Goal: Task Accomplishment & Management: Complete application form

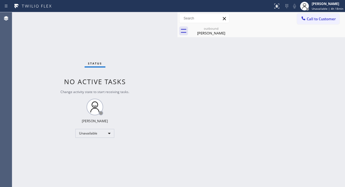
click at [203, 33] on div "Ron Harhr" at bounding box center [211, 32] width 42 height 5
click at [231, 29] on icon at bounding box center [228, 28] width 5 height 5
click at [308, 23] on button "Call to Customer" at bounding box center [318, 19] width 42 height 11
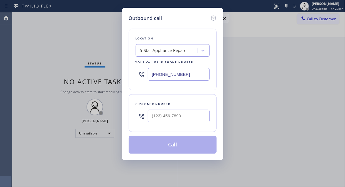
drag, startPoint x: 37, startPoint y: 40, endPoint x: 89, endPoint y: 56, distance: 54.6
click at [37, 40] on div "Outbound call Location 5 Star Appliance Repair Your caller id phone number (855…" at bounding box center [172, 93] width 345 height 187
click at [150, 75] on input "(855) 731-4952" at bounding box center [179, 74] width 62 height 12
paste input "312) 945-0260"
type input "(312) 945-0260"
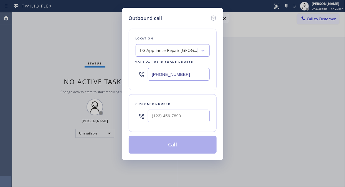
drag, startPoint x: 35, startPoint y: 60, endPoint x: 40, endPoint y: 60, distance: 4.4
click at [35, 60] on div "Outbound call Location LG Appliance Repair Chicago Your caller id phone number …" at bounding box center [172, 93] width 345 height 187
click at [153, 118] on input "(___) ___-____" at bounding box center [179, 115] width 62 height 12
paste input "773) 575-5669"
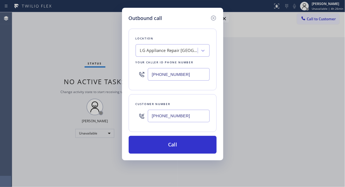
type input "(773) 575-5669"
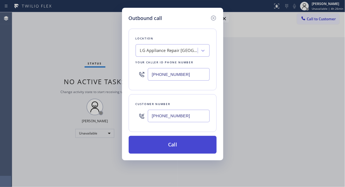
click at [179, 143] on button "Call" at bounding box center [173, 145] width 88 height 18
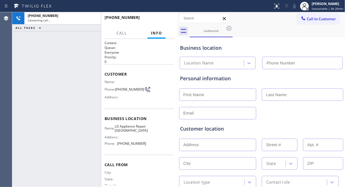
type input "(312) 945-0260"
click at [33, 60] on div "+17735755669 Connecting call… ALL TASKS ALL TASKS ACTIVE TASKS TASKS IN WRAP UP" at bounding box center [56, 99] width 89 height 174
click at [34, 55] on div "+17735755669 Live | 00:46 ALL TASKS ALL TASKS ACTIVE TASKS TASKS IN WRAP UP" at bounding box center [56, 99] width 89 height 174
click at [167, 18] on span "HANG UP" at bounding box center [161, 20] width 17 height 4
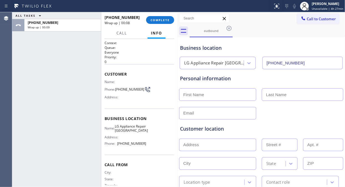
click at [22, 42] on div "ALL TASKS ALL TASKS ACTIVE TASKS TASKS IN WRAP UP +17735755669 Wrap up | 00:09" at bounding box center [56, 99] width 89 height 174
click at [155, 22] on button "COMPLETE" at bounding box center [160, 20] width 28 height 8
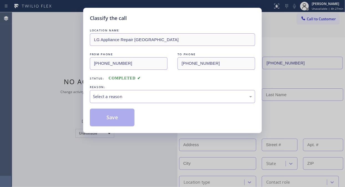
drag, startPoint x: 163, startPoint y: 92, endPoint x: 164, endPoint y: 98, distance: 6.2
click at [163, 92] on div "Select a reason" at bounding box center [172, 96] width 165 height 13
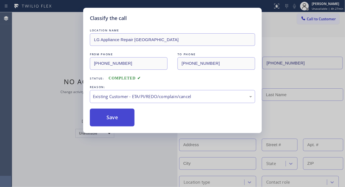
click at [116, 122] on button "Save" at bounding box center [112, 117] width 45 height 18
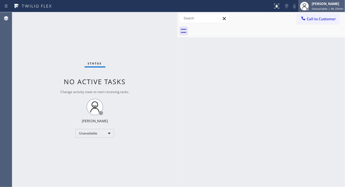
click at [314, 4] on div "[PERSON_NAME]" at bounding box center [328, 3] width 32 height 5
click at [336, 5] on div "[PERSON_NAME]" at bounding box center [328, 3] width 32 height 5
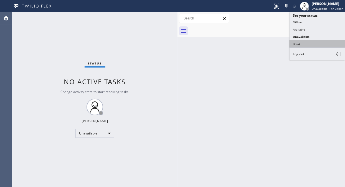
click at [293, 44] on button "Break" at bounding box center [316, 43] width 55 height 7
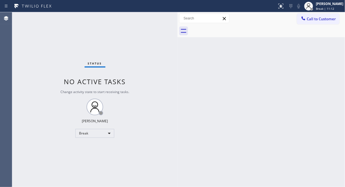
click at [39, 109] on div "Status No active tasks Change activity state to start receiving tasks. Fila Gar…" at bounding box center [94, 99] width 165 height 174
click at [33, 71] on div "Status No active tasks Change activity state to start receiving tasks. Fila Gar…" at bounding box center [94, 99] width 165 height 174
click at [319, 39] on div "Back to Dashboard Change Sender ID Customers Technicians Select a contact Outbo…" at bounding box center [260, 99] width 167 height 174
click at [107, 135] on div "Break" at bounding box center [94, 133] width 39 height 9
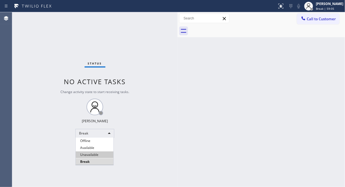
click at [101, 153] on li "Unavailable" at bounding box center [95, 154] width 38 height 7
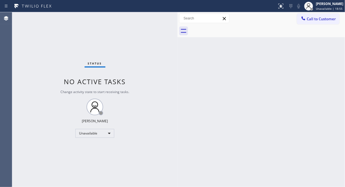
click at [30, 65] on div "Status No active tasks Change activity state to start receiving tasks. Fila Gar…" at bounding box center [94, 99] width 165 height 174
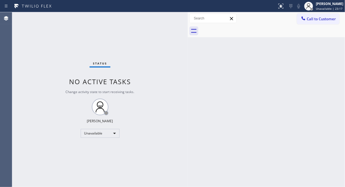
drag, startPoint x: 178, startPoint y: 29, endPoint x: 188, endPoint y: 33, distance: 11.3
click at [188, 33] on div at bounding box center [188, 99] width 0 height 174
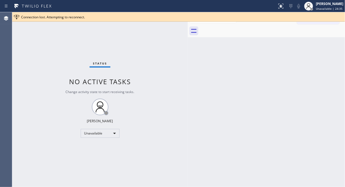
drag, startPoint x: 53, startPoint y: 46, endPoint x: 60, endPoint y: 42, distance: 8.7
click at [53, 46] on div "Status No active tasks Change activity state to start receiving tasks. Fila Gar…" at bounding box center [99, 99] width 175 height 174
click at [295, 20] on div "Connection lost. Attempting to reconnect." at bounding box center [178, 16] width 333 height 9
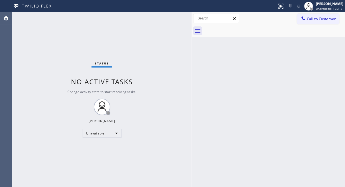
drag, startPoint x: 188, startPoint y: 40, endPoint x: 192, endPoint y: 42, distance: 4.5
click at [192, 42] on div at bounding box center [192, 99] width 0 height 174
click at [318, 17] on span "Call to Customer" at bounding box center [321, 18] width 29 height 5
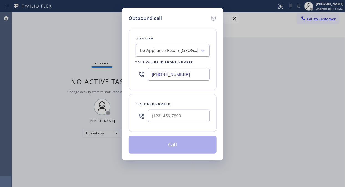
click at [150, 77] on input "(312) 945-0260" at bounding box center [179, 74] width 62 height 12
paste input "833) 558-1241"
type input "(833) 558-1241"
click at [51, 60] on div "Outbound call Location 4C.SMS Campaign HVAC Alliance Experts Your caller id pho…" at bounding box center [172, 93] width 345 height 187
click at [151, 116] on input "(___) ___-____" at bounding box center [179, 115] width 62 height 12
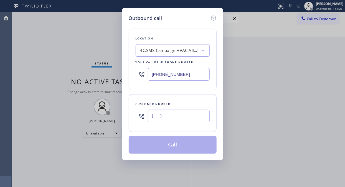
paste input "617) 921-2625"
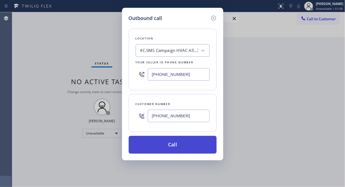
type input "(617) 921-2625"
click at [177, 146] on button "Call" at bounding box center [173, 145] width 88 height 18
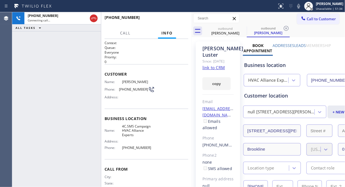
type input "(833) 558-1241"
click at [177, 19] on span "HANG UP" at bounding box center [175, 20] width 17 height 4
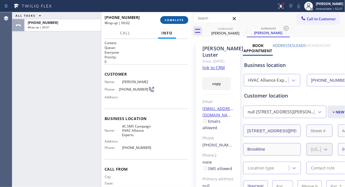
click at [177, 19] on span "COMPLETE" at bounding box center [174, 20] width 19 height 4
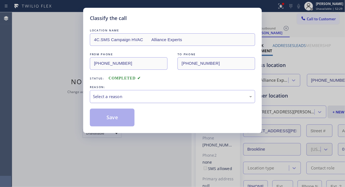
drag, startPoint x: 163, startPoint y: 93, endPoint x: 162, endPoint y: 99, distance: 6.2
click at [162, 96] on div "Select a reason" at bounding box center [172, 96] width 165 height 13
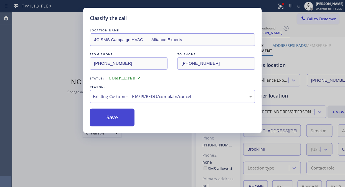
click at [115, 114] on button "Save" at bounding box center [112, 117] width 45 height 18
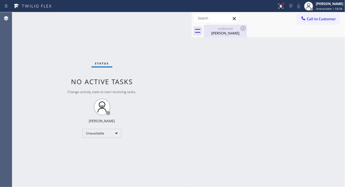
click at [226, 32] on div "Tom Luster" at bounding box center [225, 32] width 42 height 5
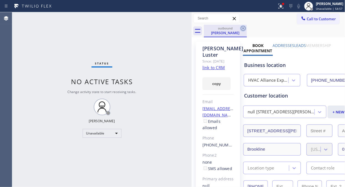
click at [245, 28] on icon at bounding box center [243, 28] width 7 height 7
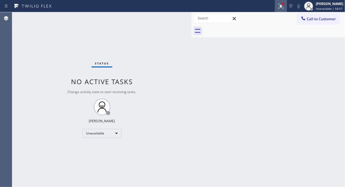
click at [280, 7] on icon at bounding box center [280, 6] width 7 height 7
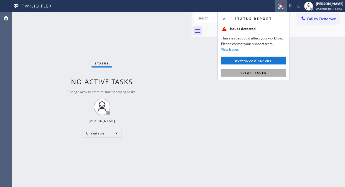
click at [263, 72] on span "Clear issues" at bounding box center [253, 73] width 26 height 4
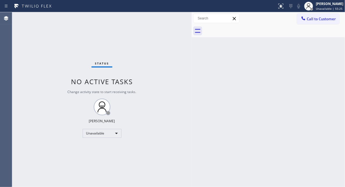
click at [52, 59] on div "Status No active tasks Change activity state to start receiving tasks. Fila Gar…" at bounding box center [101, 99] width 179 height 174
click at [319, 20] on span "Call to Customer" at bounding box center [321, 18] width 29 height 5
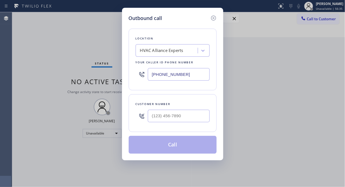
click at [187, 50] on div "HVAC Alliance Experts" at bounding box center [167, 51] width 60 height 10
type input "5 star appliance repair"
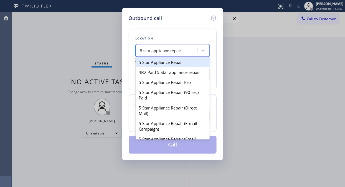
click at [176, 58] on div "5 Star Appliance Repair" at bounding box center [173, 62] width 74 height 10
type input "(855) 731-4952"
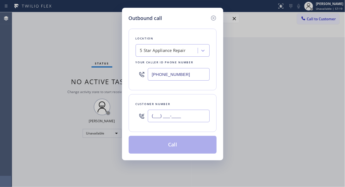
click at [154, 114] on input "(___) ___-____" at bounding box center [179, 115] width 62 height 12
paste input "347) 693-1965"
type input "(347) 693-1965"
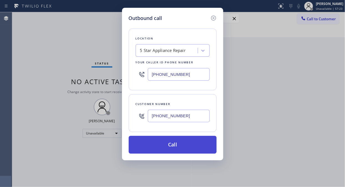
click at [175, 145] on button "Call" at bounding box center [173, 145] width 88 height 18
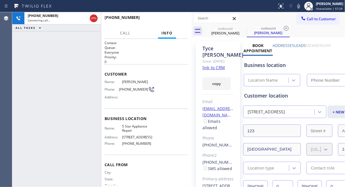
type input "(855) 731-4952"
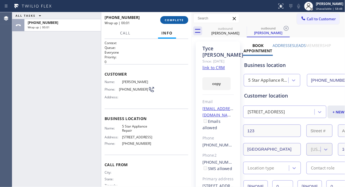
click at [173, 21] on span "COMPLETE" at bounding box center [174, 20] width 19 height 4
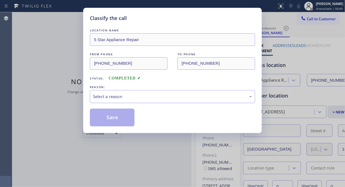
click at [171, 90] on div "Select a reason" at bounding box center [172, 96] width 165 height 13
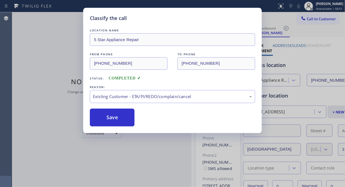
drag, startPoint x: 116, startPoint y: 120, endPoint x: 158, endPoint y: 137, distance: 45.8
click at [116, 120] on button "Save" at bounding box center [112, 117] width 45 height 18
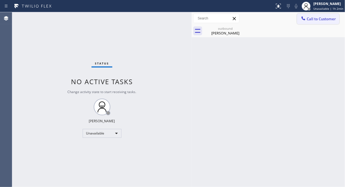
click at [311, 20] on span "Call to Customer" at bounding box center [321, 18] width 29 height 5
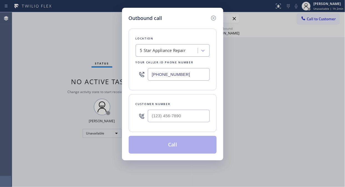
click at [45, 64] on div "Outbound call Location 5 Star Appliance Repair Your caller id phone number (855…" at bounding box center [172, 93] width 345 height 187
click at [150, 118] on input "(___) ___-____" at bounding box center [179, 115] width 62 height 12
paste input "310) 895-0231"
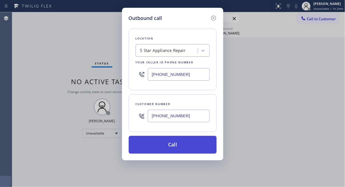
type input "(310) 895-0231"
click at [177, 148] on button "Call" at bounding box center [173, 145] width 88 height 18
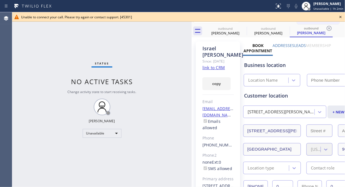
type input "(855) 731-4952"
click at [338, 17] on icon at bounding box center [340, 17] width 7 height 7
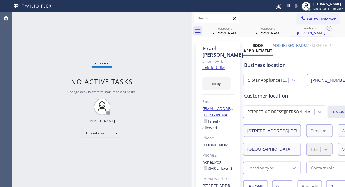
drag, startPoint x: 31, startPoint y: 29, endPoint x: 168, endPoint y: 31, distance: 136.9
click at [32, 29] on div "Status No active tasks Change activity state to start receiving tasks. Fila Gar…" at bounding box center [101, 99] width 179 height 174
click at [300, 18] on icon at bounding box center [303, 19] width 6 height 6
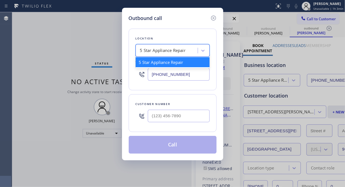
click at [148, 54] on div "5 Star Appliance Repair" at bounding box center [167, 51] width 60 height 10
type input "v"
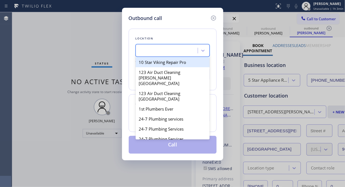
paste input "Local Results Appliance Repair"
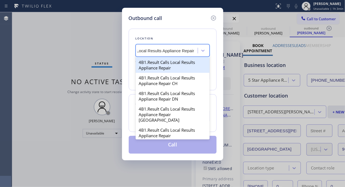
scroll to position [0, 3]
type input "Local Results Appliance Repair"
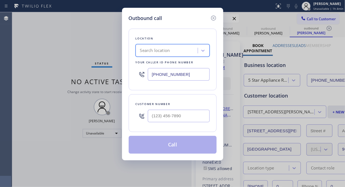
scroll to position [0, 0]
click at [150, 73] on input "(855) 731-4952" at bounding box center [179, 74] width 62 height 12
paste input "77) 748-5179"
type input "(877) 748-5179"
drag, startPoint x: 51, startPoint y: 69, endPoint x: 93, endPoint y: 84, distance: 44.5
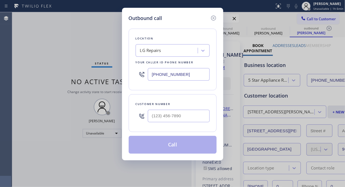
click at [54, 71] on div "Outbound call Location LG Repairs Your caller id phone number (877) 748-5179 Cu…" at bounding box center [172, 93] width 345 height 187
click at [149, 115] on input "(___) ___-____" at bounding box center [179, 115] width 62 height 12
paste input "602) 885-9850"
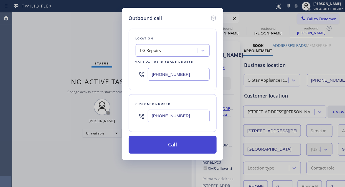
type input "(602) 885-9850"
click at [182, 146] on button "Call" at bounding box center [173, 145] width 88 height 18
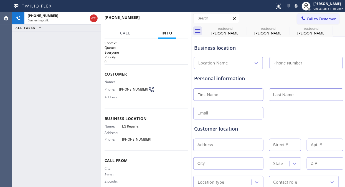
click at [51, 76] on div "+16028859850 Connecting call… ALL TASKS ALL TASKS ACTIVE TASKS TASKS IN WRAP UP" at bounding box center [56, 99] width 89 height 174
type input "(877) 748-5179"
click at [50, 87] on div "+16028859850 Connecting call… ALL TASKS ALL TASKS ACTIVE TASKS TASKS IN WRAP UP" at bounding box center [56, 99] width 89 height 174
click at [105, 82] on span "Name:" at bounding box center [113, 82] width 17 height 4
drag, startPoint x: 104, startPoint y: 82, endPoint x: 142, endPoint y: 92, distance: 39.0
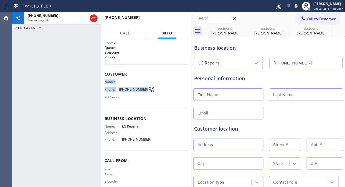
click at [142, 92] on div "Name: Phone: (602) 885-9850 Address:" at bounding box center [130, 91] width 50 height 22
copy div "Name: Phone: (602) 885-9850"
drag, startPoint x: 46, startPoint y: 62, endPoint x: 56, endPoint y: 56, distance: 11.9
click at [46, 62] on div "+16028859850 Live | 00:53 ALL TASKS ALL TASKS ACTIVE TASKS TASKS IN WRAP UP" at bounding box center [56, 99] width 89 height 174
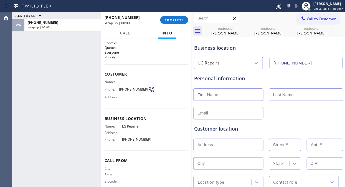
drag, startPoint x: 172, startPoint y: 21, endPoint x: 207, endPoint y: 65, distance: 55.9
click at [203, 60] on div "ALL TASKS ALL TASKS ACTIVE TASKS TASKS IN WRAP UP +16028859850 Wrap up | 00:00 …" at bounding box center [178, 99] width 333 height 174
drag, startPoint x: 45, startPoint y: 49, endPoint x: 119, endPoint y: 26, distance: 77.9
click at [47, 49] on div "ALL TASKS ALL TASKS ACTIVE TASKS TASKS IN WRAP UP +16028859850 Wrap up | 00:17" at bounding box center [56, 99] width 89 height 174
click at [174, 19] on span "COMPLETE" at bounding box center [174, 20] width 19 height 4
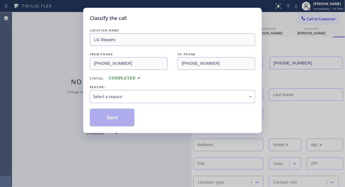
click at [173, 105] on div "LOCATION NAME LG Repairs FROM PHONE (877) 748-5179 TO PHONE (602) 885-9850 Stat…" at bounding box center [172, 76] width 165 height 99
click at [175, 100] on div "Select a reason" at bounding box center [172, 96] width 165 height 13
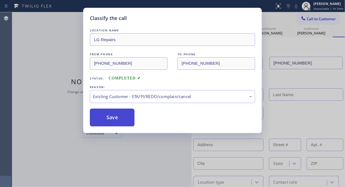
click at [109, 115] on button "Save" at bounding box center [112, 117] width 45 height 18
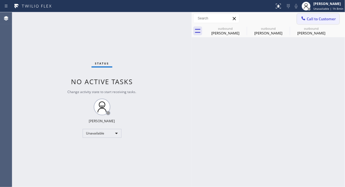
click at [316, 20] on span "Call to Customer" at bounding box center [321, 18] width 29 height 5
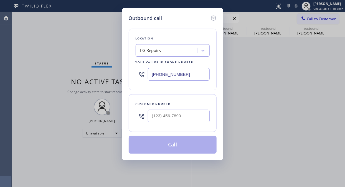
click at [154, 74] on input "(877) 748-5179" at bounding box center [179, 74] width 62 height 12
click at [152, 76] on input "(877) 748-5179" at bounding box center [179, 74] width 62 height 12
paste input "00) 568-8664"
click at [152, 74] on input "(800) 568-8664" at bounding box center [179, 74] width 62 height 12
paste input "text"
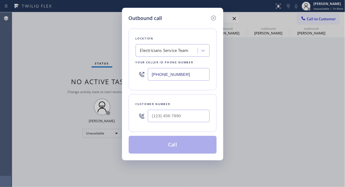
type input "(800) 568-8664"
click at [165, 93] on div "Location Electricians Service Team Your caller id phone number (800) 568-8664 C…" at bounding box center [173, 87] width 88 height 131
click at [23, 60] on div "Outbound call Location Electricians Service Team Your caller id phone number (8…" at bounding box center [172, 93] width 345 height 187
click at [144, 116] on icon at bounding box center [141, 116] width 7 height 7
click at [148, 116] on input "(___) ___-____" at bounding box center [179, 115] width 62 height 12
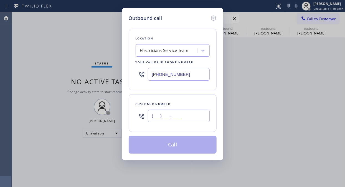
paste input "909) 518-4947"
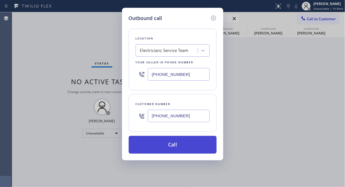
type input "(909) 518-4947"
click at [161, 142] on button "Call" at bounding box center [173, 145] width 88 height 18
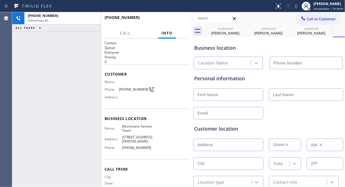
type input "(800) 568-8664"
click at [56, 80] on div "+19095184947 Connecting call… ALL TASKS ALL TASKS ACTIVE TASKS TASKS IN WRAP UP" at bounding box center [56, 99] width 89 height 174
click at [51, 95] on div "+19095184947 Live | 00:01 ALL TASKS ALL TASKS ACTIVE TASKS TASKS IN WRAP UP" at bounding box center [56, 99] width 89 height 174
click at [48, 65] on div "+19095184947 Live | 00:24 ALL TASKS ALL TASKS ACTIVE TASKS TASKS IN WRAP UP" at bounding box center [56, 99] width 89 height 174
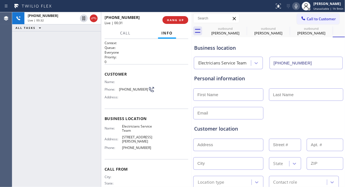
click at [297, 6] on icon at bounding box center [296, 6] width 3 height 4
click at [298, 6] on icon at bounding box center [296, 6] width 7 height 7
click at [297, 6] on icon at bounding box center [296, 6] width 3 height 4
click at [298, 6] on rect at bounding box center [296, 6] width 4 height 4
click at [298, 6] on icon at bounding box center [296, 6] width 7 height 7
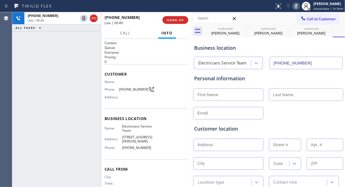
click at [298, 6] on rect at bounding box center [296, 6] width 4 height 4
click at [297, 5] on icon at bounding box center [296, 6] width 7 height 7
click at [297, 5] on icon at bounding box center [296, 6] width 3 height 4
click at [295, 6] on icon at bounding box center [294, 6] width 3 height 4
click at [180, 21] on span "HANG UP" at bounding box center [175, 20] width 17 height 4
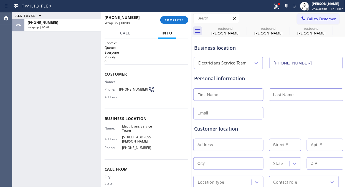
click at [43, 60] on div "ALL TASKS ALL TASKS ACTIVE TASKS TASKS IN WRAP UP +19095184947 Wrap up | 00:08" at bounding box center [56, 99] width 89 height 174
click at [31, 69] on div "ALL TASKS ALL TASKS ACTIVE TASKS TASKS IN WRAP UP +19095184947 Wrap up | 00:33" at bounding box center [56, 99] width 89 height 174
drag, startPoint x: 173, startPoint y: 19, endPoint x: 174, endPoint y: 83, distance: 64.0
click at [174, 83] on div "+19095184947 Wrap up | 00:37 COMPLETE Call Info Call ended +19095184947 Wrap up…" at bounding box center [146, 99] width 90 height 174
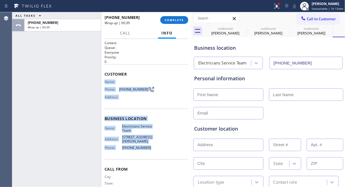
drag, startPoint x: 103, startPoint y: 81, endPoint x: 173, endPoint y: 148, distance: 96.5
click at [153, 150] on div "Context Queue: Everyone Priority: 0 Customer Name: Phone: (909) 518-4947 Addres…" at bounding box center [146, 113] width 90 height 148
copy div "Name: Phone: (909) 518-4947 Address: Business location Name: Electricians Servi…"
click at [172, 18] on span "COMPLETE" at bounding box center [174, 20] width 19 height 4
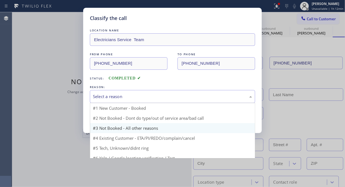
drag, startPoint x: 176, startPoint y: 95, endPoint x: 160, endPoint y: 127, distance: 36.3
click at [176, 95] on div "Select a reason" at bounding box center [172, 96] width 159 height 6
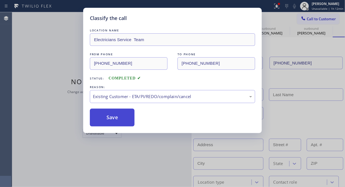
click at [104, 118] on button "Save" at bounding box center [112, 117] width 45 height 18
type input "(855) 731-4952"
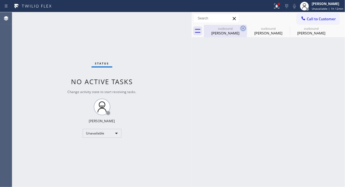
click at [241, 30] on icon at bounding box center [243, 28] width 7 height 7
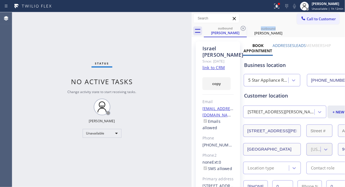
click at [241, 30] on icon at bounding box center [243, 28] width 7 height 7
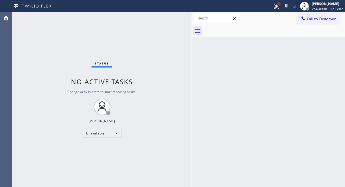
click at [280, 4] on div at bounding box center [279, 4] width 2 height 2
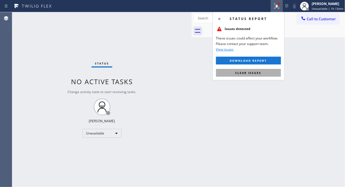
click at [250, 73] on span "Clear issues" at bounding box center [248, 73] width 26 height 4
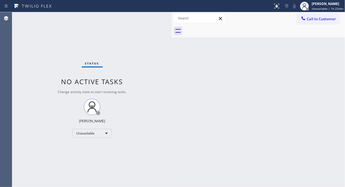
drag, startPoint x: 90, startPoint y: 37, endPoint x: 172, endPoint y: 59, distance: 85.0
click at [172, 59] on div at bounding box center [172, 99] width 0 height 174
click at [309, 21] on button "Call to Customer" at bounding box center [318, 19] width 42 height 11
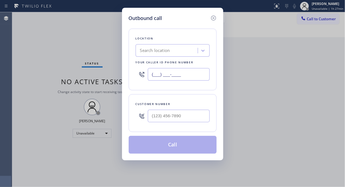
click at [152, 78] on input "(___) ___-____" at bounding box center [179, 74] width 62 height 12
paste input "855) 731-4952"
type input "(855) 731-4952"
click at [52, 65] on div "Outbound call Location 5 Star Appliance Repair Your caller id phone number (855…" at bounding box center [172, 93] width 345 height 187
click at [152, 119] on input "(___) ___-____" at bounding box center [179, 115] width 62 height 12
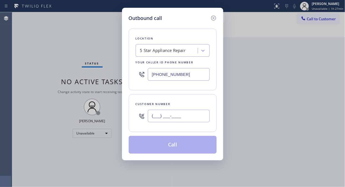
paste input "505) 577-7796"
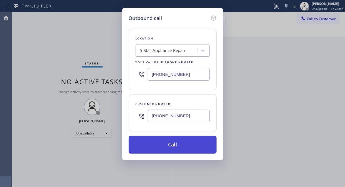
type input "(505) 577-7796"
click at [182, 144] on button "Call" at bounding box center [173, 145] width 88 height 18
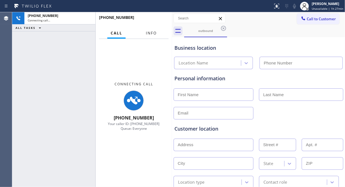
click at [148, 33] on span "Info" at bounding box center [151, 32] width 11 height 5
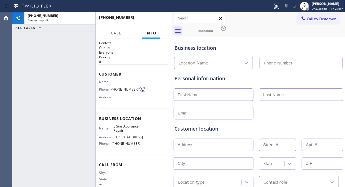
type input "(855) 731-4952"
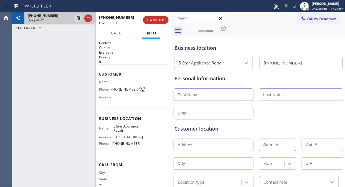
drag, startPoint x: 40, startPoint y: 58, endPoint x: 72, endPoint y: 22, distance: 47.3
click at [40, 56] on div "+15055777796 Live | 00:07 ALL TASKS ALL TASKS ACTIVE TASKS TASKS IN WRAP UP" at bounding box center [53, 99] width 83 height 174
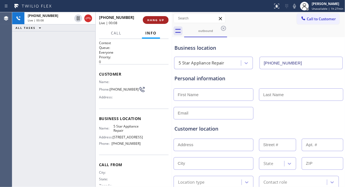
click at [150, 18] on span "HANG UP" at bounding box center [155, 20] width 17 height 4
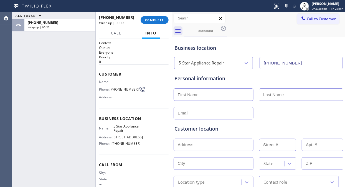
click at [47, 54] on div "ALL TASKS ALL TASKS ACTIVE TASKS TASKS IN WRAP UP +15055777796 Wrap up | 00:22" at bounding box center [53, 99] width 83 height 174
click at [150, 20] on span "COMPLETE" at bounding box center [154, 20] width 19 height 4
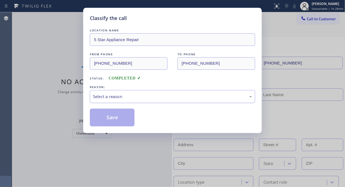
drag, startPoint x: 153, startPoint y: 97, endPoint x: 154, endPoint y: 101, distance: 3.8
click at [154, 96] on div "Select a reason" at bounding box center [172, 96] width 159 height 6
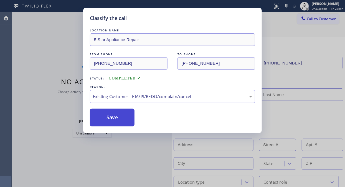
click at [124, 121] on button "Save" at bounding box center [112, 117] width 45 height 18
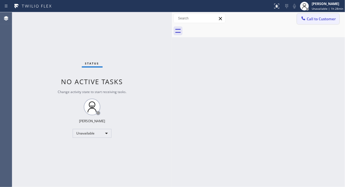
click at [312, 19] on span "Call to Customer" at bounding box center [321, 18] width 29 height 5
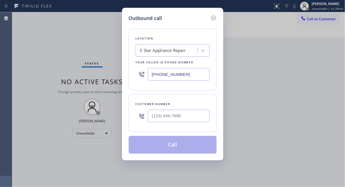
click at [150, 75] on input "(855) 731-4952" at bounding box center [179, 74] width 62 height 12
paste input "323) 894-1469"
type input "(323) 894-1469"
drag, startPoint x: 38, startPoint y: 78, endPoint x: 97, endPoint y: 106, distance: 65.7
click at [38, 78] on div "Outbound call Location KitchenAid Repair Co Your caller id phone number (323) 8…" at bounding box center [172, 93] width 345 height 187
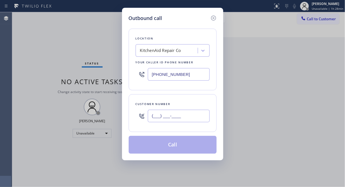
click at [154, 116] on input "(___) ___-____" at bounding box center [179, 115] width 62 height 12
paste input "415) 226-8749"
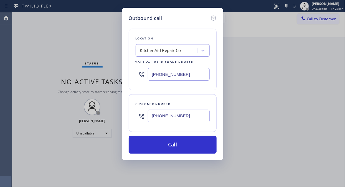
type input "(415) 226-8749"
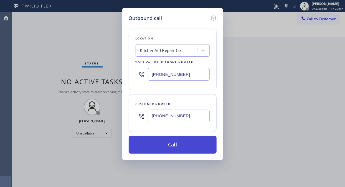
click at [199, 145] on button "Call" at bounding box center [173, 145] width 88 height 18
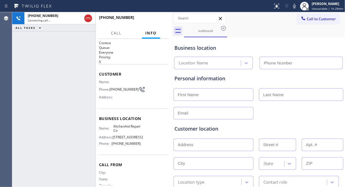
type input "(323) 894-1469"
click at [39, 44] on div "+14152268749 Connecting call… ALL TASKS ALL TASKS ACTIVE TASKS TASKS IN WRAP UP" at bounding box center [53, 99] width 83 height 174
click at [295, 6] on icon at bounding box center [294, 6] width 7 height 7
click at [330, 30] on div "outbound" at bounding box center [264, 31] width 161 height 12
click at [42, 73] on div "+14152268749 Live | 01:44 ALL TASKS ALL TASKS ACTIVE TASKS TASKS IN WRAP UP" at bounding box center [53, 99] width 83 height 174
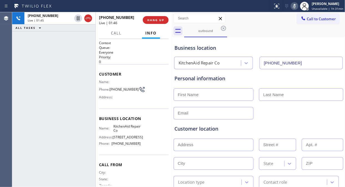
click at [294, 7] on rect at bounding box center [294, 6] width 4 height 4
click at [47, 71] on div "+14152268749 Live | 01:56 ALL TASKS ALL TASKS ACTIVE TASKS TASKS IN WRAP UP" at bounding box center [53, 99] width 83 height 174
click at [256, 46] on div "Business location" at bounding box center [258, 47] width 168 height 7
click at [254, 46] on div "Business location" at bounding box center [258, 47] width 168 height 7
click at [295, 5] on icon at bounding box center [294, 6] width 3 height 4
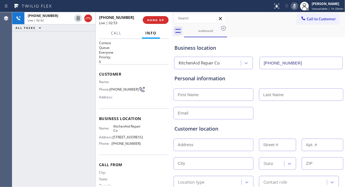
click at [295, 5] on icon at bounding box center [294, 6] width 7 height 7
click at [256, 43] on div "Business location KitchenAid Repair Co (323) 894-1469" at bounding box center [258, 54] width 170 height 30
click at [54, 90] on div "+14152268749 Live | 03:31 ALL TASKS ALL TASKS ACTIVE TASKS TASKS IN WRAP UP" at bounding box center [53, 99] width 83 height 174
click at [46, 85] on div "+14152268749 Live | 03:41 ALL TASKS ALL TASKS ACTIVE TASKS TASKS IN WRAP UP" at bounding box center [53, 99] width 83 height 174
click at [188, 97] on input "text" at bounding box center [214, 94] width 80 height 12
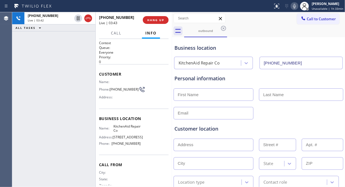
paste input "Hans-Uno Persson"
drag, startPoint x: 215, startPoint y: 94, endPoint x: 199, endPoint y: 92, distance: 16.0
click at [199, 92] on input "Hans-Uno Persson" at bounding box center [214, 94] width 80 height 12
type input "Hans-Uno"
click at [263, 95] on input "text" at bounding box center [301, 94] width 84 height 12
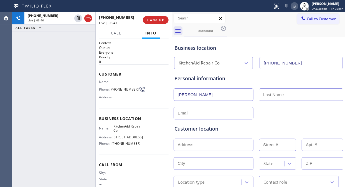
paste input "Persson"
click at [261, 95] on input "Persson" at bounding box center [301, 94] width 84 height 12
type input "Persson"
drag, startPoint x: 189, startPoint y: 94, endPoint x: 198, endPoint y: 94, distance: 8.3
click at [198, 94] on input "Hans-Uno" at bounding box center [214, 94] width 80 height 12
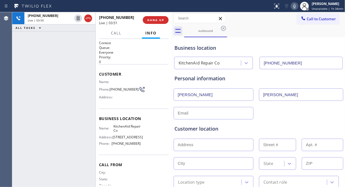
click at [201, 94] on input "Hans-Uno" at bounding box center [214, 94] width 80 height 12
click at [252, 42] on div "Business location KitchenAid Repair Co (323) 894-1469" at bounding box center [258, 54] width 170 height 30
click at [295, 7] on icon at bounding box center [294, 6] width 7 height 7
click at [148, 21] on span "HANG UP" at bounding box center [155, 20] width 17 height 4
click at [230, 40] on div "Business location KitchenAid Repair Co (323) 894-1469" at bounding box center [258, 54] width 170 height 30
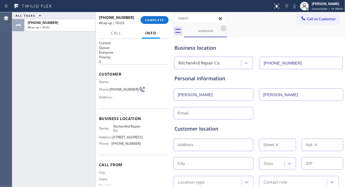
click at [190, 95] on input "Hans-Uno" at bounding box center [214, 94] width 80 height 12
drag, startPoint x: 189, startPoint y: 95, endPoint x: 197, endPoint y: 95, distance: 8.3
click at [197, 95] on input "Hans-Uno" at bounding box center [214, 94] width 80 height 12
click at [190, 96] on input "Hans-Uno" at bounding box center [214, 94] width 80 height 12
drag, startPoint x: 28, startPoint y: 79, endPoint x: 81, endPoint y: 81, distance: 53.3
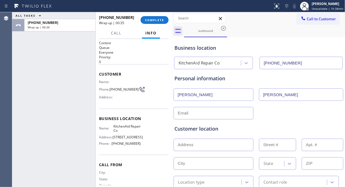
click at [28, 79] on div "ALL TASKS ALL TASKS ACTIVE TASKS TASKS IN WRAP UP +14152268749 Wrap up | 00:34" at bounding box center [53, 99] width 83 height 174
drag, startPoint x: 194, startPoint y: 95, endPoint x: 159, endPoint y: 91, distance: 34.8
click at [159, 91] on div "ALL TASKS ALL TASKS ACTIVE TASKS TASKS IN WRAP UP +14152268749 Wrap up | 00:35 …" at bounding box center [178, 99] width 333 height 174
paste input "Persson"
drag, startPoint x: 189, startPoint y: 93, endPoint x: 217, endPoint y: 95, distance: 28.6
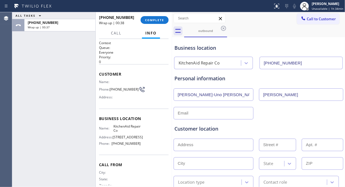
click at [217, 95] on input "Hans-Uno Persson" at bounding box center [214, 94] width 80 height 12
type input "Hans-"
drag, startPoint x: 272, startPoint y: 94, endPoint x: 233, endPoint y: 94, distance: 38.5
click at [233, 94] on div "Hans- Persson" at bounding box center [258, 94] width 171 height 14
paste input "Uno"
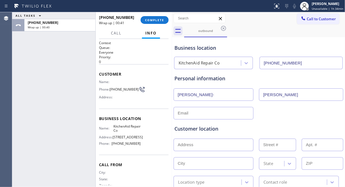
type input "Uno Persson"
drag, startPoint x: 201, startPoint y: 93, endPoint x: 187, endPoint y: 95, distance: 13.4
click at [187, 95] on input "Hans-" at bounding box center [214, 94] width 80 height 12
click at [45, 73] on div "ALL TASKS ALL TASKS ACTIVE TASKS TASKS IN WRAP UP +14152268749 Wrap up | 00:50" at bounding box center [53, 99] width 83 height 174
click at [201, 95] on input "Hans" at bounding box center [214, 94] width 80 height 12
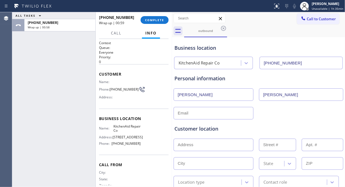
type input "Hans-Uno"
drag, startPoint x: 270, startPoint y: 93, endPoint x: 257, endPoint y: 95, distance: 12.7
click at [259, 95] on input "Uno Persson" at bounding box center [301, 94] width 84 height 12
type input "Persson"
click at [222, 114] on input "text" at bounding box center [214, 113] width 80 height 12
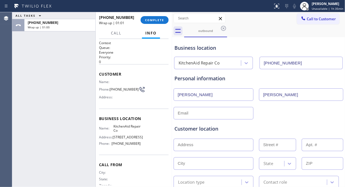
paste input "y.hansuno.persson@gmail.com"
type input "y.hansuno.persson@gmail.com"
click at [266, 128] on div "Customer location" at bounding box center [258, 128] width 168 height 7
click at [177, 114] on input "y.hansuno.persson@gmail.com" at bounding box center [214, 113] width 80 height 12
click at [283, 110] on div "y.hansuno.persson@gmail.com" at bounding box center [258, 113] width 171 height 14
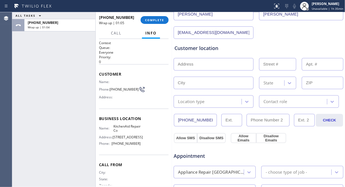
scroll to position [92, 0]
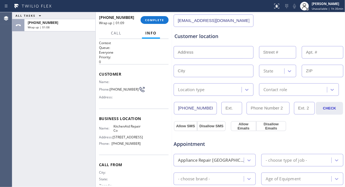
click at [52, 93] on div "ALL TASKS ALL TASKS ACTIVE TASKS TASKS IN WRAP UP +14152268749 Wrap up | 01:08" at bounding box center [53, 99] width 83 height 174
click at [197, 49] on input "text" at bounding box center [214, 52] width 80 height 12
paste input "1845 Green Hill Road, Sebastopol, CA 95472"
type input "1845 Green Hill Rd"
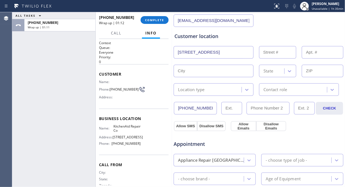
type input "1845"
type input "Sebastopol"
type input "95472"
click at [199, 87] on div "Location type" at bounding box center [191, 89] width 27 height 6
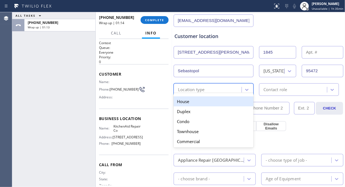
click at [200, 100] on div "House" at bounding box center [214, 101] width 80 height 10
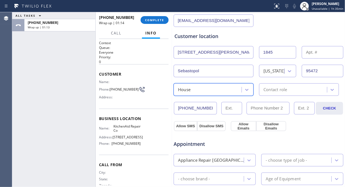
click at [287, 86] on div "Contact role" at bounding box center [294, 90] width 66 height 10
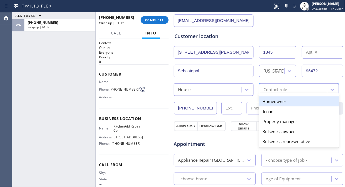
click at [263, 100] on div "Homeowner" at bounding box center [299, 101] width 80 height 10
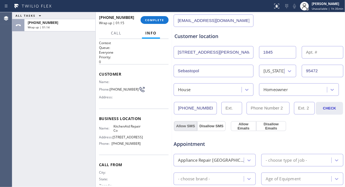
click at [181, 125] on button "Allow SMS" at bounding box center [185, 126] width 23 height 10
click at [237, 128] on button "Allow Emails" at bounding box center [243, 126] width 25 height 10
click at [215, 142] on span "Appointment" at bounding box center [202, 143] width 56 height 7
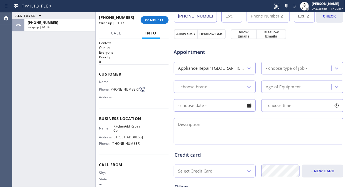
scroll to position [185, 0]
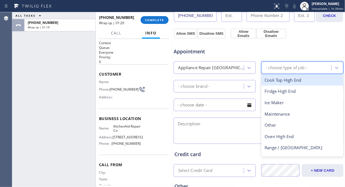
click at [279, 68] on div "- choose type of job -" at bounding box center [286, 67] width 41 height 6
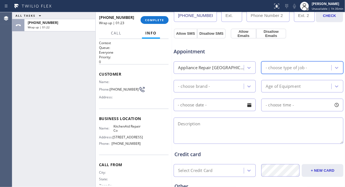
click at [221, 70] on div "Appliance Repair High End" at bounding box center [211, 67] width 66 height 6
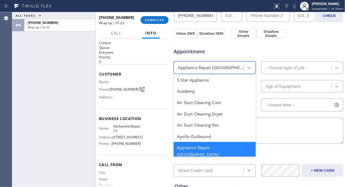
scroll to position [0, 0]
click at [275, 68] on div "- choose type of job -" at bounding box center [286, 67] width 41 height 6
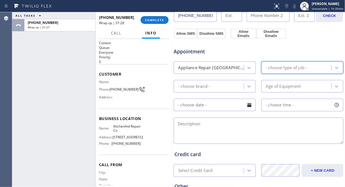
click at [211, 65] on div "Appliance Repair High End" at bounding box center [211, 67] width 66 height 6
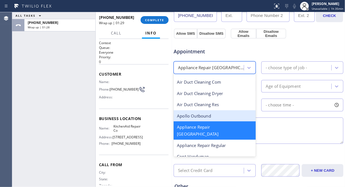
scroll to position [31, 0]
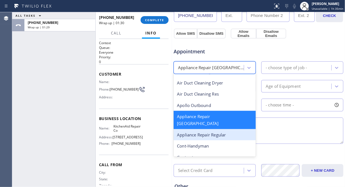
click at [215, 129] on div "Appliance Repair Regular" at bounding box center [215, 134] width 82 height 11
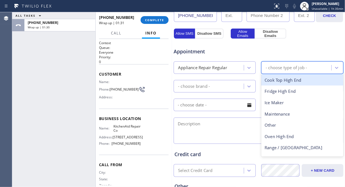
click at [277, 68] on div "- choose type of job -" at bounding box center [286, 67] width 41 height 6
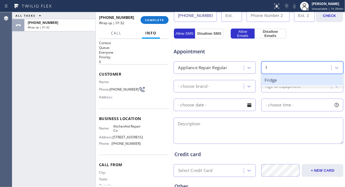
type input "fr"
click at [277, 75] on div "Fridge" at bounding box center [302, 79] width 82 height 11
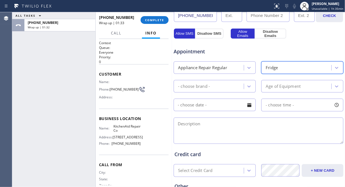
click at [219, 85] on div "- choose brand -" at bounding box center [209, 86] width 68 height 10
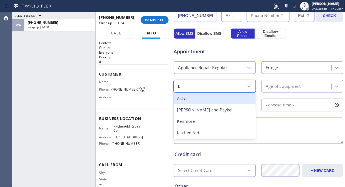
type input "ki"
drag, startPoint x: 208, startPoint y: 100, endPoint x: 218, endPoint y: 99, distance: 9.3
click at [210, 100] on div "Kitchen Aid" at bounding box center [215, 98] width 82 height 11
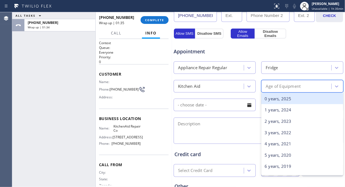
click at [267, 81] on div "Age of Equipment" at bounding box center [297, 86] width 68 height 10
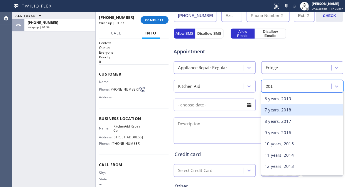
type input "2014"
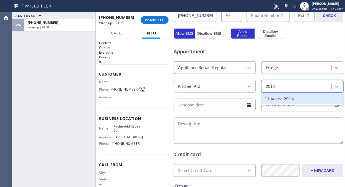
click at [289, 98] on div "11 years, 2014" at bounding box center [302, 98] width 82 height 11
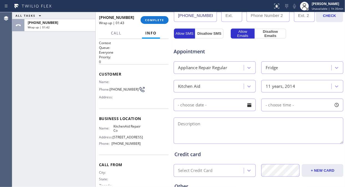
click at [323, 130] on textarea at bounding box center [259, 130] width 170 height 26
paste textarea "My KitchenAid refrigerator model KBFS20 EVBL10, S/N K41022975, counter depth, f…"
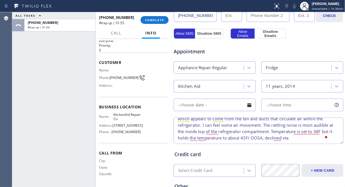
scroll to position [0, 0]
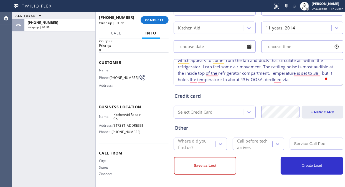
type textarea "My KitchenAid refrigerator model KBFS20 EVBL10, S/N K41022975, counter depth, f…"
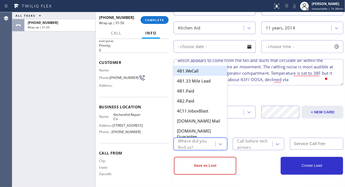
click at [192, 143] on div "Where did you find us?" at bounding box center [196, 143] width 37 height 13
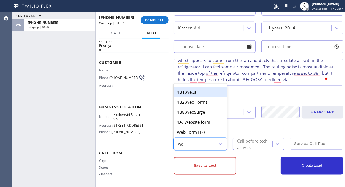
type input "web"
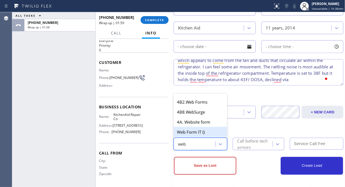
click at [197, 129] on div "Web Form IT ()" at bounding box center [200, 132] width 53 height 10
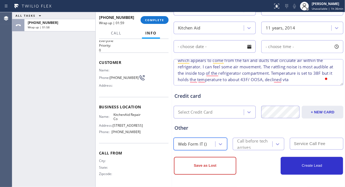
click at [242, 141] on div "Call before tech arrives" at bounding box center [254, 143] width 34 height 13
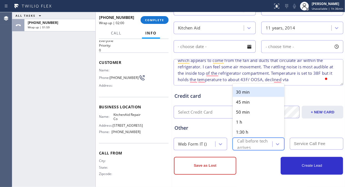
drag, startPoint x: 242, startPoint y: 92, endPoint x: 213, endPoint y: 170, distance: 83.7
click at [242, 92] on div "30 min" at bounding box center [258, 92] width 51 height 10
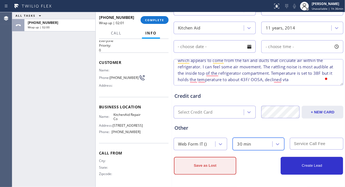
click at [213, 166] on button "Save as Lost" at bounding box center [205, 166] width 62 height 18
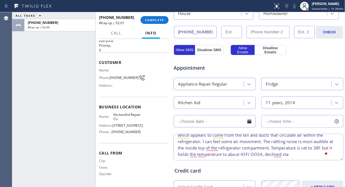
scroll to position [169, 0]
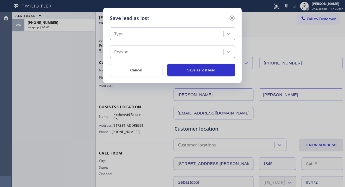
click at [160, 32] on div "Type" at bounding box center [167, 34] width 112 height 10
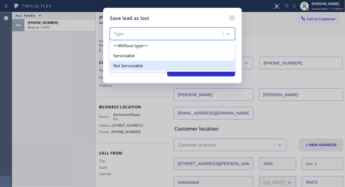
click at [137, 64] on div "Not Serviceable" at bounding box center [172, 65] width 125 height 10
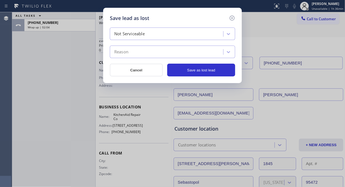
click at [141, 49] on div "Reason" at bounding box center [167, 52] width 112 height 10
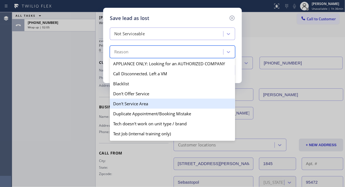
click at [146, 106] on div "Don't Service Area" at bounding box center [172, 103] width 125 height 10
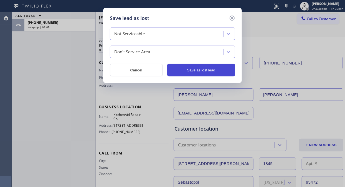
click at [199, 67] on button "Save as lost lead" at bounding box center [201, 69] width 68 height 13
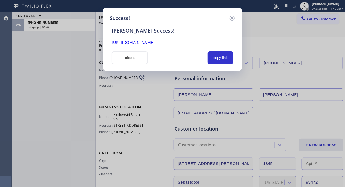
click at [154, 42] on link "https://erp.apollosoft.co/customer/757315#portlet_lead" at bounding box center [133, 42] width 43 height 5
click at [131, 57] on button "close" at bounding box center [130, 57] width 36 height 13
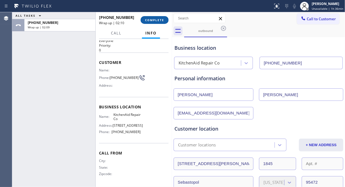
click at [158, 18] on span "COMPLETE" at bounding box center [154, 20] width 19 height 4
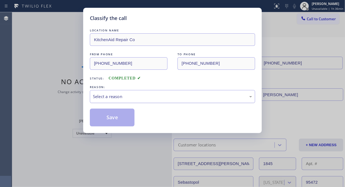
click at [152, 97] on div "Select a reason" at bounding box center [172, 96] width 159 height 6
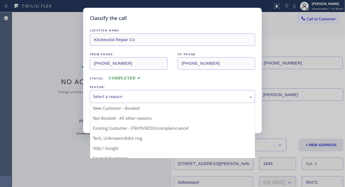
drag, startPoint x: 148, startPoint y: 118, endPoint x: 141, endPoint y: 119, distance: 7.5
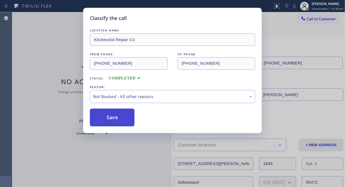
click at [114, 118] on button "Save" at bounding box center [112, 117] width 45 height 18
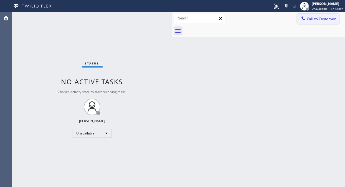
click at [310, 21] on span "Call to Customer" at bounding box center [321, 18] width 29 height 5
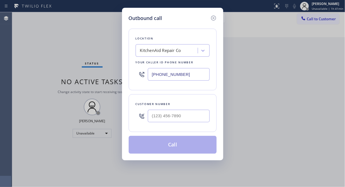
type input "(___) ___-____"
drag, startPoint x: 192, startPoint y: 115, endPoint x: 146, endPoint y: 114, distance: 45.7
click at [146, 114] on div "(___) ___-____" at bounding box center [173, 116] width 74 height 18
drag, startPoint x: 190, startPoint y: 76, endPoint x: 148, endPoint y: 72, distance: 42.7
click at [148, 72] on input "(323) 894-1469" at bounding box center [179, 74] width 62 height 12
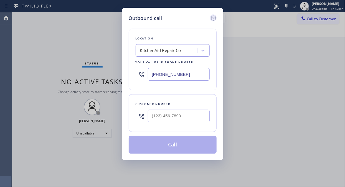
click at [212, 15] on icon at bounding box center [213, 18] width 7 height 7
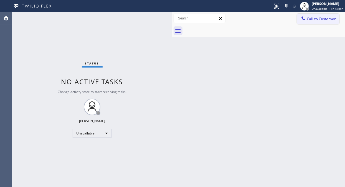
click at [306, 17] on icon at bounding box center [303, 19] width 6 height 6
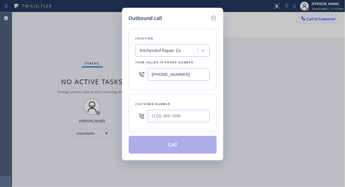
click at [151, 75] on input "(323) 894-1469" at bounding box center [179, 74] width 62 height 12
paste input "855) 731-4952"
type input "(855) 731-4952"
click at [44, 63] on div "Outbound call Location 5 Star Appliance Repair Your caller id phone number (855…" at bounding box center [172, 93] width 345 height 187
click at [157, 115] on input "(___) ___-____" at bounding box center [179, 115] width 62 height 12
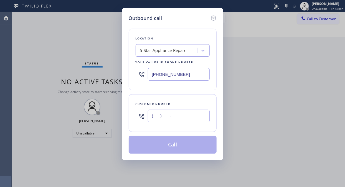
paste input "505) 577-7796"
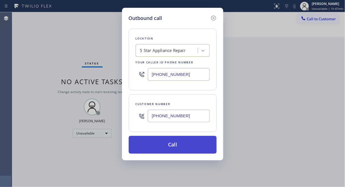
type input "(505) 577-7796"
click at [175, 143] on button "Call" at bounding box center [173, 145] width 88 height 18
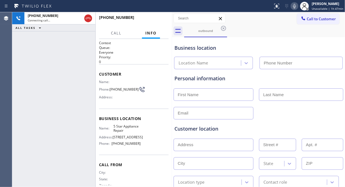
type input "(855) 731-4952"
drag, startPoint x: 36, startPoint y: 44, endPoint x: 46, endPoint y: 41, distance: 10.3
click at [36, 44] on div "+15055777796 Live | 00:02 ALL TASKS ALL TASKS ACTIVE TASKS TASKS IN WRAP UP" at bounding box center [53, 99] width 83 height 174
click at [152, 19] on span "HANG UP" at bounding box center [155, 20] width 17 height 4
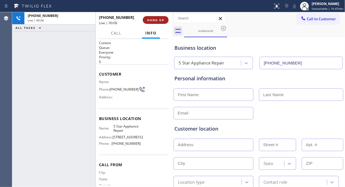
click at [152, 19] on span "HANG UP" at bounding box center [155, 20] width 17 height 4
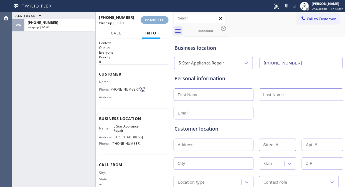
click at [152, 19] on span "COMPLETE" at bounding box center [154, 20] width 19 height 4
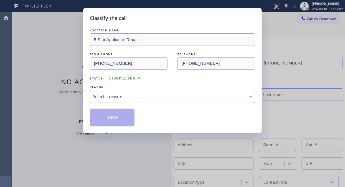
click at [162, 103] on div "Select a reason" at bounding box center [172, 96] width 165 height 13
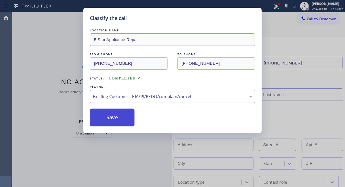
click at [121, 120] on button "Save" at bounding box center [112, 117] width 45 height 18
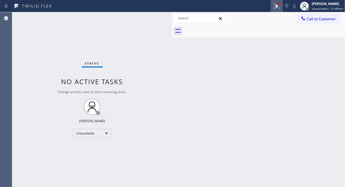
click at [275, 9] on button at bounding box center [277, 6] width 12 height 12
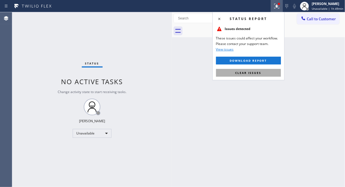
click at [258, 74] on span "Clear issues" at bounding box center [248, 73] width 26 height 4
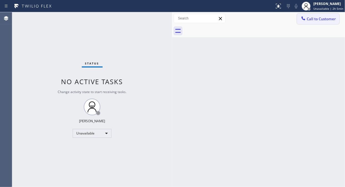
click at [309, 22] on button "Call to Customer" at bounding box center [318, 19] width 42 height 11
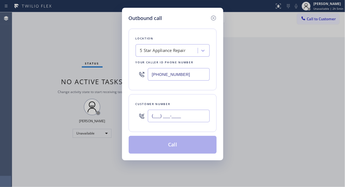
click at [167, 119] on input "(___) ___-____" at bounding box center [179, 115] width 62 height 12
paste input "650) 324-1415"
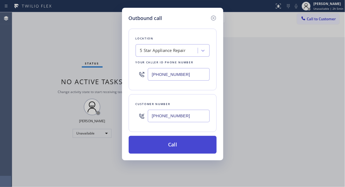
type input "(650) 324-1415"
click at [186, 144] on button "Call" at bounding box center [173, 145] width 88 height 18
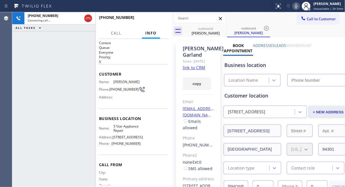
type input "(855) 731-4952"
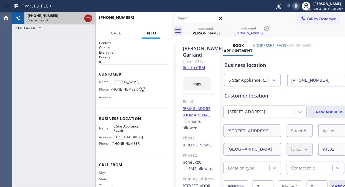
click at [90, 19] on icon at bounding box center [88, 18] width 5 height 2
click at [307, 20] on span "Call to Customer" at bounding box center [321, 18] width 29 height 5
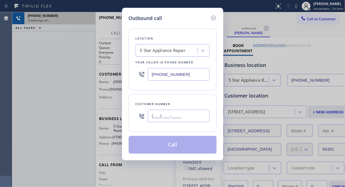
click at [154, 116] on input "(___) ___-____" at bounding box center [179, 115] width 62 height 12
paste input "310) 472-0366"
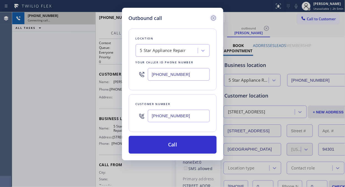
type input "(310) 472-0366"
click at [214, 20] on icon at bounding box center [213, 18] width 5 height 5
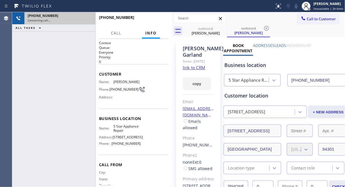
click at [80, 21] on div "Connecting call…" at bounding box center [60, 20] width 64 height 4
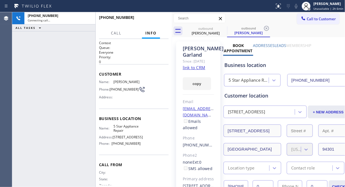
click at [132, 24] on div at bounding box center [132, 23] width 66 height 5
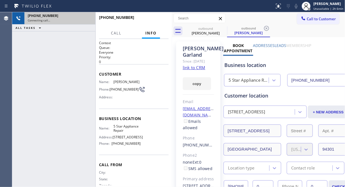
click at [84, 23] on div "+16503241415 Connecting call…" at bounding box center [58, 18] width 69 height 12
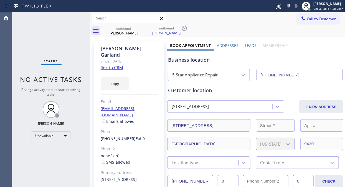
type input "(855) 731-4952"
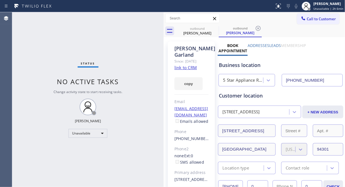
drag, startPoint x: 89, startPoint y: 64, endPoint x: 162, endPoint y: 77, distance: 74.8
click at [164, 77] on div at bounding box center [164, 99] width 0 height 174
click at [308, 19] on span "Call to Customer" at bounding box center [321, 18] width 29 height 5
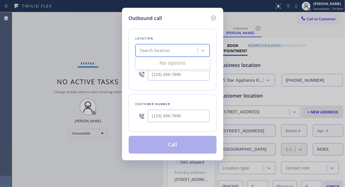
click at [149, 50] on div "Search location" at bounding box center [155, 50] width 30 height 6
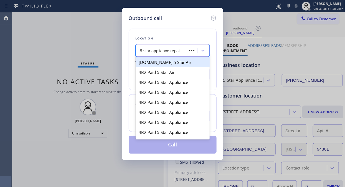
type input "5 star appliance repair"
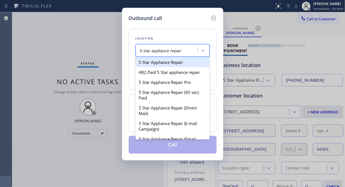
click at [159, 63] on div "5 Star Appliance Repair" at bounding box center [173, 62] width 74 height 10
type input "(855) 731-4952"
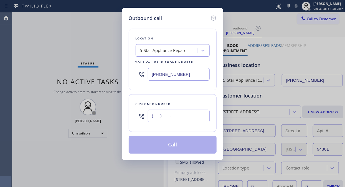
click at [156, 115] on input "(___) ___-____" at bounding box center [179, 115] width 62 height 12
paste input "310) 472-0366"
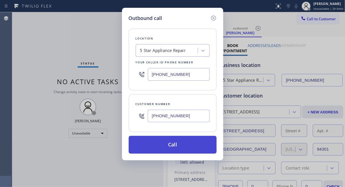
type input "(310) 472-0366"
click at [174, 144] on button "Call" at bounding box center [173, 145] width 88 height 18
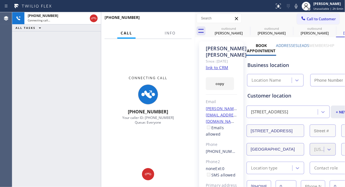
drag, startPoint x: 164, startPoint y: 47, endPoint x: 195, endPoint y: 51, distance: 31.7
click at [195, 51] on div at bounding box center [195, 99] width 0 height 174
type input "(855) 731-4952"
click at [163, 32] on button "Info" at bounding box center [169, 33] width 17 height 11
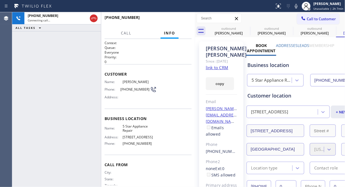
click at [94, 18] on icon at bounding box center [93, 18] width 7 height 7
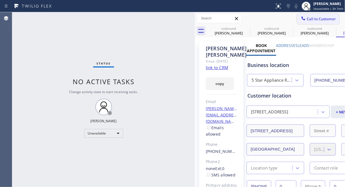
click at [311, 19] on span "Call to Customer" at bounding box center [321, 18] width 29 height 5
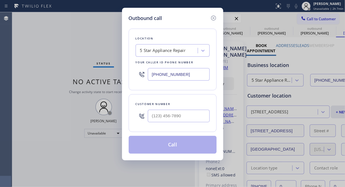
click at [179, 115] on input "text" at bounding box center [179, 115] width 62 height 12
click at [170, 121] on input "(___) ___-____" at bounding box center [179, 115] width 62 height 12
paste input "602) 403-1981"
type input "(602) 403-1981"
click at [182, 147] on button "Call" at bounding box center [173, 145] width 88 height 18
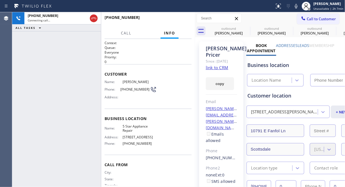
type input "(855) 731-4952"
click at [248, 28] on icon at bounding box center [246, 28] width 7 height 7
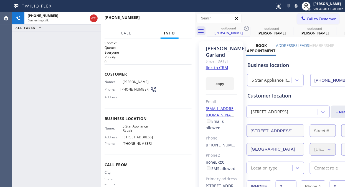
click at [248, 28] on icon at bounding box center [246, 28] width 7 height 7
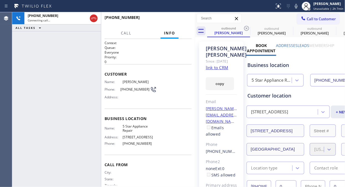
click at [248, 28] on icon at bounding box center [246, 28] width 7 height 7
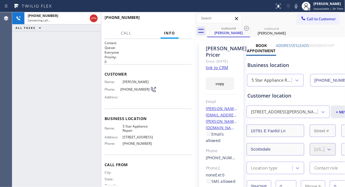
click at [248, 28] on icon at bounding box center [246, 28] width 7 height 7
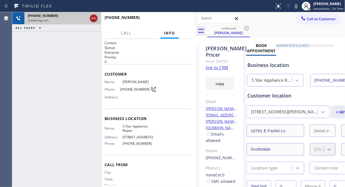
click at [92, 18] on icon at bounding box center [93, 18] width 7 height 7
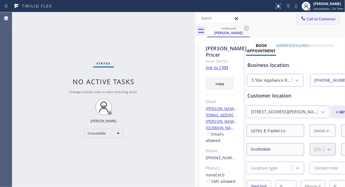
click at [307, 17] on span "Call to Customer" at bounding box center [321, 18] width 29 height 5
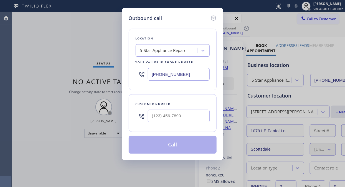
click at [160, 120] on input "text" at bounding box center [179, 115] width 62 height 12
paste input "818) 731-9820"
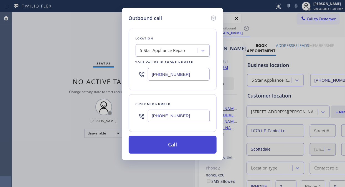
type input "(818) 731-9820"
click at [180, 143] on button "Call" at bounding box center [173, 145] width 88 height 18
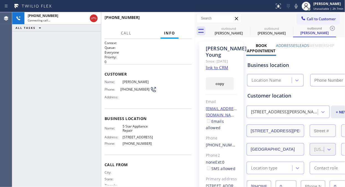
type input "(855) 731-4952"
click at [245, 27] on icon at bounding box center [246, 28] width 5 height 5
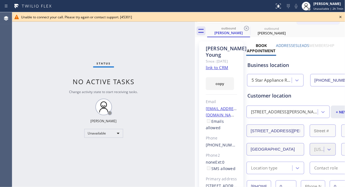
click at [337, 16] on icon at bounding box center [340, 17] width 7 height 7
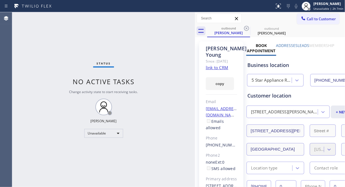
click at [302, 25] on div "outbound Gail Young outbound Gail Young" at bounding box center [276, 31] width 138 height 12
click at [304, 22] on button "Call to Customer" at bounding box center [318, 19] width 42 height 11
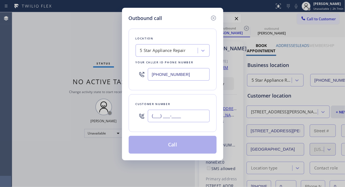
click at [187, 115] on input "(___) ___-____" at bounding box center [179, 115] width 62 height 12
paste input "571) 265-4585"
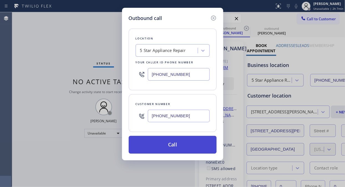
type input "(571) 265-4585"
click at [181, 148] on button "Call" at bounding box center [173, 145] width 88 height 18
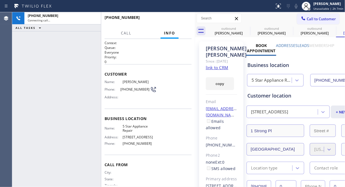
type input "(855) 731-4952"
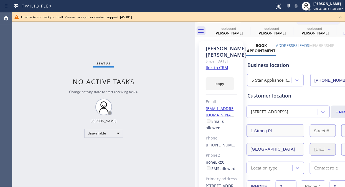
click at [342, 15] on icon at bounding box center [340, 17] width 7 height 7
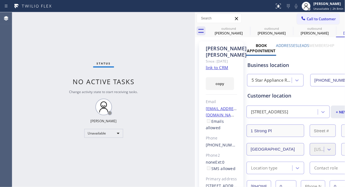
drag, startPoint x: 310, startPoint y: 18, endPoint x: 209, endPoint y: 58, distance: 108.4
click at [310, 18] on span "Call to Customer" at bounding box center [321, 18] width 29 height 5
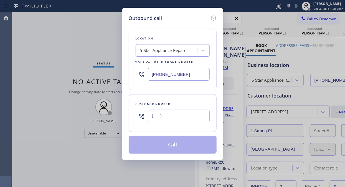
click at [160, 118] on input "(___) ___-____" at bounding box center [179, 115] width 62 height 12
paste input "562) 708-3524"
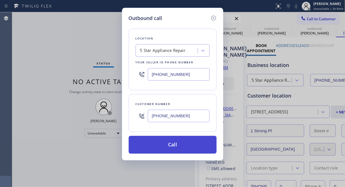
type input "(562) 708-3524"
click at [169, 143] on button "Call" at bounding box center [173, 145] width 88 height 18
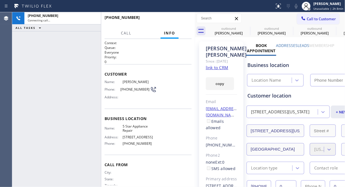
type input "(855) 731-4952"
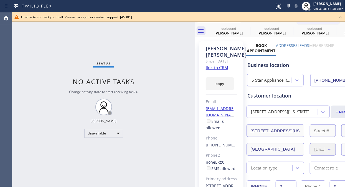
click at [340, 18] on icon at bounding box center [340, 17] width 7 height 7
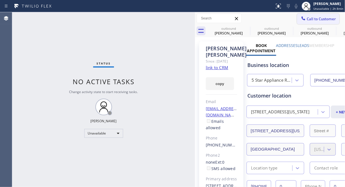
click at [317, 17] on span "Call to Customer" at bounding box center [321, 18] width 29 height 5
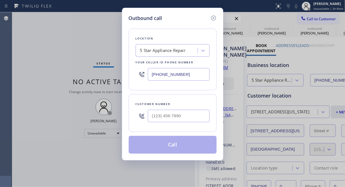
click at [152, 116] on input "text" at bounding box center [179, 115] width 62 height 12
paste input "415) 532-7558"
type input "(415) 532-7558"
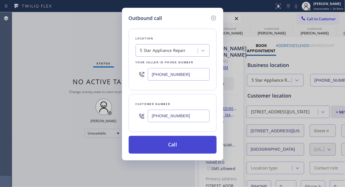
click at [165, 146] on button "Call" at bounding box center [173, 145] width 88 height 18
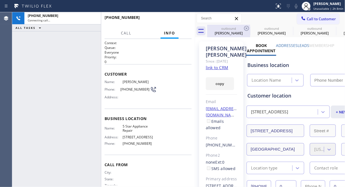
type input "(855) 731-4952"
click at [249, 28] on icon at bounding box center [246, 28] width 7 height 7
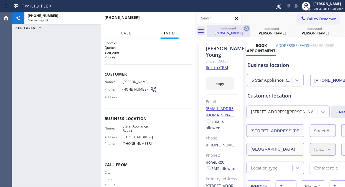
click at [248, 27] on icon at bounding box center [246, 28] width 5 height 5
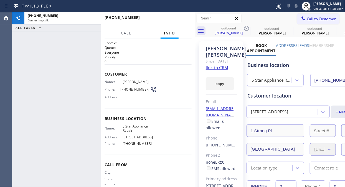
click at [248, 27] on icon at bounding box center [246, 28] width 5 height 5
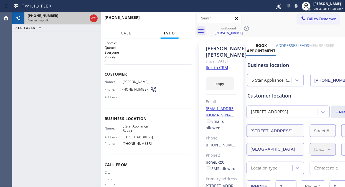
click at [89, 17] on div at bounding box center [94, 18] width 10 height 12
click at [93, 20] on icon at bounding box center [93, 18] width 7 height 7
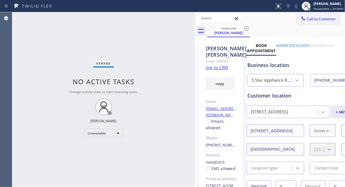
click at [314, 21] on span "Call to Customer" at bounding box center [321, 18] width 29 height 5
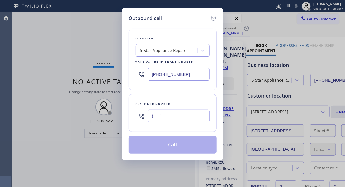
click at [153, 118] on input "(___) ___-____" at bounding box center [179, 115] width 62 height 12
paste input "714) 767-2653"
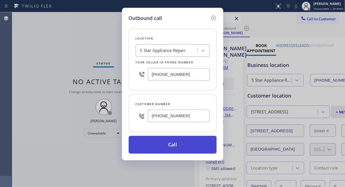
type input "(714) 767-2653"
click at [178, 146] on button "Call" at bounding box center [173, 145] width 88 height 18
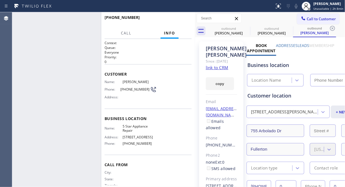
type input "(855) 731-4952"
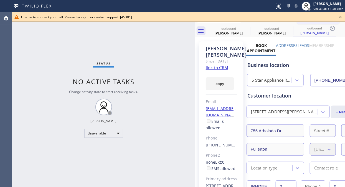
click at [340, 16] on icon at bounding box center [340, 17] width 7 height 7
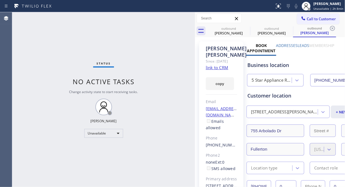
drag, startPoint x: 322, startPoint y: 20, endPoint x: 190, endPoint y: 73, distance: 142.5
click at [322, 20] on span "Call to Customer" at bounding box center [321, 18] width 29 height 5
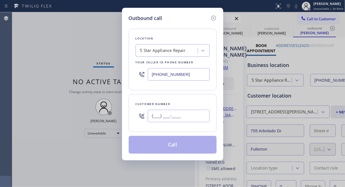
click at [150, 118] on input "(___) ___-____" at bounding box center [179, 115] width 62 height 12
paste input "415) 819-7501"
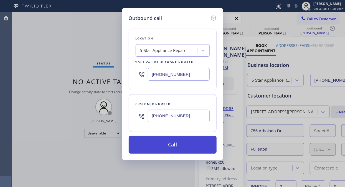
type input "(415) 819-7501"
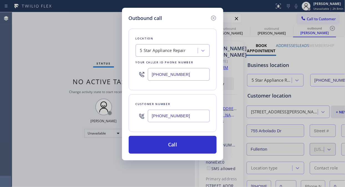
click at [167, 143] on button "Call" at bounding box center [173, 145] width 88 height 18
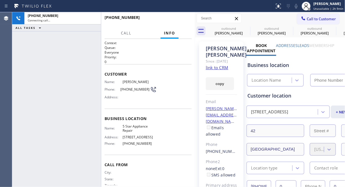
type input "(855) 731-4952"
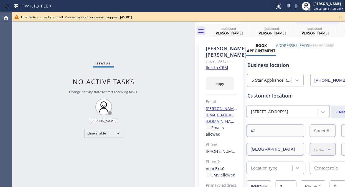
click at [341, 17] on icon at bounding box center [340, 17] width 7 height 7
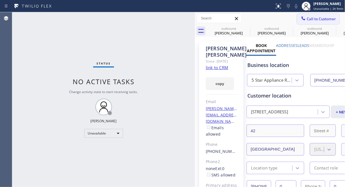
click at [319, 22] on button "Call to Customer" at bounding box center [318, 19] width 42 height 11
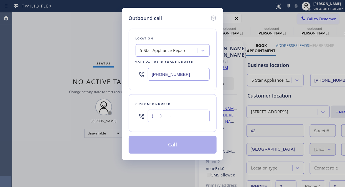
click at [179, 116] on input "(___) ___-____" at bounding box center [179, 115] width 62 height 12
paste input "917) 459-4798"
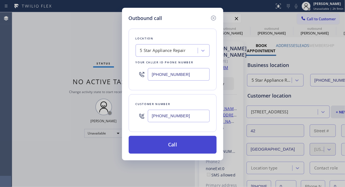
type input "(917) 459-4798"
drag, startPoint x: 182, startPoint y: 143, endPoint x: 268, endPoint y: 4, distance: 163.3
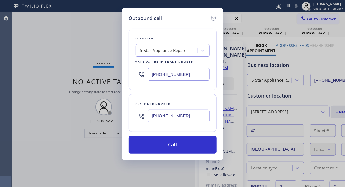
click at [182, 144] on button "Call" at bounding box center [173, 145] width 88 height 18
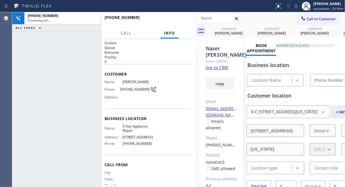
type input "(855) 731-4952"
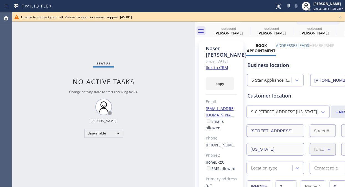
click at [340, 16] on icon at bounding box center [340, 17] width 7 height 7
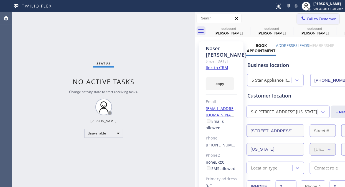
click at [305, 16] on button "Call to Customer" at bounding box center [318, 19] width 42 height 11
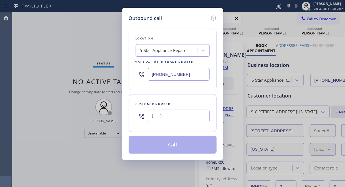
click at [171, 119] on input "(___) ___-____" at bounding box center [179, 115] width 62 height 12
paste input "917) 439-5781"
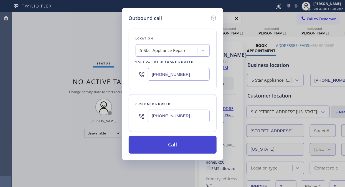
type input "(917) 439-5781"
click at [177, 143] on button "Call" at bounding box center [173, 145] width 88 height 18
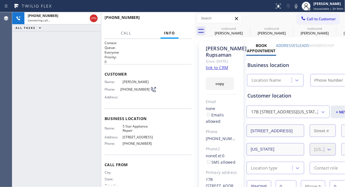
type input "(855) 731-4952"
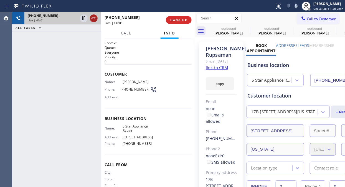
click at [95, 20] on icon at bounding box center [93, 18] width 7 height 7
click at [179, 19] on span "HANG UP" at bounding box center [178, 20] width 17 height 4
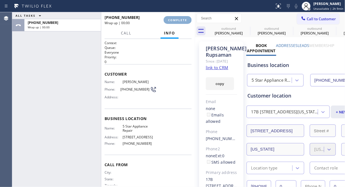
click at [179, 20] on span "COMPLETE" at bounding box center [177, 20] width 19 height 4
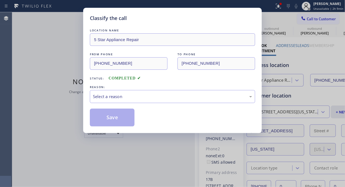
click at [178, 21] on div "Classify the call" at bounding box center [172, 17] width 165 height 7
click at [170, 98] on div "Select a reason" at bounding box center [172, 96] width 159 height 6
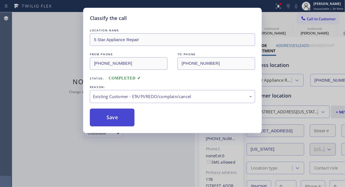
click at [108, 118] on button "Save" at bounding box center [112, 117] width 45 height 18
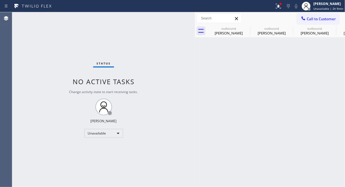
click at [308, 21] on span "Call to Customer" at bounding box center [321, 18] width 29 height 5
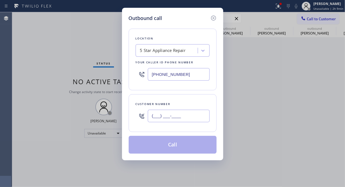
drag, startPoint x: 186, startPoint y: 112, endPoint x: 183, endPoint y: 112, distance: 3.3
click at [186, 112] on input "(___) ___-____" at bounding box center [179, 115] width 62 height 12
paste input "714) 269-0895"
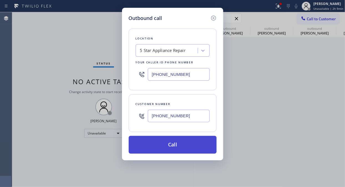
type input "(714) 269-0895"
click at [181, 143] on button "Call" at bounding box center [173, 145] width 88 height 18
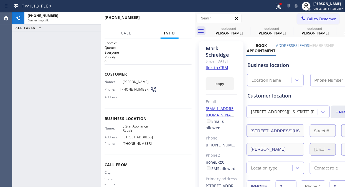
type input "(855) 731-4952"
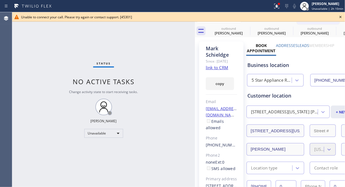
click at [339, 17] on icon at bounding box center [340, 17] width 7 height 7
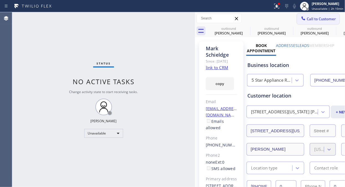
click at [317, 17] on span "Call to Customer" at bounding box center [321, 18] width 29 height 5
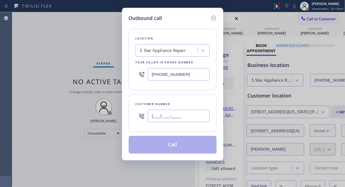
click at [161, 116] on input "(___) ___-____" at bounding box center [179, 115] width 62 height 12
paste input "310) 218-6484"
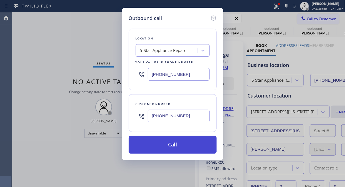
type input "(310) 218-6484"
click at [169, 147] on button "Call" at bounding box center [173, 145] width 88 height 18
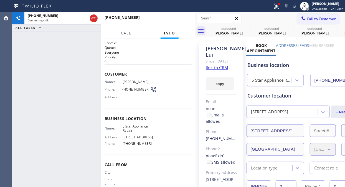
type input "(855) 731-4952"
click at [280, 9] on icon at bounding box center [276, 6] width 7 height 7
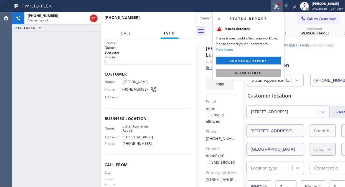
click at [261, 75] on button "Clear issues" at bounding box center [248, 73] width 65 height 8
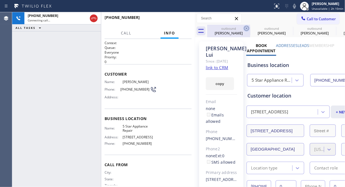
click at [247, 26] on icon at bounding box center [246, 28] width 7 height 7
click at [286, 26] on icon at bounding box center [289, 28] width 7 height 7
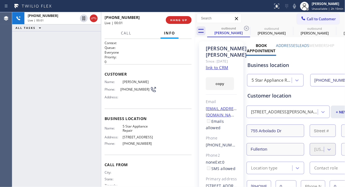
click at [247, 26] on icon at bounding box center [246, 28] width 7 height 7
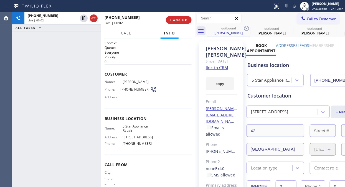
click at [247, 26] on icon at bounding box center [246, 28] width 7 height 7
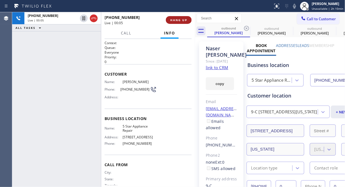
click at [177, 20] on span "HANG UP" at bounding box center [178, 20] width 17 height 4
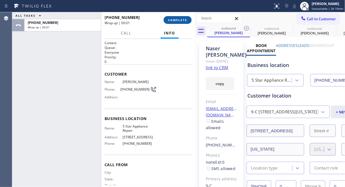
click at [177, 20] on span "COMPLETE" at bounding box center [177, 20] width 19 height 4
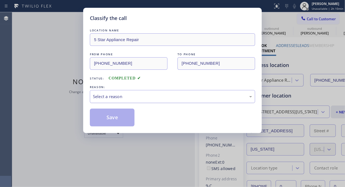
click at [177, 96] on div "Select a reason" at bounding box center [172, 96] width 159 height 6
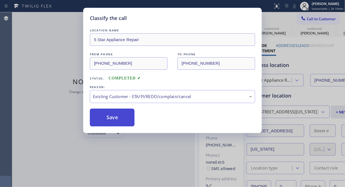
click at [119, 120] on button "Save" at bounding box center [112, 117] width 45 height 18
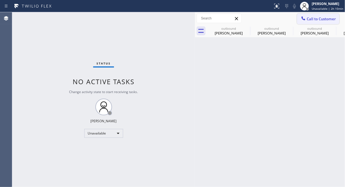
click at [313, 18] on span "Call to Customer" at bounding box center [321, 18] width 29 height 5
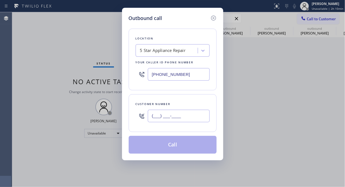
click at [164, 119] on input "(___) ___-____" at bounding box center [179, 115] width 62 height 12
paste input "310) 977-7317"
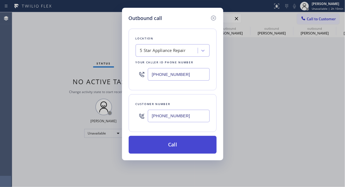
type input "(310) 977-7317"
click at [177, 142] on button "Call" at bounding box center [173, 145] width 88 height 18
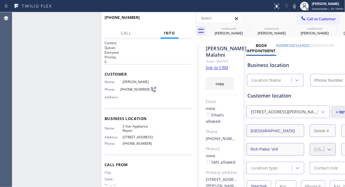
type input "(855) 731-4952"
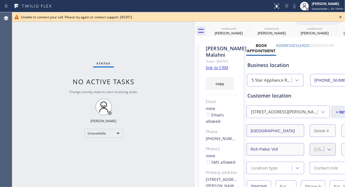
drag, startPoint x: 342, startPoint y: 18, endPoint x: 327, endPoint y: 18, distance: 15.8
click at [342, 18] on icon at bounding box center [340, 17] width 7 height 7
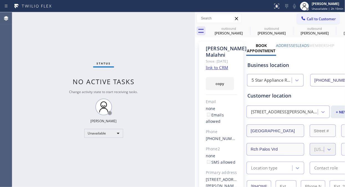
click at [326, 18] on span "Call to Customer" at bounding box center [321, 18] width 29 height 5
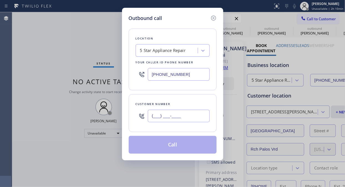
click at [150, 117] on input "(___) ___-____" at bounding box center [179, 115] width 62 height 12
paste input "732) 710-8756"
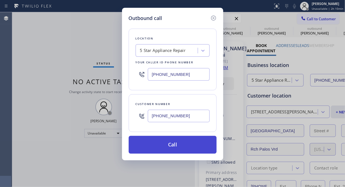
type input "(732) 710-8756"
click at [175, 144] on button "Call" at bounding box center [173, 145] width 88 height 18
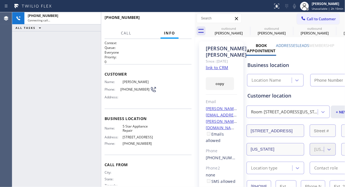
type input "(855) 731-4952"
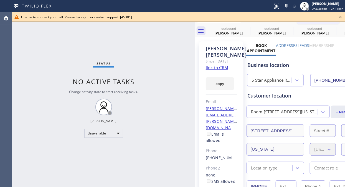
click at [341, 17] on icon at bounding box center [340, 17] width 7 height 7
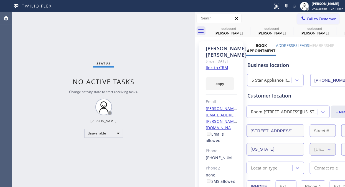
drag, startPoint x: 311, startPoint y: 19, endPoint x: 237, endPoint y: 60, distance: 84.6
click at [310, 21] on span "Call to Customer" at bounding box center [321, 18] width 29 height 5
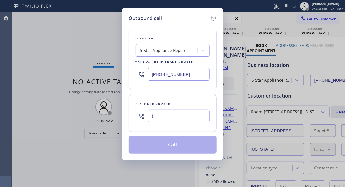
click at [184, 118] on input "(___) ___-____" at bounding box center [179, 115] width 62 height 12
paste input "415) 500-5202"
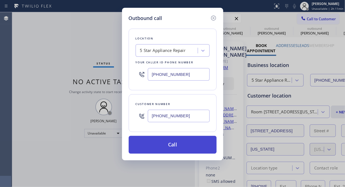
type input "(415) 500-5202"
click at [189, 139] on button "Call" at bounding box center [173, 145] width 88 height 18
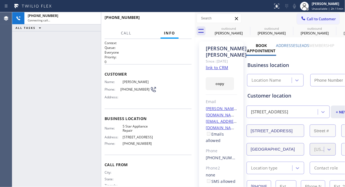
type input "(855) 731-4952"
drag, startPoint x: 92, startPoint y: 16, endPoint x: 115, endPoint y: 30, distance: 27.1
click at [92, 16] on icon at bounding box center [93, 18] width 7 height 7
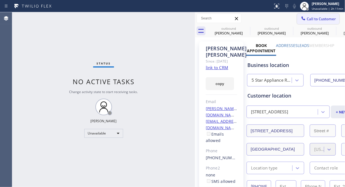
click at [323, 19] on span "Call to Customer" at bounding box center [321, 18] width 29 height 5
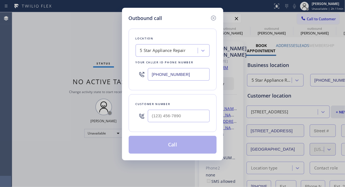
click at [197, 110] on div at bounding box center [179, 116] width 62 height 18
click at [166, 114] on input "(___) ___-____" at bounding box center [179, 115] width 62 height 12
paste input "323) 445-0452"
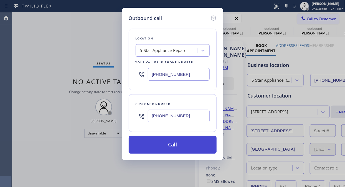
type input "(323) 445-0452"
click at [175, 143] on button "Call" at bounding box center [173, 145] width 88 height 18
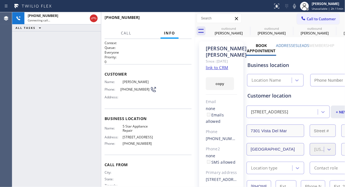
type input "(855) 731-4952"
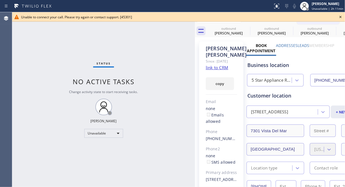
click at [342, 16] on icon at bounding box center [340, 17] width 7 height 7
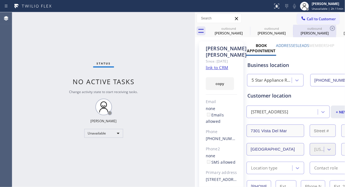
click at [313, 26] on div "outbound Valerie Rupsaman" at bounding box center [315, 31] width 42 height 12
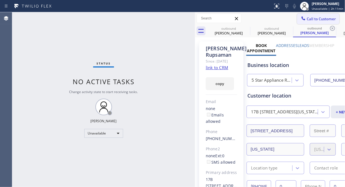
click at [312, 20] on span "Call to Customer" at bounding box center [321, 18] width 29 height 5
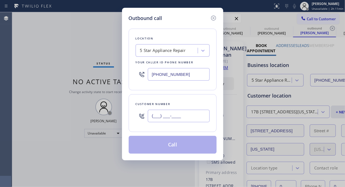
click at [181, 119] on input "(___) ___-____" at bounding box center [179, 115] width 62 height 12
paste input "480) 664-2426"
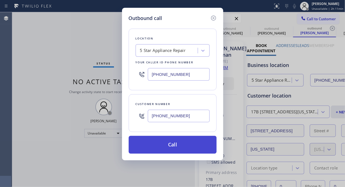
type input "(480) 664-2426"
click at [179, 141] on button "Call" at bounding box center [173, 145] width 88 height 18
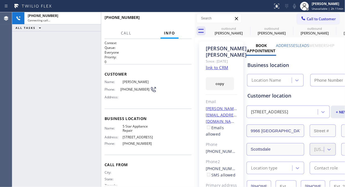
type input "(855) 731-4952"
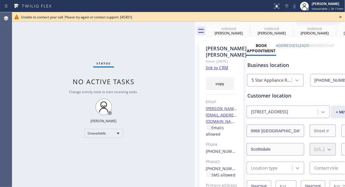
click at [341, 18] on icon at bounding box center [340, 17] width 7 height 7
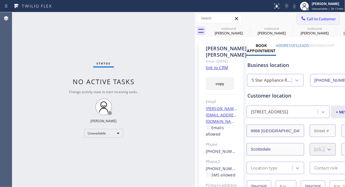
click at [300, 22] on div at bounding box center [303, 19] width 7 height 7
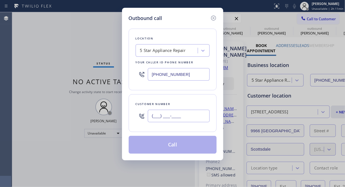
click at [181, 121] on input "(___) ___-____" at bounding box center [179, 115] width 62 height 12
paste input "310) 613-0288"
type input "(310) 613-0288"
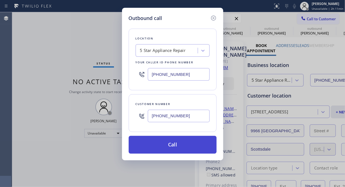
click at [176, 145] on button "Call" at bounding box center [173, 145] width 88 height 18
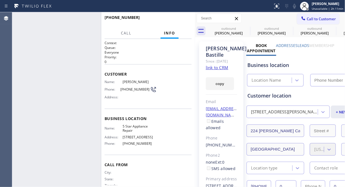
type input "(855) 731-4952"
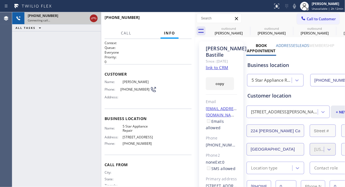
click at [93, 20] on icon at bounding box center [93, 18] width 7 height 7
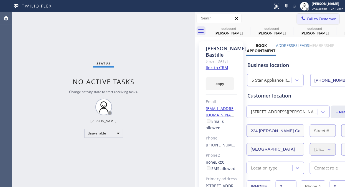
click at [307, 19] on span "Call to Customer" at bounding box center [321, 18] width 29 height 5
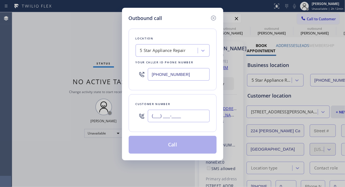
click at [153, 119] on input "(___) ___-____" at bounding box center [179, 115] width 62 height 12
paste input "917) 915-7908"
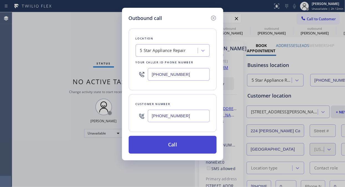
type input "(917) 915-7908"
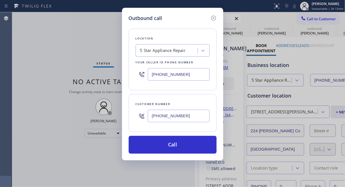
drag, startPoint x: 193, startPoint y: 146, endPoint x: 259, endPoint y: 49, distance: 117.5
click at [193, 146] on button "Call" at bounding box center [173, 145] width 88 height 18
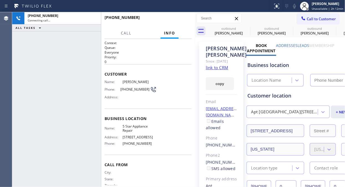
type input "(855) 731-4952"
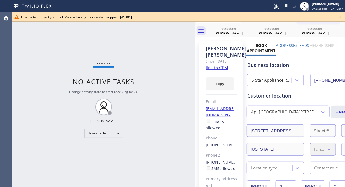
click at [342, 18] on icon at bounding box center [340, 17] width 7 height 7
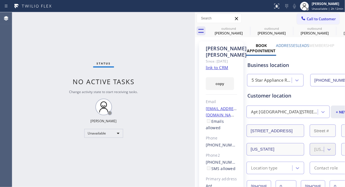
drag, startPoint x: 328, startPoint y: 18, endPoint x: 239, endPoint y: 59, distance: 98.1
click at [327, 18] on span "Call to Customer" at bounding box center [321, 18] width 29 height 5
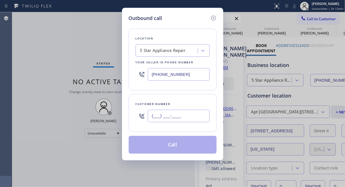
click at [164, 113] on input "(___) ___-____" at bounding box center [179, 115] width 62 height 12
paste input "718) 565-2799"
type input "(718) 565-2799"
click at [178, 146] on button "Call" at bounding box center [173, 145] width 88 height 18
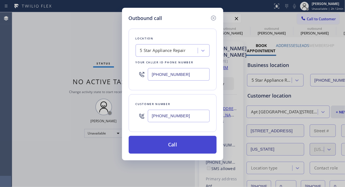
click at [193, 149] on button "Call" at bounding box center [173, 145] width 88 height 18
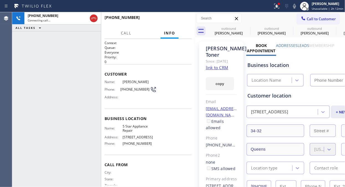
type input "(855) 731-4952"
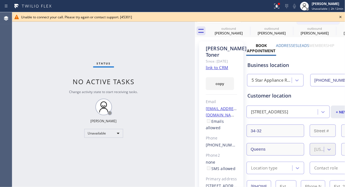
click at [339, 17] on icon at bounding box center [340, 17] width 7 height 7
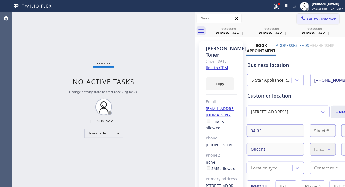
click at [317, 17] on span "Call to Customer" at bounding box center [321, 18] width 29 height 5
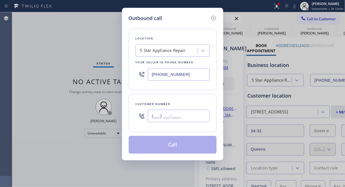
click at [170, 116] on input "(___) ___-____" at bounding box center [179, 115] width 62 height 12
paste input "212) 737-8447"
type input "(212) 737-8447"
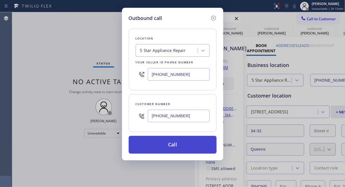
click at [179, 149] on button "Call" at bounding box center [173, 145] width 88 height 18
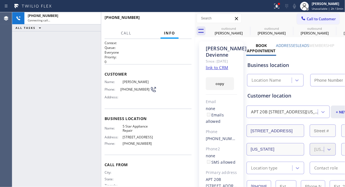
type input "(855) 731-4952"
click at [278, 6] on icon at bounding box center [276, 5] width 3 height 2
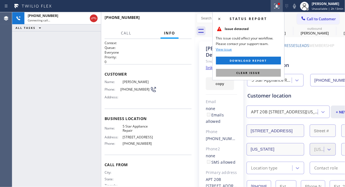
click at [257, 73] on span "Clear issue" at bounding box center [248, 73] width 24 height 4
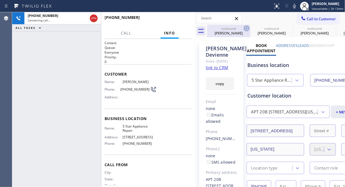
click at [247, 27] on icon at bounding box center [246, 28] width 7 height 7
click at [0, 0] on icon at bounding box center [0, 0] width 0 height 0
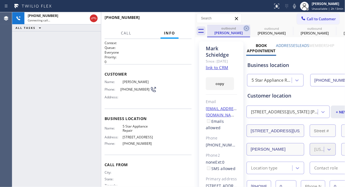
click at [246, 27] on icon at bounding box center [246, 28] width 7 height 7
click at [0, 0] on icon at bounding box center [0, 0] width 0 height 0
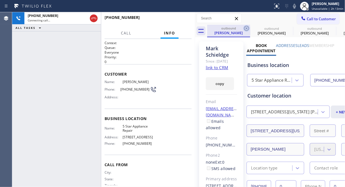
click at [0, 0] on icon at bounding box center [0, 0] width 0 height 0
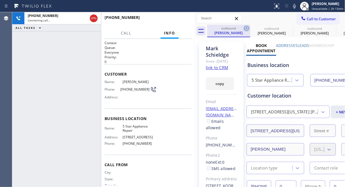
click at [0, 0] on icon at bounding box center [0, 0] width 0 height 0
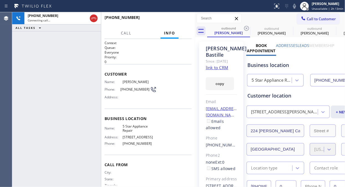
click at [246, 27] on icon at bounding box center [246, 28] width 7 height 7
click at [0, 0] on icon at bounding box center [0, 0] width 0 height 0
click at [246, 27] on icon at bounding box center [246, 28] width 7 height 7
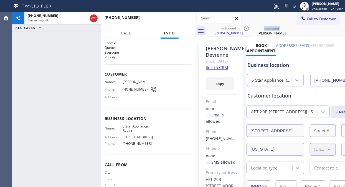
click at [246, 27] on icon at bounding box center [246, 28] width 7 height 7
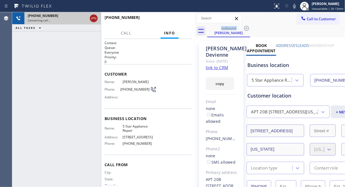
click at [94, 19] on icon at bounding box center [93, 18] width 7 height 7
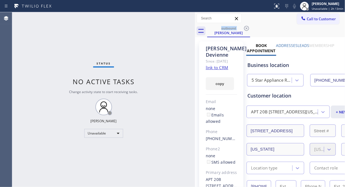
click at [322, 22] on button "Call to Customer" at bounding box center [318, 19] width 42 height 11
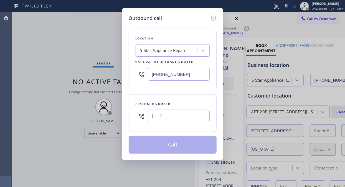
click at [166, 117] on input "(___) ___-____" at bounding box center [179, 115] width 62 height 12
paste input "617) 945-5630"
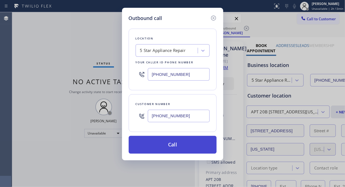
type input "(617) 945-5630"
click at [172, 145] on button "Call" at bounding box center [173, 145] width 88 height 18
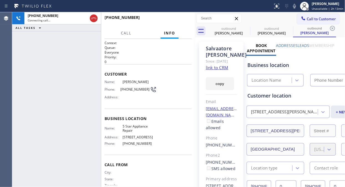
type input "(855) 731-4952"
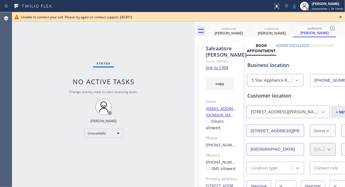
click at [339, 17] on icon at bounding box center [340, 17] width 7 height 7
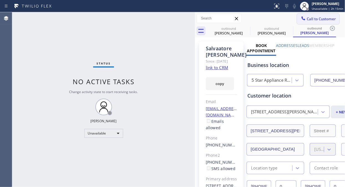
click at [309, 20] on span "Call to Customer" at bounding box center [321, 18] width 29 height 5
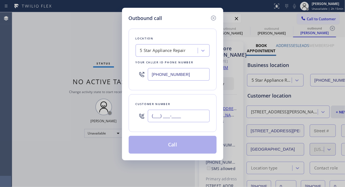
click at [159, 119] on input "(___) ___-____" at bounding box center [179, 115] width 62 height 12
paste input "442) 256-4098"
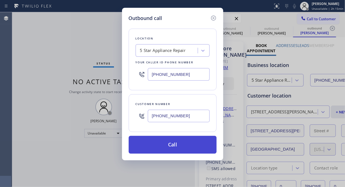
type input "(442) 256-4098"
click at [183, 146] on button "Call" at bounding box center [173, 145] width 88 height 18
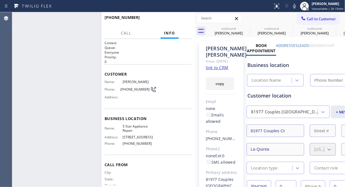
type input "(855) 731-4952"
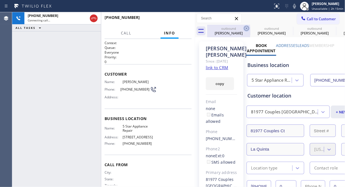
click at [245, 28] on icon at bounding box center [246, 28] width 7 height 7
click at [0, 0] on icon at bounding box center [0, 0] width 0 height 0
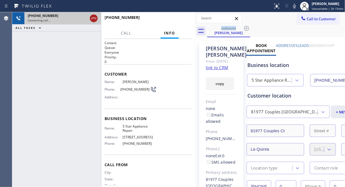
click at [95, 20] on icon at bounding box center [93, 18] width 7 height 7
click at [315, 21] on button "Call to Customer" at bounding box center [318, 19] width 42 height 11
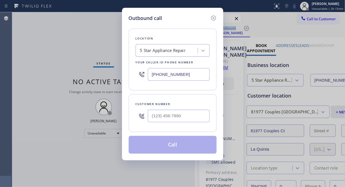
click at [171, 113] on input "text" at bounding box center [179, 115] width 62 height 12
paste input "949) 551-4948"
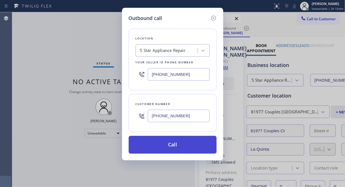
type input "(949) 551-4948"
click at [184, 146] on button "Call" at bounding box center [173, 145] width 88 height 18
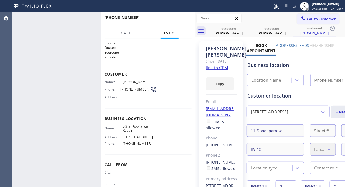
type input "(855) 731-4952"
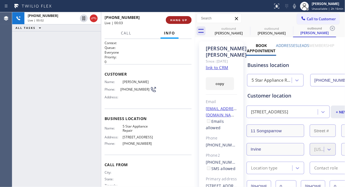
click at [173, 20] on span "HANG UP" at bounding box center [178, 20] width 17 height 4
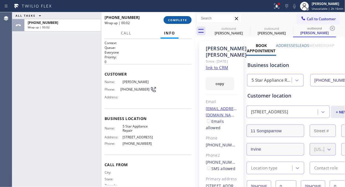
click at [167, 22] on button "COMPLETE" at bounding box center [178, 20] width 28 height 8
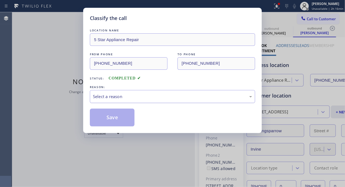
drag, startPoint x: 166, startPoint y: 95, endPoint x: 166, endPoint y: 101, distance: 6.7
click at [166, 95] on div "Select a reason" at bounding box center [172, 96] width 159 height 6
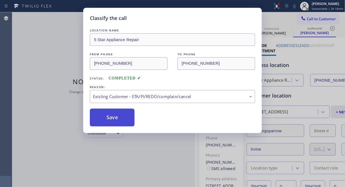
click at [121, 114] on button "Save" at bounding box center [112, 117] width 45 height 18
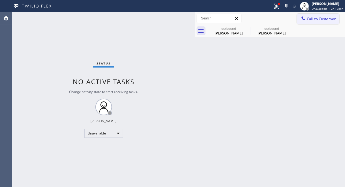
click at [312, 21] on span "Call to Customer" at bounding box center [321, 18] width 29 height 5
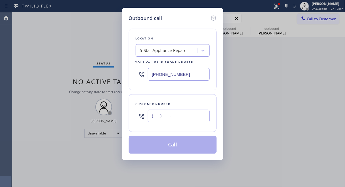
click at [185, 112] on input "(___) ___-____" at bounding box center [179, 115] width 62 height 12
paste input "714) 423-5072"
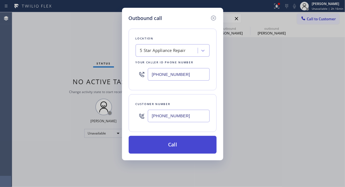
type input "(714) 423-5072"
click at [188, 147] on button "Call" at bounding box center [173, 145] width 88 height 18
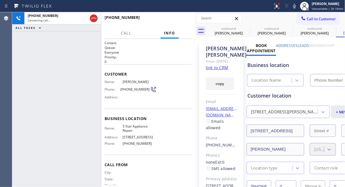
type input "(855) 731-4952"
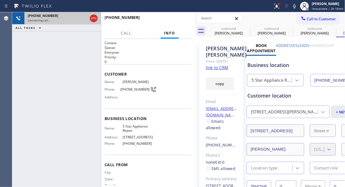
click at [96, 18] on icon at bounding box center [93, 18] width 7 height 7
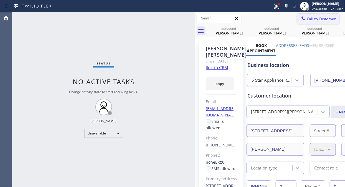
click at [312, 19] on span "Call to Customer" at bounding box center [321, 18] width 29 height 5
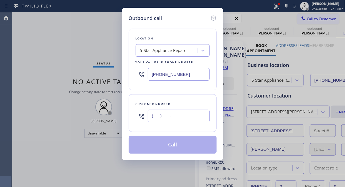
click at [183, 115] on input "(___) ___-____" at bounding box center [179, 115] width 62 height 12
paste input "805) 415-8533"
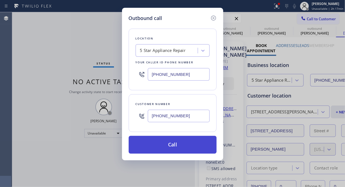
type input "(805) 415-8533"
click at [184, 146] on button "Call" at bounding box center [173, 145] width 88 height 18
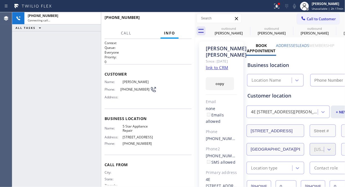
type input "(855) 731-4952"
click at [280, 8] on icon at bounding box center [276, 6] width 7 height 7
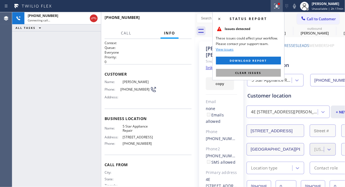
click at [243, 71] on span "Clear issues" at bounding box center [248, 73] width 26 height 4
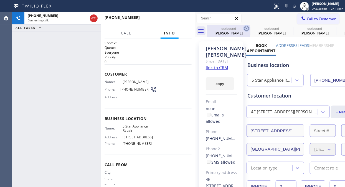
click at [244, 27] on icon at bounding box center [246, 28] width 7 height 7
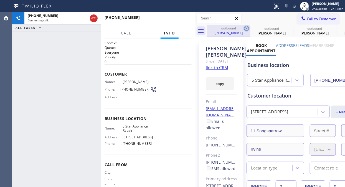
click at [244, 27] on icon at bounding box center [246, 28] width 7 height 7
click at [244, 27] on icon at bounding box center [246, 28] width 5 height 5
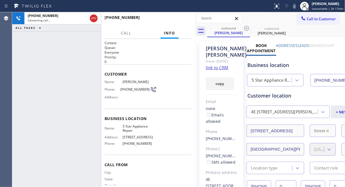
click at [244, 27] on icon at bounding box center [246, 28] width 5 height 5
drag, startPoint x: 43, startPoint y: 59, endPoint x: 47, endPoint y: 57, distance: 5.0
click at [43, 59] on div "+18054158533 Connecting call… ALL TASKS ALL TASKS ACTIVE TASKS TASKS IN WRAP UP" at bounding box center [56, 99] width 89 height 174
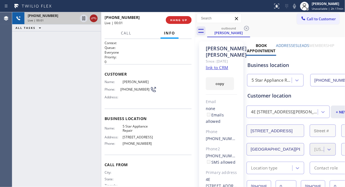
click at [95, 18] on icon at bounding box center [93, 18] width 7 height 7
click at [171, 20] on span "HANG UP" at bounding box center [178, 20] width 17 height 4
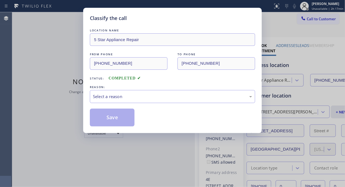
click at [171, 20] on div "Classify the call" at bounding box center [172, 17] width 165 height 7
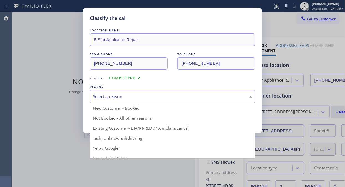
click at [169, 98] on div "Select a reason" at bounding box center [172, 96] width 159 height 6
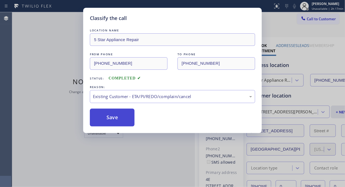
click at [104, 117] on button "Save" at bounding box center [112, 117] width 45 height 18
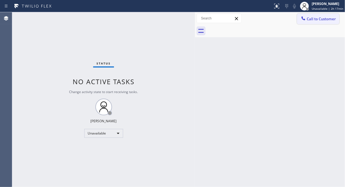
click at [324, 20] on span "Call to Customer" at bounding box center [321, 18] width 29 height 5
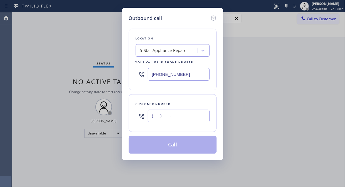
click at [167, 121] on input "(___) ___-____" at bounding box center [179, 115] width 62 height 12
paste input "626) 222-1856"
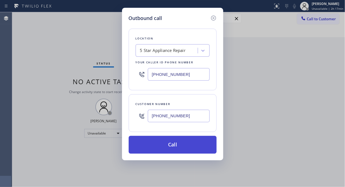
type input "(626) 222-1856"
click at [183, 149] on button "Call" at bounding box center [173, 145] width 88 height 18
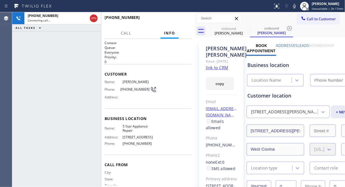
type input "(855) 731-4952"
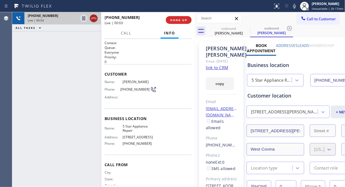
drag, startPoint x: 93, startPoint y: 19, endPoint x: 166, endPoint y: 17, distance: 73.2
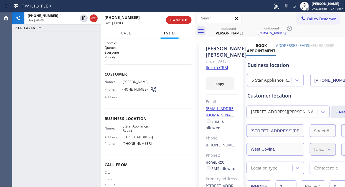
click at [93, 19] on icon at bounding box center [93, 18] width 7 height 7
click at [179, 18] on span "HANG UP" at bounding box center [178, 20] width 17 height 4
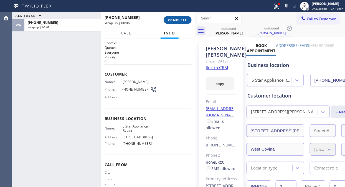
click at [180, 20] on span "COMPLETE" at bounding box center [177, 20] width 19 height 4
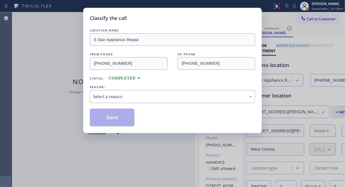
click at [179, 98] on div "Classify the call LOCATION NAME 5 Star Appliance Repair FROM PHONE (855) 731-49…" at bounding box center [178, 99] width 333 height 174
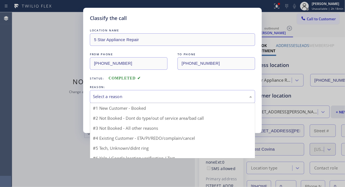
click at [179, 98] on div "Select a reason" at bounding box center [172, 96] width 159 height 6
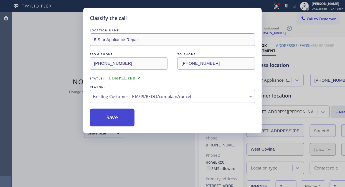
click at [107, 119] on button "Save" at bounding box center [112, 117] width 45 height 18
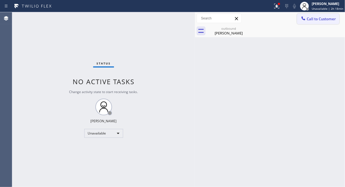
click at [313, 18] on span "Call to Customer" at bounding box center [321, 18] width 29 height 5
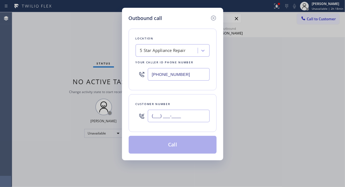
click at [194, 117] on input "(___) ___-____" at bounding box center [179, 115] width 62 height 12
paste input "310) 266-4824"
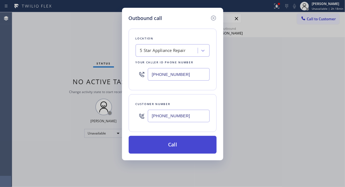
type input "(310) 266-4824"
click at [187, 149] on button "Call" at bounding box center [173, 145] width 88 height 18
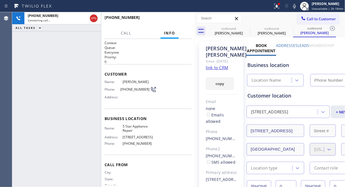
type input "(855) 731-4952"
click at [182, 19] on span "HANG UP" at bounding box center [178, 20] width 17 height 4
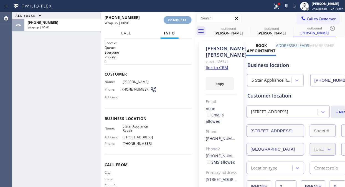
click at [182, 19] on span "COMPLETE" at bounding box center [177, 20] width 19 height 4
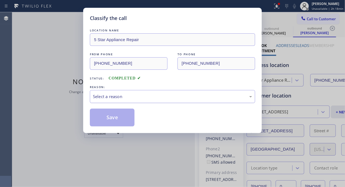
drag, startPoint x: 173, startPoint y: 94, endPoint x: 172, endPoint y: 97, distance: 3.1
click at [173, 94] on div "Select a reason" at bounding box center [172, 96] width 159 height 6
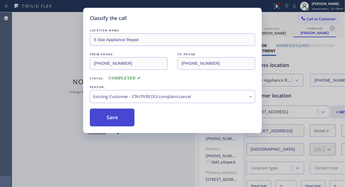
click at [117, 125] on button "Save" at bounding box center [112, 117] width 45 height 18
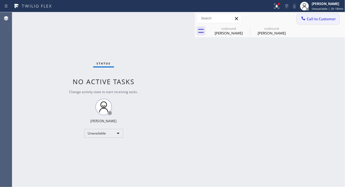
click at [309, 18] on span "Call to Customer" at bounding box center [321, 18] width 29 height 5
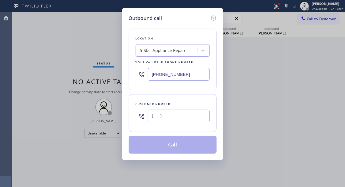
click at [154, 116] on input "(___) ___-____" at bounding box center [179, 115] width 62 height 12
paste input "847) 323-0506"
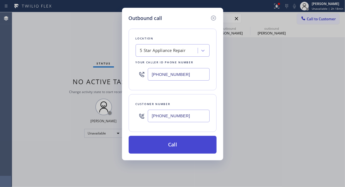
type input "(847) 323-0506"
click at [173, 151] on button "Call" at bounding box center [173, 145] width 88 height 18
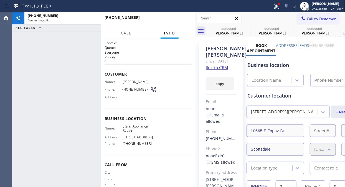
type input "(855) 731-4952"
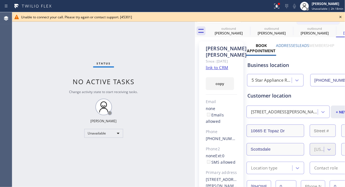
click at [340, 17] on icon at bounding box center [340, 17] width 2 height 2
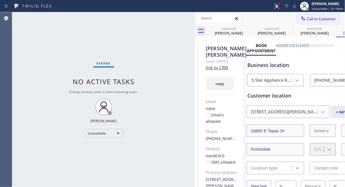
click at [297, 20] on button "Call to Customer" at bounding box center [318, 19] width 42 height 11
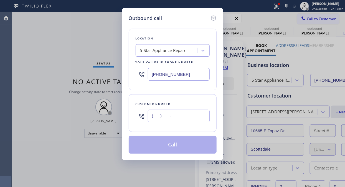
click at [182, 119] on input "(___) ___-____" at bounding box center [179, 115] width 62 height 12
paste input "408) 239-6929"
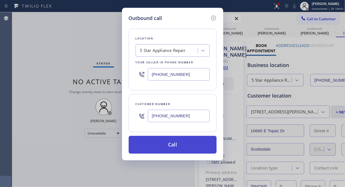
type input "(408) 239-6929"
click at [182, 144] on button "Call" at bounding box center [173, 145] width 88 height 18
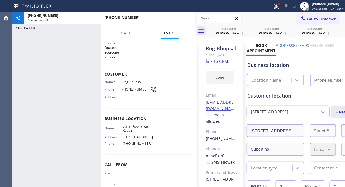
type input "(855) 731-4952"
click at [182, 20] on span "HANG UP" at bounding box center [178, 20] width 17 height 4
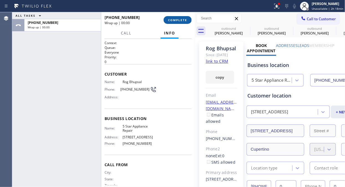
click at [182, 20] on span "COMPLETE" at bounding box center [177, 20] width 19 height 4
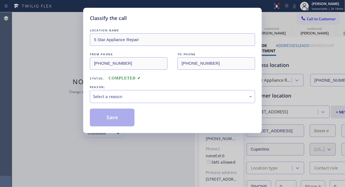
click at [192, 88] on div "REASON:" at bounding box center [172, 87] width 165 height 6
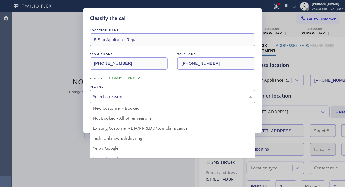
click at [187, 94] on div "Select a reason" at bounding box center [172, 96] width 159 height 6
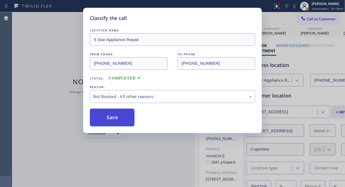
drag, startPoint x: 147, startPoint y: 115, endPoint x: 127, endPoint y: 118, distance: 20.7
click at [125, 118] on button "Save" at bounding box center [112, 117] width 45 height 18
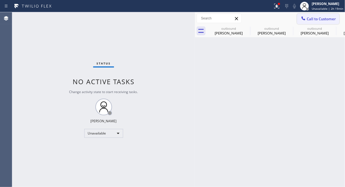
click at [311, 22] on button "Call to Customer" at bounding box center [318, 19] width 42 height 11
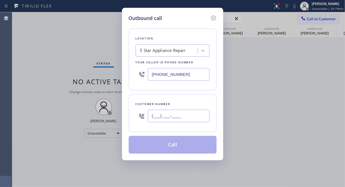
click at [190, 117] on input "(___) ___-____" at bounding box center [179, 115] width 62 height 12
paste input "571) 201-0489"
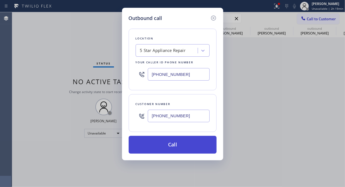
type input "(571) 201-0489"
click at [184, 146] on button "Call" at bounding box center [173, 145] width 88 height 18
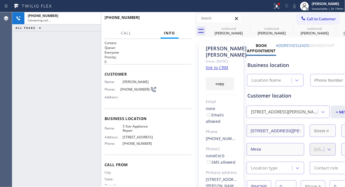
type input "(855) 731-4952"
click at [174, 19] on span "HANG UP" at bounding box center [178, 20] width 17 height 4
click at [174, 20] on span "HANG UP" at bounding box center [178, 20] width 17 height 4
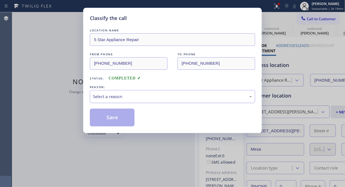
click at [157, 99] on div "Select a reason" at bounding box center [172, 96] width 159 height 6
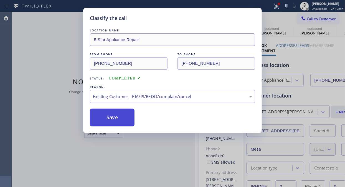
click at [119, 122] on button "Save" at bounding box center [112, 117] width 45 height 18
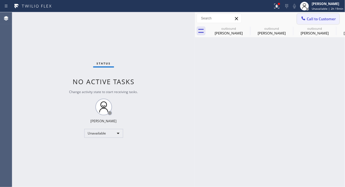
click at [313, 21] on span "Call to Customer" at bounding box center [321, 18] width 29 height 5
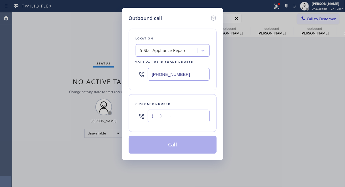
click at [175, 119] on input "(___) ___-____" at bounding box center [179, 115] width 62 height 12
paste input "415) 272-8669"
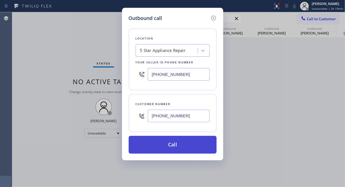
type input "(415) 272-8669"
click at [179, 146] on button "Call" at bounding box center [173, 145] width 88 height 18
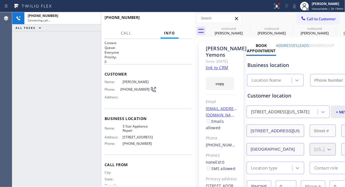
type input "(855) 731-4952"
click at [168, 14] on div "+14152728669 Live | 00:05 HANG UP" at bounding box center [148, 20] width 87 height 14
click at [170, 21] on button "HANG UP" at bounding box center [179, 20] width 26 height 8
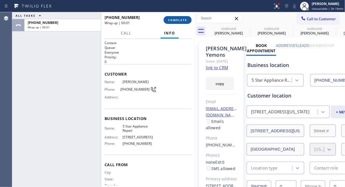
click at [170, 21] on span "COMPLETE" at bounding box center [177, 20] width 19 height 4
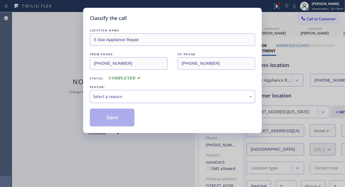
click at [172, 98] on div "Select a reason" at bounding box center [172, 96] width 159 height 6
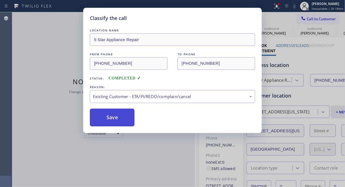
click at [117, 120] on button "Save" at bounding box center [112, 117] width 45 height 18
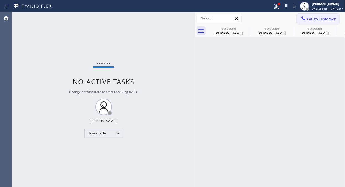
click at [313, 17] on span "Call to Customer" at bounding box center [321, 18] width 29 height 5
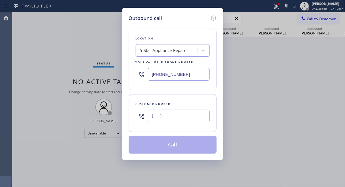
click at [193, 117] on input "(___) ___-____" at bounding box center [179, 115] width 62 height 12
paste input "424) 603-3068"
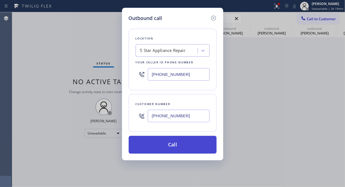
type input "(424) 603-3068"
click at [191, 147] on button "Call" at bounding box center [173, 145] width 88 height 18
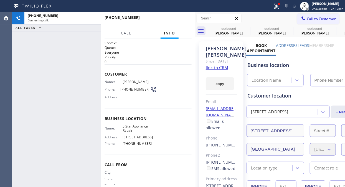
type input "(855) 731-4952"
click at [215, 70] on link "link to CRM" at bounding box center [217, 68] width 22 height 6
click at [170, 21] on button "HANG UP" at bounding box center [179, 20] width 26 height 8
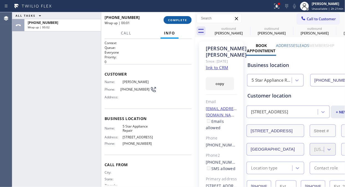
click at [170, 21] on span "COMPLETE" at bounding box center [177, 20] width 19 height 4
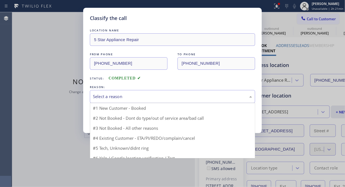
click at [182, 97] on div "Select a reason" at bounding box center [172, 96] width 159 height 6
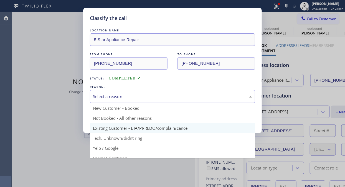
drag, startPoint x: 169, startPoint y: 127, endPoint x: 166, endPoint y: 126, distance: 3.0
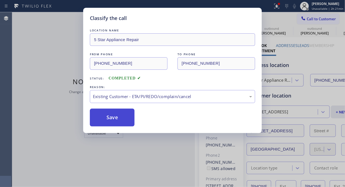
click at [114, 111] on button "Save" at bounding box center [112, 117] width 45 height 18
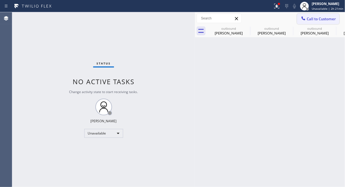
click at [310, 21] on span "Call to Customer" at bounding box center [321, 18] width 29 height 5
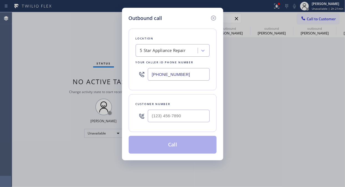
click at [152, 123] on div at bounding box center [179, 116] width 62 height 18
click at [154, 116] on input "(___) ___-____" at bounding box center [179, 115] width 62 height 12
paste input "818) 486-1763"
type input "(818) 486-1763"
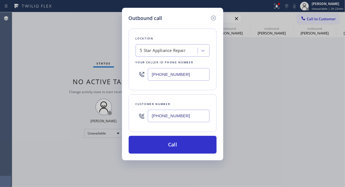
click at [35, 37] on div "Outbound call Location 5 Star Appliance Repair Your caller id phone number (855…" at bounding box center [172, 93] width 345 height 187
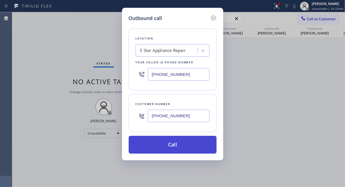
drag, startPoint x: 190, startPoint y: 143, endPoint x: 197, endPoint y: 145, distance: 7.3
click at [189, 143] on button "Call" at bounding box center [173, 145] width 88 height 18
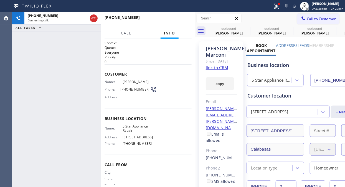
type input "(855) 731-4952"
click at [47, 41] on div "+18184861763 Connecting call… ALL TASKS ALL TASKS ACTIVE TASKS TASKS IN WRAP UP" at bounding box center [56, 99] width 89 height 174
click at [175, 21] on span "HANG UP" at bounding box center [178, 20] width 17 height 4
click at [176, 21] on span "HANG UP" at bounding box center [178, 20] width 17 height 4
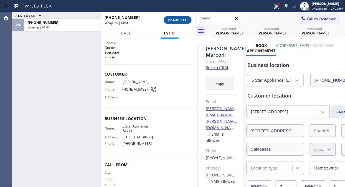
click at [176, 20] on span "COMPLETE" at bounding box center [177, 20] width 19 height 4
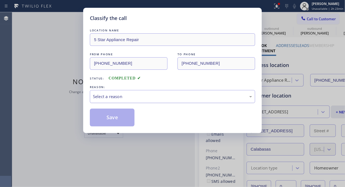
click at [172, 99] on div "Select a reason" at bounding box center [172, 96] width 159 height 6
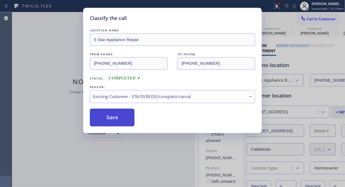
click at [121, 117] on button "Save" at bounding box center [112, 117] width 45 height 18
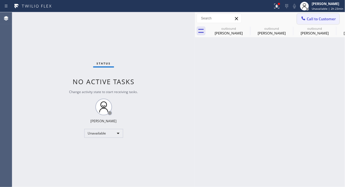
click at [327, 21] on span "Call to Customer" at bounding box center [321, 18] width 29 height 5
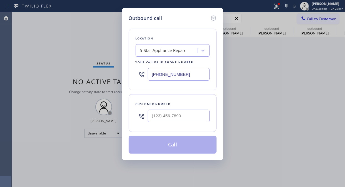
click at [185, 123] on div at bounding box center [179, 116] width 62 height 18
click at [185, 114] on input "(___) ___-____" at bounding box center [179, 115] width 62 height 12
paste input "714) 273-8354"
type input "(714) 273-8354"
click at [188, 151] on button "Call" at bounding box center [173, 145] width 88 height 18
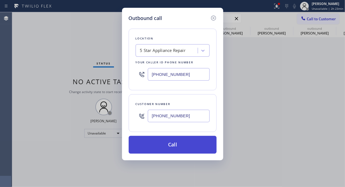
click at [188, 150] on button "Call" at bounding box center [173, 145] width 88 height 18
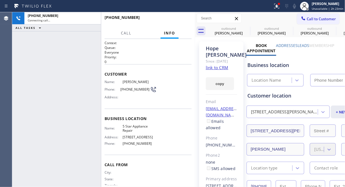
type input "(855) 731-4952"
drag, startPoint x: 248, startPoint y: 26, endPoint x: 277, endPoint y: 7, distance: 34.7
click at [0, 0] on icon at bounding box center [0, 0] width 0 height 0
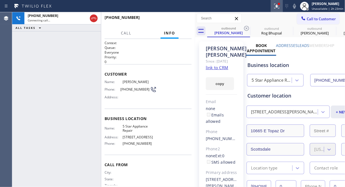
click at [277, 7] on icon at bounding box center [276, 6] width 7 height 7
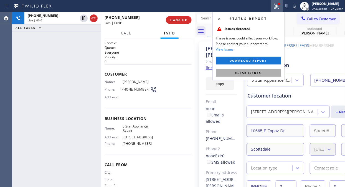
click at [236, 70] on button "Clear issues" at bounding box center [248, 73] width 65 height 8
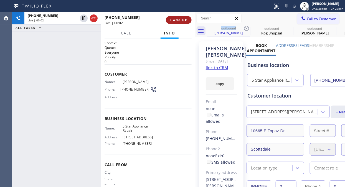
click at [178, 19] on span "HANG UP" at bounding box center [178, 20] width 17 height 4
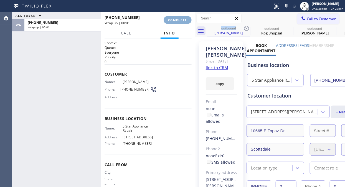
click at [178, 19] on span "COMPLETE" at bounding box center [177, 20] width 19 height 4
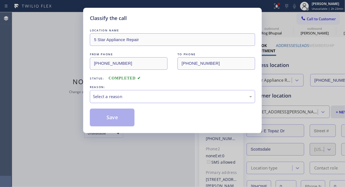
click at [164, 99] on div "Select a reason" at bounding box center [172, 96] width 159 height 6
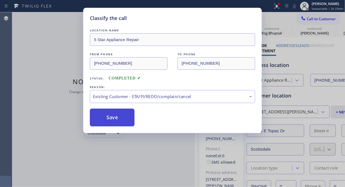
click at [125, 120] on button "Save" at bounding box center [112, 117] width 45 height 18
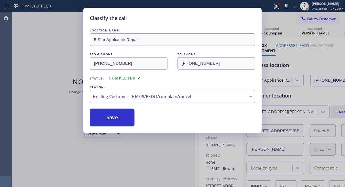
click at [311, 18] on div "Classify the call LOCATION NAME 5 Star Appliance Repair FROM PHONE (855) 731-49…" at bounding box center [172, 93] width 345 height 187
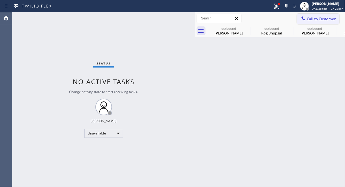
click at [311, 18] on span "Call to Customer" at bounding box center [321, 18] width 29 height 5
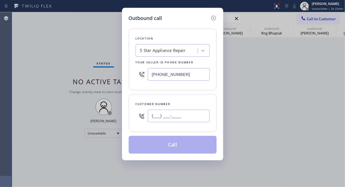
click at [203, 117] on input "(___) ___-____" at bounding box center [179, 115] width 62 height 12
paste input "408) 313-4041"
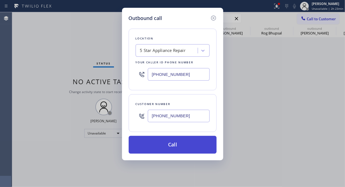
type input "(408) 313-4041"
click at [192, 144] on button "Call" at bounding box center [173, 145] width 88 height 18
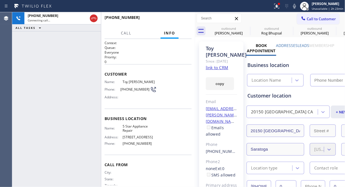
type input "(855) 731-4952"
click at [176, 19] on span "HANG UP" at bounding box center [178, 20] width 17 height 4
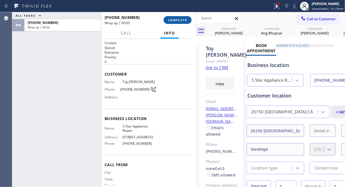
click at [176, 20] on span "COMPLETE" at bounding box center [177, 20] width 19 height 4
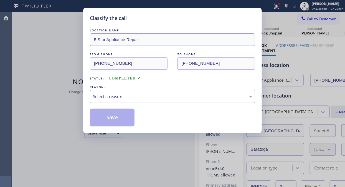
click at [168, 96] on div "Select a reason" at bounding box center [172, 96] width 159 height 6
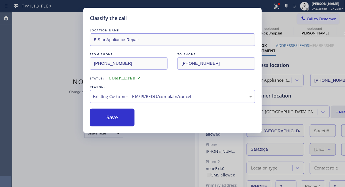
drag, startPoint x: 167, startPoint y: 126, endPoint x: 125, endPoint y: 118, distance: 42.6
click at [116, 118] on button "Save" at bounding box center [112, 117] width 45 height 18
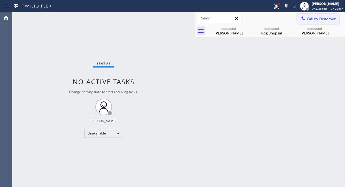
click at [305, 19] on icon at bounding box center [303, 19] width 6 height 6
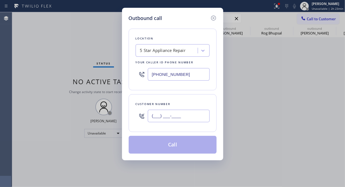
click at [167, 110] on input "(___) ___-____" at bounding box center [179, 115] width 62 height 12
paste input "805) 612-6977"
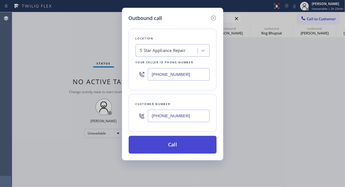
type input "(805) 612-6977"
click at [180, 151] on button "Call" at bounding box center [173, 145] width 88 height 18
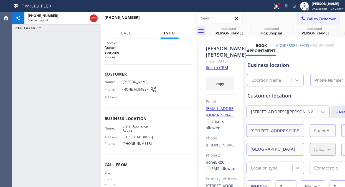
type input "(855) 731-4952"
click at [50, 33] on div "+18056126977 Connecting call… ALL TASKS ALL TASKS ACTIVE TASKS TASKS IN WRAP UP" at bounding box center [56, 99] width 89 height 174
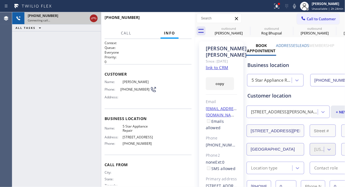
click at [93, 19] on icon at bounding box center [93, 18] width 7 height 7
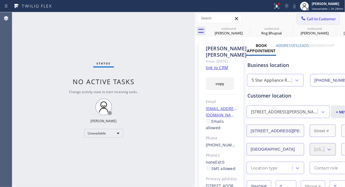
click at [309, 18] on span "Call to Customer" at bounding box center [321, 18] width 29 height 5
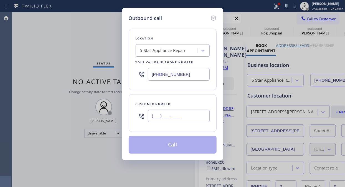
click at [163, 118] on input "(___) ___-____" at bounding box center [179, 115] width 62 height 12
paste input "858) 353-9911"
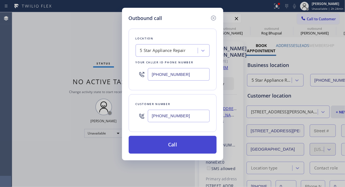
type input "(858) 353-9911"
click at [179, 146] on button "Call" at bounding box center [173, 145] width 88 height 18
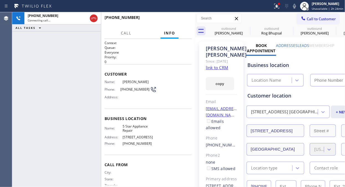
type input "(855) 731-4952"
click at [184, 20] on span "HANG UP" at bounding box center [178, 20] width 17 height 4
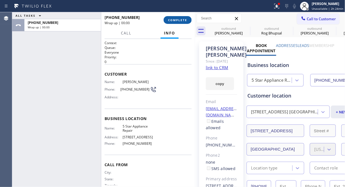
click at [181, 21] on span "COMPLETE" at bounding box center [177, 20] width 19 height 4
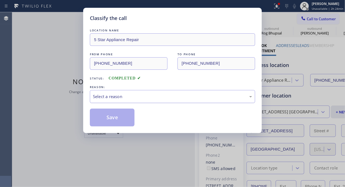
click at [170, 99] on div "Select a reason" at bounding box center [172, 96] width 159 height 6
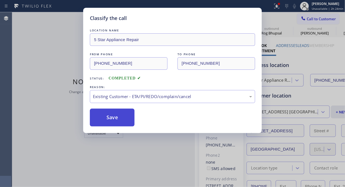
click at [108, 115] on button "Save" at bounding box center [112, 117] width 45 height 18
click at [306, 20] on div at bounding box center [303, 19] width 7 height 7
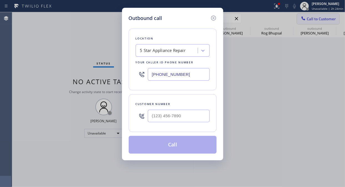
click at [306, 20] on div "Outbound call Location 5 Star Appliance Repair Your caller id phone number (855…" at bounding box center [172, 93] width 345 height 187
click at [166, 117] on input "(___) ___-____" at bounding box center [179, 115] width 62 height 12
paste input "206) 476-1182"
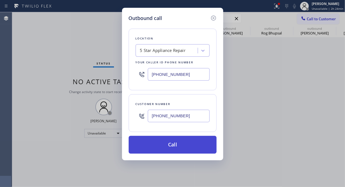
type input "(206) 476-1182"
click at [179, 141] on button "Call" at bounding box center [173, 145] width 88 height 18
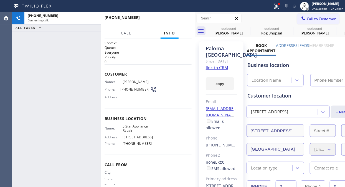
type input "(855) 731-4952"
click at [214, 70] on link "link to CRM" at bounding box center [217, 68] width 22 height 6
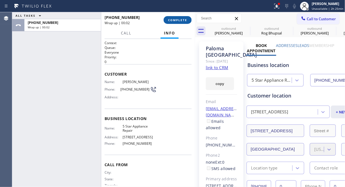
click at [187, 20] on span "COMPLETE" at bounding box center [177, 20] width 19 height 4
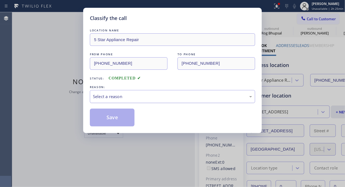
click at [178, 97] on div "Select a reason" at bounding box center [172, 96] width 159 height 6
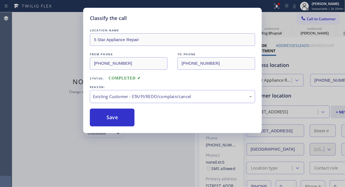
click at [107, 118] on button "Save" at bounding box center [112, 117] width 45 height 18
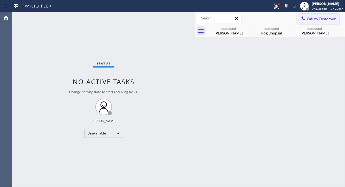
click at [322, 17] on span "Call to Customer" at bounding box center [321, 18] width 29 height 5
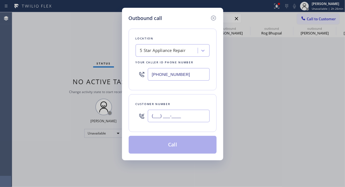
click at [169, 118] on input "(___) ___-____" at bounding box center [179, 115] width 62 height 12
paste input "858) 248-5091"
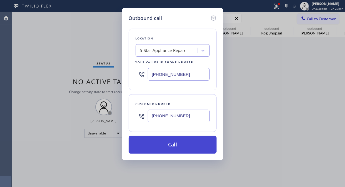
type input "(858) 248-5091"
click at [178, 143] on button "Call" at bounding box center [173, 145] width 88 height 18
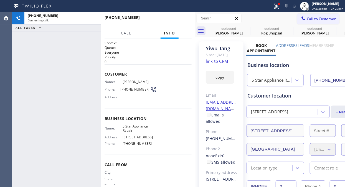
type input "(855) 731-4952"
click at [245, 30] on icon at bounding box center [246, 28] width 7 height 7
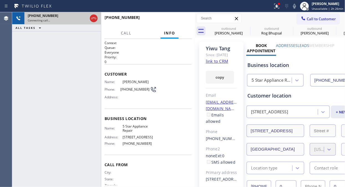
click at [0, 0] on icon at bounding box center [0, 0] width 0 height 0
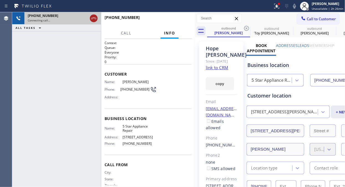
click at [92, 19] on icon at bounding box center [93, 18] width 7 height 7
click at [178, 20] on span "HANG UP" at bounding box center [178, 20] width 17 height 4
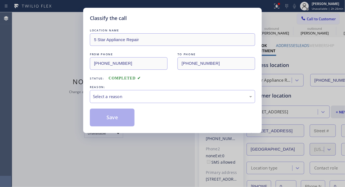
type input "(855) 731-4952"
click at [169, 95] on div "Select a reason" at bounding box center [172, 96] width 159 height 6
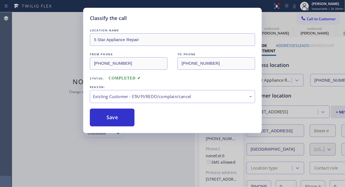
drag, startPoint x: 133, startPoint y: 123, endPoint x: 256, endPoint y: 35, distance: 151.0
click at [126, 123] on button "Save" at bounding box center [112, 117] width 45 height 18
click at [121, 121] on button "Save" at bounding box center [112, 117] width 45 height 18
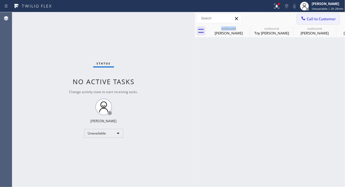
click at [317, 18] on span "Call to Customer" at bounding box center [321, 18] width 29 height 5
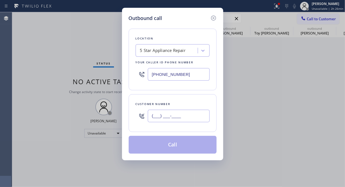
click at [167, 116] on input "(___) ___-____" at bounding box center [179, 115] width 62 height 12
paste input "206) 938-2551"
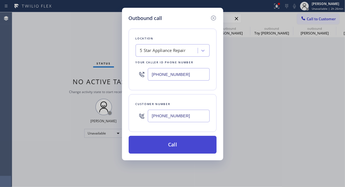
type input "(206) 938-2551"
click at [168, 146] on button "Call" at bounding box center [173, 145] width 88 height 18
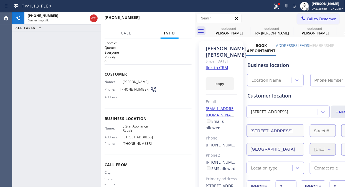
type input "(855) 731-4952"
click at [219, 70] on link "link to CRM" at bounding box center [217, 68] width 22 height 6
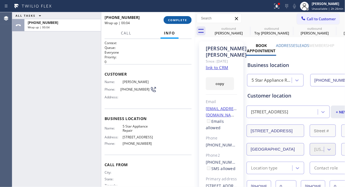
click at [184, 22] on button "COMPLETE" at bounding box center [178, 20] width 28 height 8
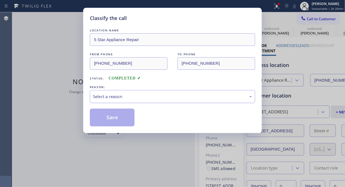
click at [175, 93] on div "Select a reason" at bounding box center [172, 96] width 159 height 6
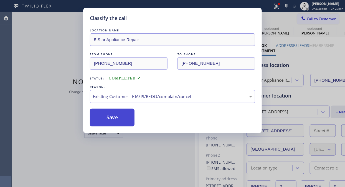
click at [120, 121] on button "Save" at bounding box center [112, 117] width 45 height 18
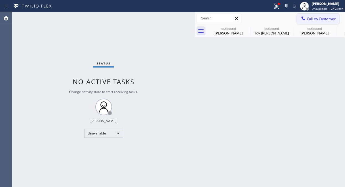
drag, startPoint x: 243, startPoint y: 26, endPoint x: 309, endPoint y: 21, distance: 66.1
click at [0, 0] on icon at bounding box center [0, 0] width 0 height 0
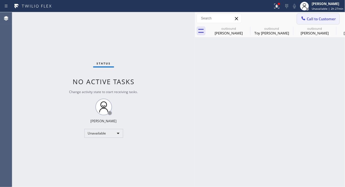
click at [0, 0] on icon at bounding box center [0, 0] width 0 height 0
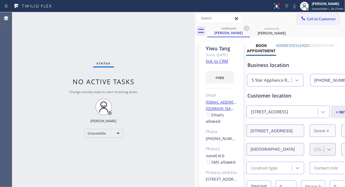
click at [311, 20] on span "Call to Customer" at bounding box center [321, 18] width 29 height 5
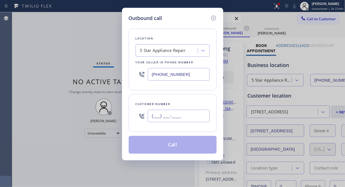
click at [177, 114] on input "(___) ___-____" at bounding box center [179, 115] width 62 height 12
paste input "949) 903-5057"
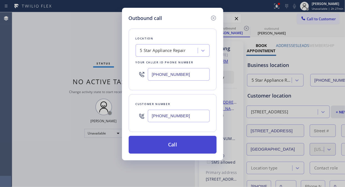
type input "(949) 903-5057"
click at [176, 144] on button "Call" at bounding box center [173, 145] width 88 height 18
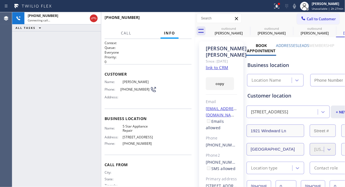
type input "(855) 731-4952"
click at [176, 20] on span "HANG UP" at bounding box center [178, 20] width 17 height 4
click at [177, 20] on span "HANG UP" at bounding box center [178, 20] width 17 height 4
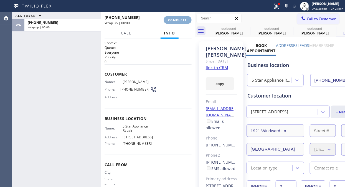
click at [177, 21] on span "COMPLETE" at bounding box center [177, 20] width 19 height 4
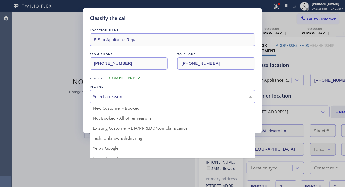
click at [174, 94] on div "Select a reason" at bounding box center [172, 96] width 159 height 6
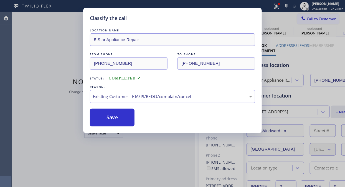
drag, startPoint x: 175, startPoint y: 129, endPoint x: 143, endPoint y: 123, distance: 32.5
click at [112, 118] on button "Save" at bounding box center [112, 117] width 45 height 18
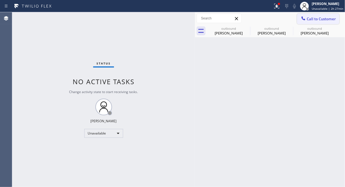
click at [320, 21] on span "Call to Customer" at bounding box center [321, 18] width 29 height 5
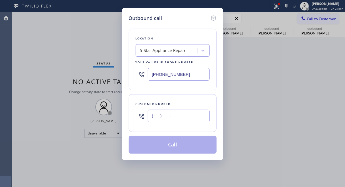
click at [197, 118] on input "(___) ___-____" at bounding box center [179, 115] width 62 height 12
paste input "818) 363-2975"
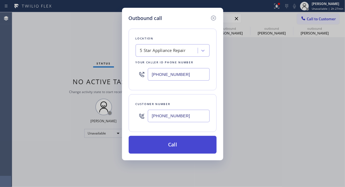
type input "(818) 363-2975"
click at [181, 145] on button "Call" at bounding box center [173, 145] width 88 height 18
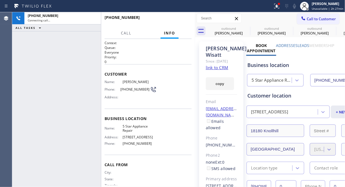
type input "(855) 731-4952"
click at [247, 29] on icon at bounding box center [246, 28] width 7 height 7
click at [0, 0] on icon at bounding box center [0, 0] width 0 height 0
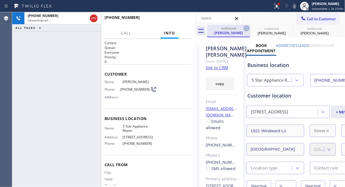
click at [247, 29] on icon at bounding box center [246, 28] width 7 height 7
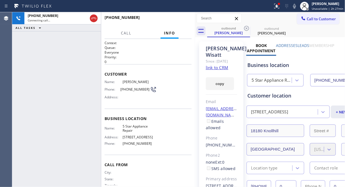
click at [247, 29] on icon at bounding box center [246, 28] width 7 height 7
click at [277, 7] on icon at bounding box center [276, 6] width 5 height 5
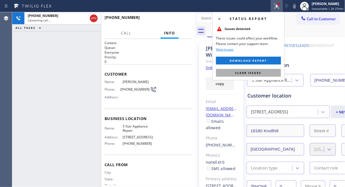
click at [259, 72] on span "Clear issues" at bounding box center [248, 73] width 26 height 4
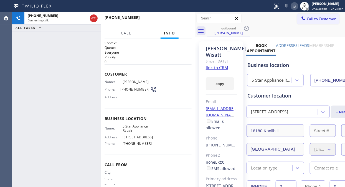
click at [295, 7] on icon at bounding box center [294, 6] width 7 height 7
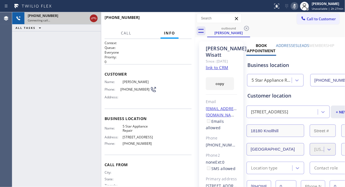
click at [94, 18] on icon at bounding box center [93, 18] width 7 height 7
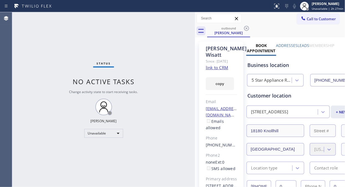
click at [246, 28] on icon at bounding box center [246, 28] width 5 height 5
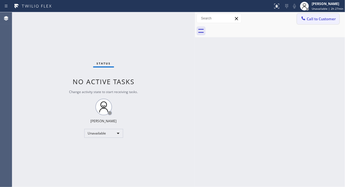
click at [312, 21] on span "Call to Customer" at bounding box center [321, 18] width 29 height 5
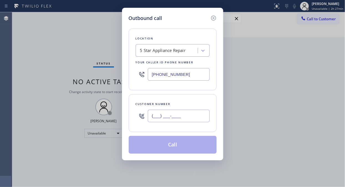
click at [157, 116] on input "(___) ___-____" at bounding box center [179, 115] width 62 height 12
paste input "818) 591-2420"
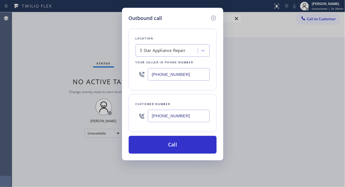
type input "(818) 591-2420"
click at [189, 97] on div "Customer number (818) 591-2420" at bounding box center [173, 113] width 88 height 38
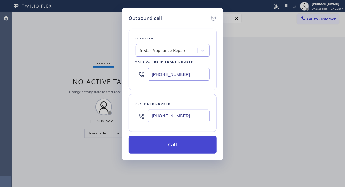
click at [196, 145] on button "Call" at bounding box center [173, 145] width 88 height 18
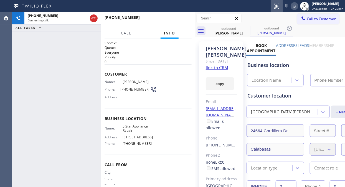
type input "(855) 731-4952"
click at [292, 5] on icon at bounding box center [294, 6] width 7 height 7
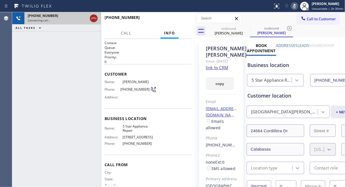
click at [90, 18] on icon at bounding box center [93, 18] width 7 height 7
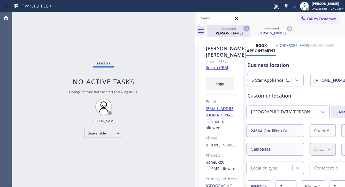
click at [245, 28] on icon at bounding box center [246, 28] width 7 height 7
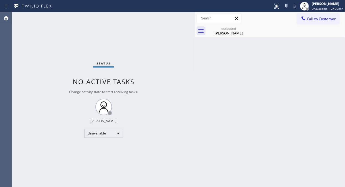
click at [0, 0] on icon at bounding box center [0, 0] width 0 height 0
click at [232, 32] on div "Joe Rocco" at bounding box center [229, 32] width 42 height 5
click at [323, 21] on span "Call to Customer" at bounding box center [321, 18] width 29 height 5
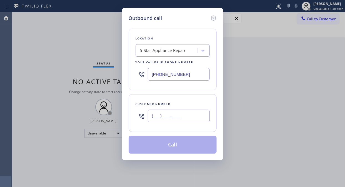
click at [156, 114] on input "(___) ___-____" at bounding box center [179, 115] width 62 height 12
paste input "818) 445-7217"
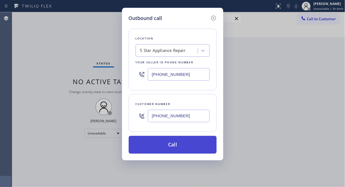
type input "(818) 445-7217"
click at [175, 143] on button "Call" at bounding box center [173, 145] width 88 height 18
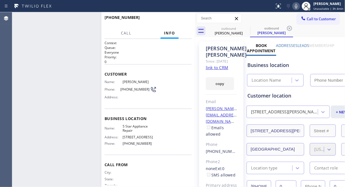
type input "(855) 731-4952"
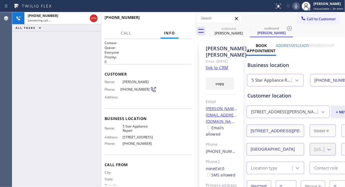
click at [43, 62] on div "+18184457217 Connecting call… ALL TASKS ALL TASKS ACTIVE TASKS TASKS IN WRAP UP" at bounding box center [56, 99] width 89 height 174
click at [296, 7] on icon at bounding box center [296, 6] width 7 height 7
click at [296, 7] on rect at bounding box center [296, 6] width 4 height 4
click at [177, 19] on span "HANG UP" at bounding box center [178, 20] width 17 height 4
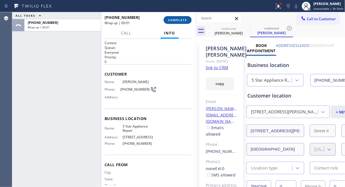
click at [177, 20] on span "COMPLETE" at bounding box center [177, 20] width 19 height 4
click at [177, 20] on div "Classify the call LOCATION NAME 5 Star Appliance Repair FROM PHONE (855) 731-49…" at bounding box center [178, 99] width 333 height 174
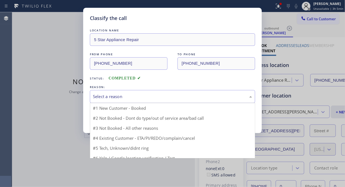
click at [172, 98] on div "Select a reason" at bounding box center [172, 96] width 159 height 6
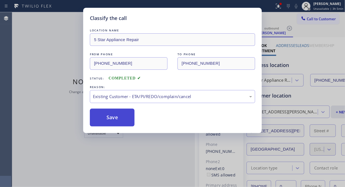
drag, startPoint x: 163, startPoint y: 124, endPoint x: 132, endPoint y: 122, distance: 31.1
drag, startPoint x: 129, startPoint y: 121, endPoint x: 126, endPoint y: 119, distance: 3.3
click at [129, 121] on button "Save" at bounding box center [112, 117] width 45 height 18
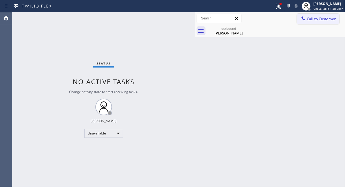
click at [310, 22] on button "Call to Customer" at bounding box center [318, 19] width 42 height 11
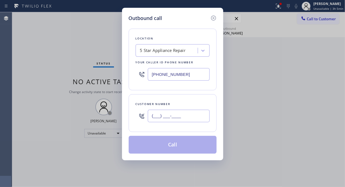
click at [180, 109] on input "(___) ___-____" at bounding box center [179, 115] width 62 height 12
paste input "714) 269-0895"
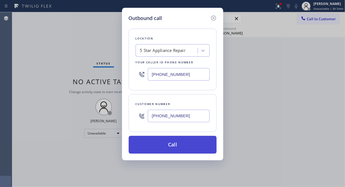
type input "(714) 269-0895"
click at [182, 144] on button "Call" at bounding box center [173, 145] width 88 height 18
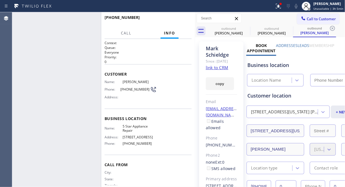
type input "(855) 731-4952"
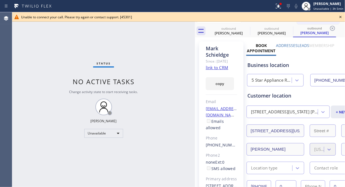
click at [339, 17] on icon at bounding box center [340, 17] width 7 height 7
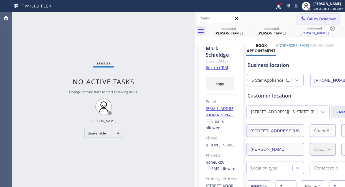
click at [316, 20] on span "Call to Customer" at bounding box center [321, 18] width 29 height 5
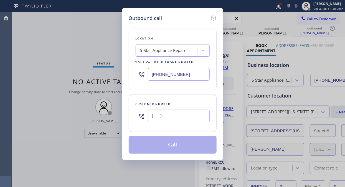
click at [160, 114] on input "(___) ___-____" at bounding box center [179, 115] width 62 height 12
paste input "310) 218-6484"
type input "(310) 218-6484"
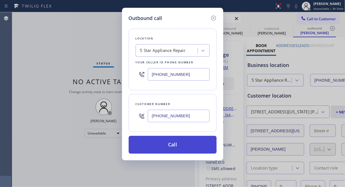
click at [174, 143] on button "Call" at bounding box center [173, 145] width 88 height 18
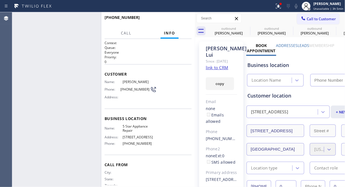
type input "(855) 731-4952"
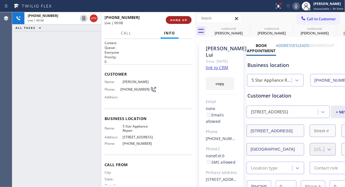
click at [174, 22] on span "HANG UP" at bounding box center [178, 20] width 17 height 4
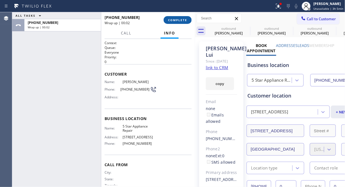
click at [187, 23] on button "COMPLETE" at bounding box center [178, 20] width 28 height 8
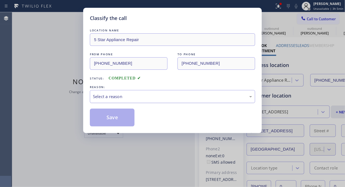
click at [154, 97] on div "Select a reason" at bounding box center [172, 96] width 159 height 6
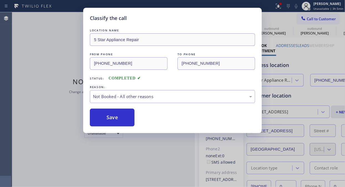
drag, startPoint x: 142, startPoint y: 117, endPoint x: 105, endPoint y: 114, distance: 37.0
drag, startPoint x: 105, startPoint y: 114, endPoint x: 185, endPoint y: 63, distance: 95.0
click at [105, 114] on button "Save" at bounding box center [112, 117] width 45 height 18
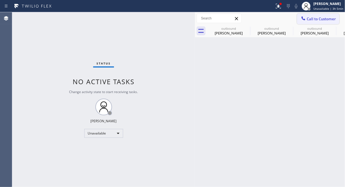
click at [308, 21] on button "Call to Customer" at bounding box center [318, 19] width 42 height 11
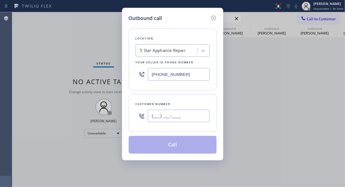
click at [154, 116] on input "(___) ___-____" at bounding box center [179, 115] width 62 height 12
paste input "425) 672-8349"
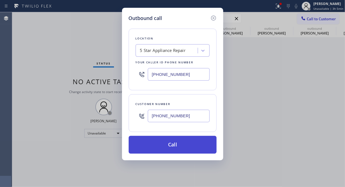
type input "(425) 672-8349"
click at [182, 144] on button "Call" at bounding box center [173, 145] width 88 height 18
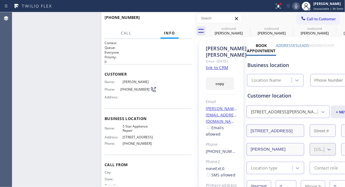
type input "(855) 731-4952"
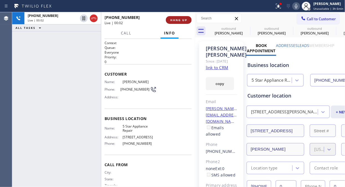
click at [176, 22] on button "HANG UP" at bounding box center [179, 20] width 26 height 8
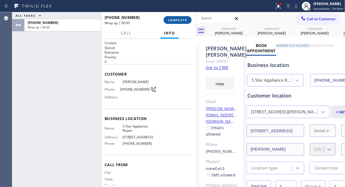
click at [176, 22] on button "COMPLETE" at bounding box center [178, 20] width 28 height 8
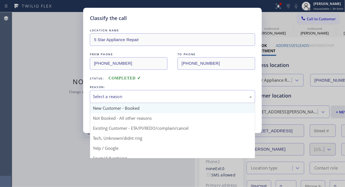
drag, startPoint x: 176, startPoint y: 99, endPoint x: 169, endPoint y: 112, distance: 15.0
click at [176, 99] on div "Select a reason" at bounding box center [172, 96] width 159 height 6
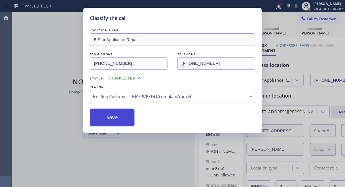
click at [114, 118] on button "Save" at bounding box center [112, 117] width 45 height 18
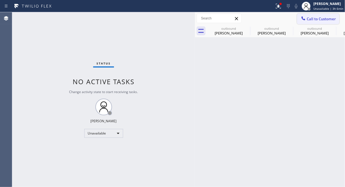
click at [304, 18] on icon at bounding box center [303, 19] width 6 height 6
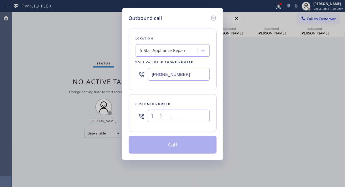
click at [175, 117] on input "(___) ___-____" at bounding box center [179, 115] width 62 height 12
paste input "818) 599-4678"
type input "(818) 599-4678"
click at [184, 147] on button "Call" at bounding box center [173, 145] width 88 height 18
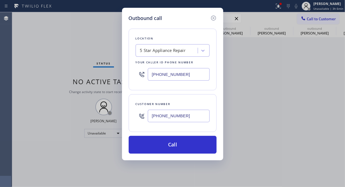
drag, startPoint x: 184, startPoint y: 147, endPoint x: 226, endPoint y: 24, distance: 129.8
click at [184, 147] on button "Call" at bounding box center [173, 145] width 88 height 18
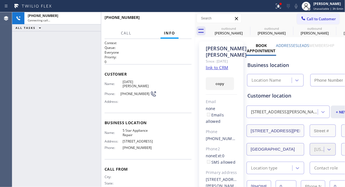
type input "(855) 731-4952"
click at [277, 5] on icon at bounding box center [278, 6] width 7 height 7
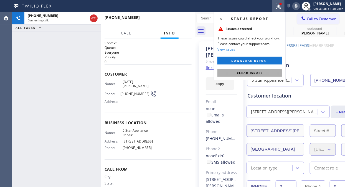
click at [247, 74] on span "Clear issues" at bounding box center [250, 73] width 26 height 4
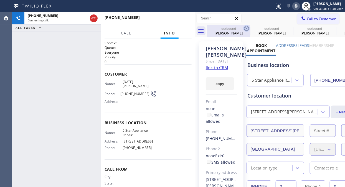
click at [248, 28] on icon at bounding box center [246, 28] width 5 height 5
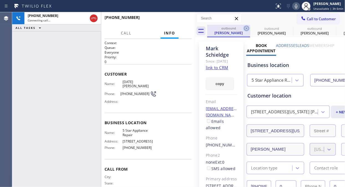
click at [246, 29] on icon at bounding box center [246, 28] width 7 height 7
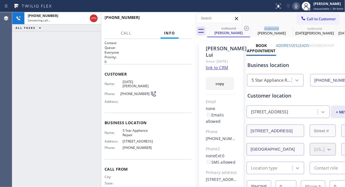
click at [246, 29] on icon at bounding box center [246, 28] width 7 height 7
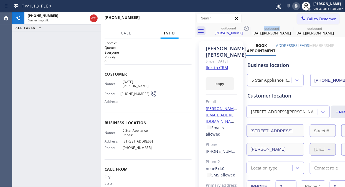
click at [246, 29] on icon at bounding box center [246, 28] width 7 height 7
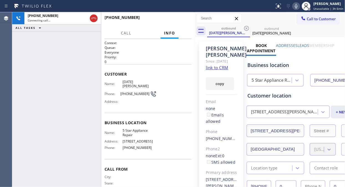
click at [246, 29] on icon at bounding box center [246, 28] width 7 height 7
click at [40, 68] on div "+18185994678 Connecting call… ALL TASKS ALL TASKS ACTIVE TASKS TASKS IN WRAP UP" at bounding box center [56, 99] width 89 height 174
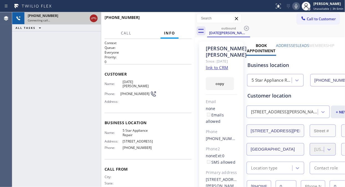
click at [93, 16] on icon at bounding box center [93, 18] width 7 height 7
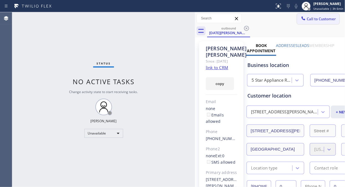
click at [307, 19] on span "Call to Customer" at bounding box center [321, 18] width 29 height 5
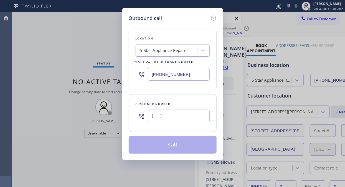
click at [158, 116] on input "(___) ___-____" at bounding box center [179, 115] width 62 height 12
paste input "804) 432-0731"
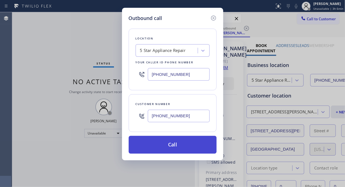
type input "(804) 432-0731"
click at [187, 147] on button "Call" at bounding box center [173, 145] width 88 height 18
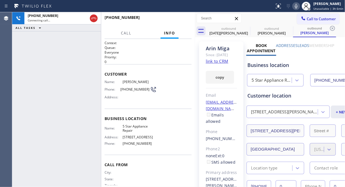
type input "(855) 731-4952"
drag, startPoint x: 177, startPoint y: 15, endPoint x: 178, endPoint y: 21, distance: 5.4
click at [177, 17] on div "+18044320731 Live | 00:09 HANG UP" at bounding box center [148, 20] width 87 height 14
click at [178, 21] on span "HANG UP" at bounding box center [178, 20] width 17 height 4
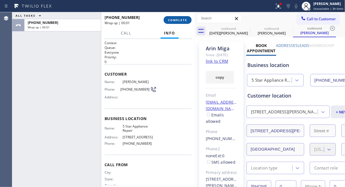
click at [180, 18] on span "COMPLETE" at bounding box center [177, 20] width 19 height 4
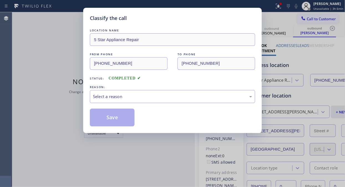
click at [178, 98] on div "Select a reason" at bounding box center [172, 96] width 159 height 6
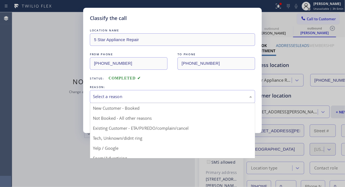
drag, startPoint x: 162, startPoint y: 127, endPoint x: 149, endPoint y: 125, distance: 13.7
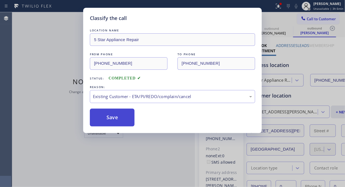
click at [121, 118] on button "Save" at bounding box center [112, 117] width 45 height 18
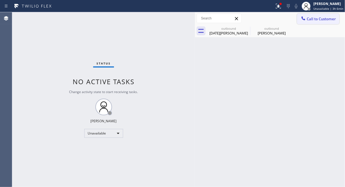
click at [312, 22] on button "Call to Customer" at bounding box center [318, 19] width 42 height 11
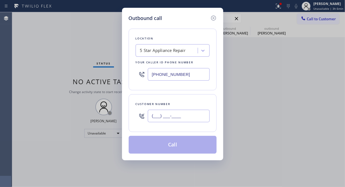
click at [184, 121] on input "(___) ___-____" at bounding box center [179, 115] width 62 height 12
paste input "818) 843-8057"
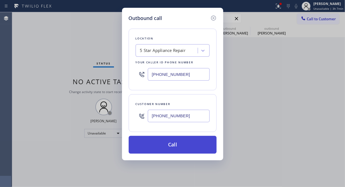
type input "(818) 843-8057"
click at [186, 144] on button "Call" at bounding box center [173, 145] width 88 height 18
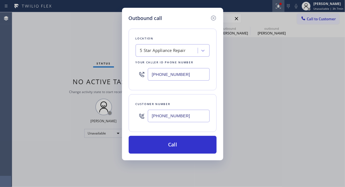
click at [281, 7] on icon at bounding box center [278, 6] width 7 height 7
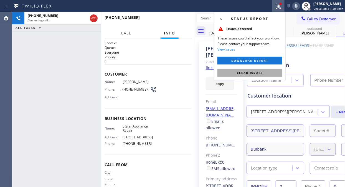
click at [253, 74] on span "Clear issues" at bounding box center [250, 73] width 26 height 4
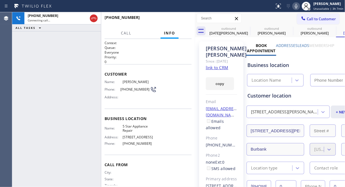
type input "(855) 731-4952"
click at [181, 19] on span "HANG UP" at bounding box center [178, 20] width 17 height 4
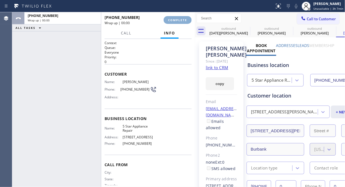
click at [182, 18] on span "COMPLETE" at bounding box center [177, 20] width 19 height 4
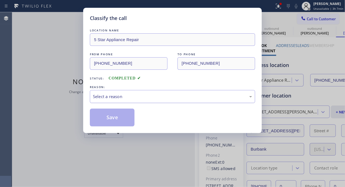
click at [168, 96] on div "Select a reason" at bounding box center [172, 96] width 159 height 6
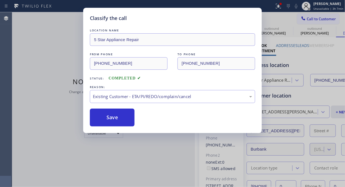
drag, startPoint x: 121, startPoint y: 114, endPoint x: 191, endPoint y: 88, distance: 74.7
click at [121, 114] on button "Save" at bounding box center [112, 117] width 45 height 18
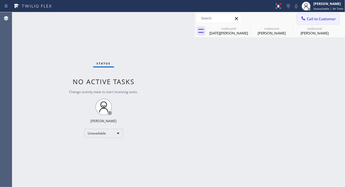
click at [319, 18] on span "Call to Customer" at bounding box center [321, 18] width 29 height 5
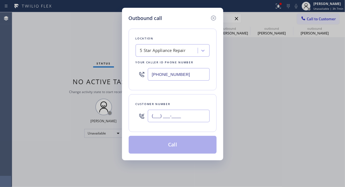
click at [190, 118] on input "(___) ___-____" at bounding box center [179, 115] width 62 height 12
paste input "408) 981-9982"
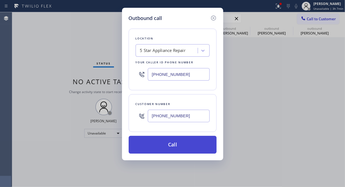
type input "(408) 981-9982"
click at [188, 146] on button "Call" at bounding box center [173, 145] width 88 height 18
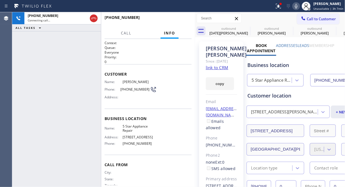
type input "(855) 731-4952"
click at [180, 19] on span "HANG UP" at bounding box center [178, 20] width 17 height 4
click at [181, 19] on span "HANG UP" at bounding box center [178, 20] width 17 height 4
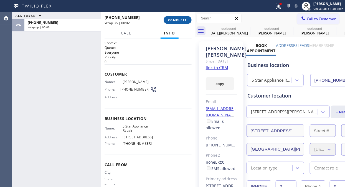
click at [182, 21] on span "COMPLETE" at bounding box center [177, 20] width 19 height 4
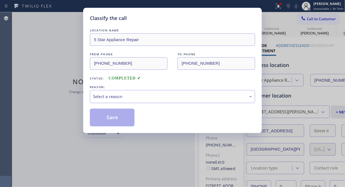
click at [166, 93] on div "Select a reason" at bounding box center [172, 96] width 165 height 13
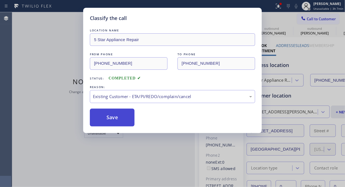
click at [128, 119] on button "Save" at bounding box center [112, 117] width 45 height 18
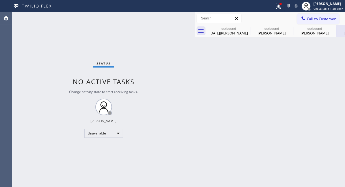
click at [0, 0] on icon at bounding box center [0, 0] width 0 height 0
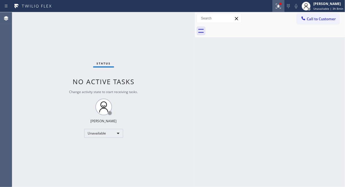
click at [284, 6] on div at bounding box center [278, 6] width 12 height 7
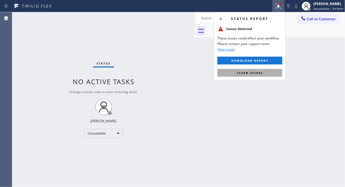
click at [248, 72] on span "Clear issues" at bounding box center [250, 73] width 26 height 4
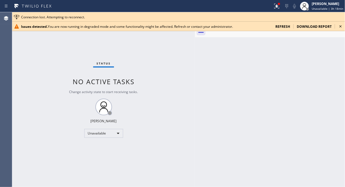
drag, startPoint x: 43, startPoint y: 55, endPoint x: 50, endPoint y: 51, distance: 8.2
click at [43, 55] on div "Status No active tasks Change activity state to start receiving tasks. Fila Gar…" at bounding box center [103, 99] width 183 height 174
click at [340, 26] on icon at bounding box center [340, 26] width 2 height 2
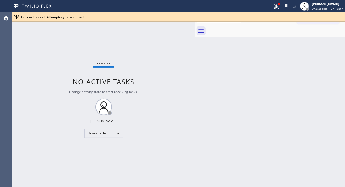
click at [328, 17] on div "Connection lost. Attempting to reconnect." at bounding box center [182, 17] width 322 height 5
click at [278, 8] on icon at bounding box center [276, 6] width 7 height 7
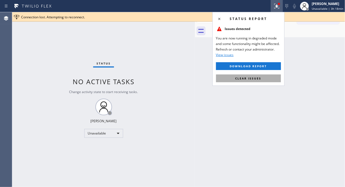
click at [256, 75] on button "Clear issues" at bounding box center [248, 78] width 65 height 8
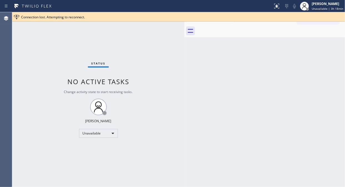
drag, startPoint x: 185, startPoint y: 44, endPoint x: 218, endPoint y: 108, distance: 71.9
click at [184, 45] on div at bounding box center [184, 99] width 0 height 174
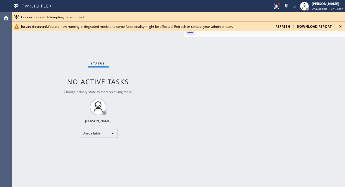
click at [340, 26] on icon at bounding box center [340, 26] width 7 height 7
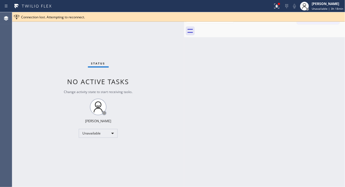
click at [270, 6] on div at bounding box center [136, 6] width 268 height 9
click at [277, 6] on icon at bounding box center [275, 6] width 3 height 4
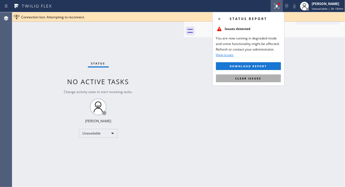
click at [260, 80] on span "Clear issues" at bounding box center [248, 78] width 26 height 4
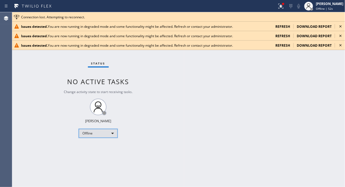
click at [109, 134] on div "Offline" at bounding box center [98, 133] width 39 height 9
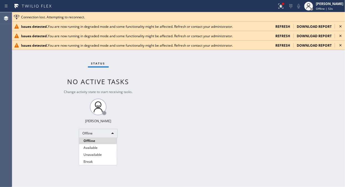
click at [97, 153] on li "Unavailable" at bounding box center [98, 154] width 38 height 7
click at [340, 28] on icon at bounding box center [340, 26] width 7 height 7
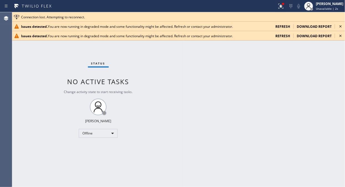
click at [340, 28] on icon at bounding box center [340, 26] width 7 height 7
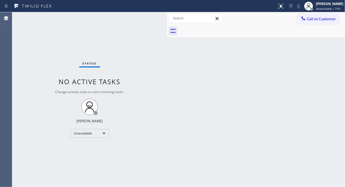
drag, startPoint x: 90, startPoint y: 49, endPoint x: 167, endPoint y: 70, distance: 80.1
click at [167, 70] on div at bounding box center [167, 99] width 0 height 174
click at [313, 20] on span "Call to Customer" at bounding box center [321, 18] width 29 height 5
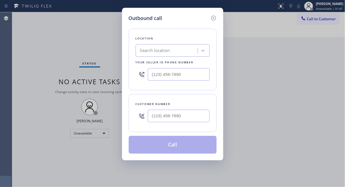
click at [314, 19] on div "Outbound call Location Search location Your caller id phone number Customer num…" at bounding box center [172, 93] width 345 height 187
click at [156, 76] on input "(___) ___-____" at bounding box center [179, 74] width 62 height 12
paste input "646) 798-9293"
type input "[PHONE_NUMBER]"
drag, startPoint x: 15, startPoint y: 45, endPoint x: 20, endPoint y: 46, distance: 4.5
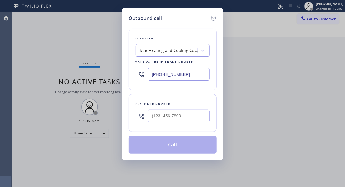
click at [16, 45] on div "Outbound call Location Star Heating and Cooling Company Your caller id phone nu…" at bounding box center [172, 93] width 345 height 187
click at [147, 115] on div at bounding box center [142, 116] width 12 height 18
click at [151, 117] on input "(___) ___-____" at bounding box center [179, 115] width 62 height 12
paste input "917) 514-0936"
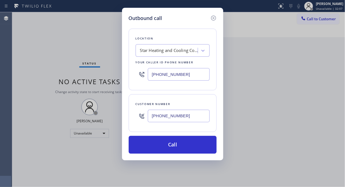
type input "[PHONE_NUMBER]"
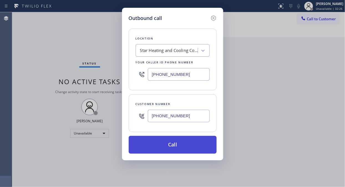
click at [195, 145] on button "Call" at bounding box center [173, 145] width 88 height 18
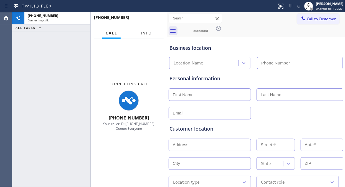
type input "[PHONE_NUMBER]"
click at [144, 31] on span "Info" at bounding box center [146, 32] width 11 height 5
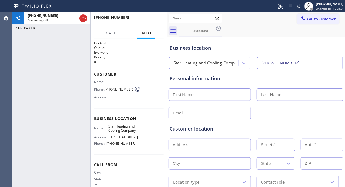
click at [28, 75] on div "[PHONE_NUMBER] Connecting call… ALL TASKS ALL TASKS ACTIVE TASKS TASKS IN WRAP …" at bounding box center [51, 99] width 78 height 174
click at [300, 6] on icon at bounding box center [298, 6] width 3 height 4
click at [325, 43] on div "Business location Star Heating and Cooling Company [PHONE_NUMBER]" at bounding box center [255, 54] width 175 height 30
click at [309, 40] on div "Business location Star Heating and Cooling Company [PHONE_NUMBER]" at bounding box center [255, 54] width 175 height 30
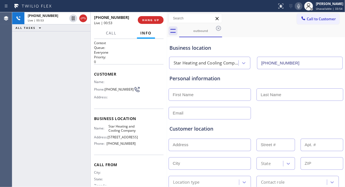
click at [249, 34] on div "outbound" at bounding box center [262, 31] width 166 height 12
drag, startPoint x: 35, startPoint y: 52, endPoint x: 45, endPoint y: 40, distance: 15.3
click at [35, 52] on div "[PHONE_NUMBER] Live | 01:22 ALL TASKS ALL TASKS ACTIVE TASKS TASKS IN WRAP UP" at bounding box center [51, 99] width 78 height 174
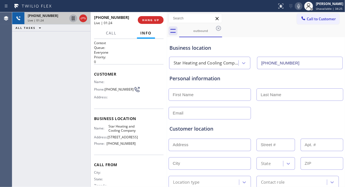
click at [71, 19] on icon at bounding box center [73, 18] width 7 height 7
click at [26, 48] on div "[PHONE_NUMBER] Live | 03:26 ALL TASKS ALL TASKS ACTIVE TASKS TASKS IN WRAP UP" at bounding box center [51, 99] width 78 height 174
click at [72, 20] on icon at bounding box center [73, 18] width 7 height 7
click at [314, 116] on div at bounding box center [256, 113] width 176 height 14
click at [36, 60] on div "[PHONE_NUMBER] Live | 04:06 ALL TASKS ALL TASKS ACTIVE TASKS TASKS IN WRAP UP" at bounding box center [51, 99] width 78 height 174
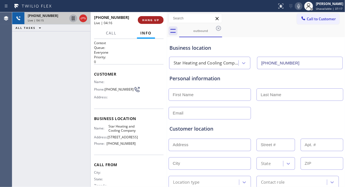
click at [156, 20] on span "HANG UP" at bounding box center [150, 20] width 17 height 4
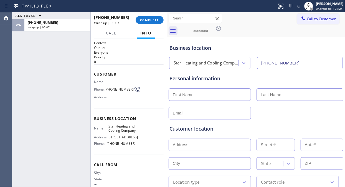
drag, startPoint x: 92, startPoint y: 81, endPoint x: 120, endPoint y: 119, distance: 48.0
click at [120, 119] on div "ALL TASKS ALL TASKS ACTIVE TASKS TASKS IN WRAP UP [PHONE_NUMBER] Wrap up | 00:0…" at bounding box center [89, 99] width 155 height 174
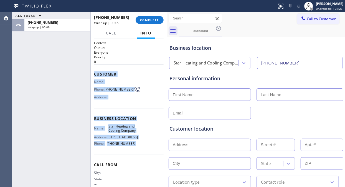
drag, startPoint x: 132, startPoint y: 153, endPoint x: 94, endPoint y: 77, distance: 85.7
click at [94, 77] on div "Context Queue: Everyone Priority: 0 Customer Name: Phone: [PHONE_NUMBER] Addres…" at bounding box center [129, 118] width 70 height 156
copy div "Customer Name: Phone: [PHONE_NUMBER] Address: Business location Name: Star Heat…"
click at [152, 21] on span "COMPLETE" at bounding box center [149, 20] width 19 height 4
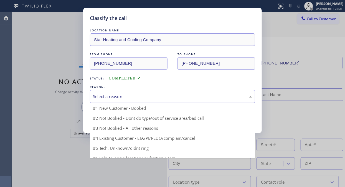
click at [148, 93] on div "Select a reason" at bounding box center [172, 96] width 159 height 6
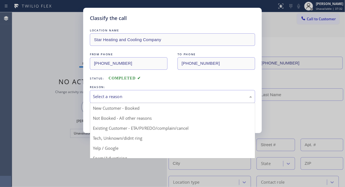
drag, startPoint x: 158, startPoint y: 125, endPoint x: 140, endPoint y: 121, distance: 18.8
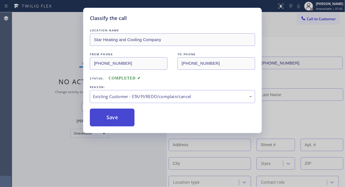
click at [104, 113] on button "Save" at bounding box center [112, 117] width 45 height 18
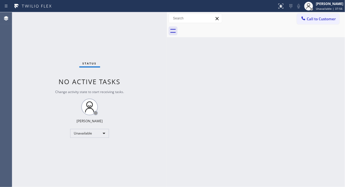
drag, startPoint x: 313, startPoint y: 17, endPoint x: 294, endPoint y: 31, distance: 23.8
click at [313, 17] on span "Call to Customer" at bounding box center [321, 18] width 29 height 5
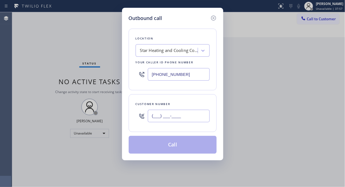
click at [156, 121] on input "(___) ___-____" at bounding box center [179, 115] width 62 height 12
paste input "516) 236-1260"
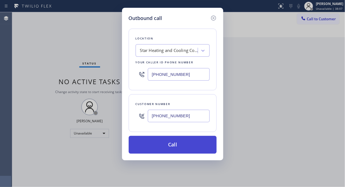
type input "[PHONE_NUMBER]"
click at [171, 144] on button "Call" at bounding box center [173, 145] width 88 height 18
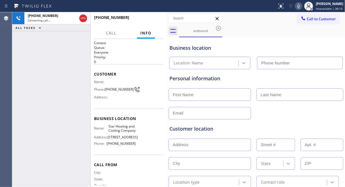
type input "[PHONE_NUMBER]"
click at [292, 113] on div at bounding box center [256, 113] width 176 height 14
drag, startPoint x: 312, startPoint y: 118, endPoint x: 320, endPoint y: 108, distance: 12.6
click at [312, 118] on div "Customer location >> ADD NEW ADDRESS << + NEW ADDRESS State Location type Conta…" at bounding box center [255, 152] width 175 height 71
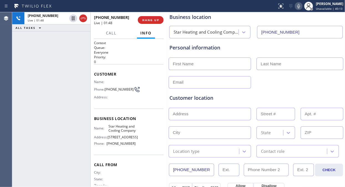
click at [295, 90] on div "Customer location >> ADD NEW ADDRESS << + NEW ADDRESS State Location type Conta…" at bounding box center [255, 122] width 175 height 69
click at [290, 90] on div "Customer location >> ADD NEW ADDRESS << + NEW ADDRESS State Location type Conta…" at bounding box center [255, 122] width 175 height 69
click at [151, 21] on span "HANG UP" at bounding box center [150, 20] width 17 height 4
click at [277, 96] on div "Customer location" at bounding box center [255, 97] width 173 height 7
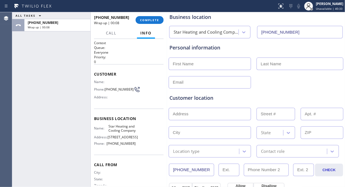
click at [28, 51] on div "ALL TASKS ALL TASKS ACTIVE TASKS TASKS IN WRAP UP [PHONE_NUMBER] Wrap up | 00:08" at bounding box center [51, 99] width 78 height 174
click at [205, 62] on input "text" at bounding box center [210, 63] width 82 height 12
paste input "5162361260"
type input "5162361260"
drag, startPoint x: 202, startPoint y: 64, endPoint x: 198, endPoint y: 64, distance: 3.4
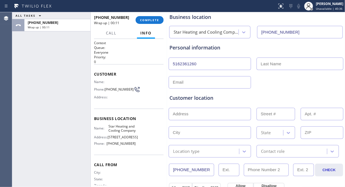
click at [198, 64] on input "5162361260" at bounding box center [210, 63] width 82 height 12
drag, startPoint x: 204, startPoint y: 64, endPoint x: 166, endPoint y: 64, distance: 38.0
click at [166, 64] on div "ALL TASKS ALL TASKS ACTIVE TASKS TASKS IN WRAP UP [PHONE_NUMBER] Wrap up | 00:1…" at bounding box center [178, 99] width 333 height 174
click at [221, 63] on input "text" at bounding box center [210, 63] width 82 height 12
paste input "[PERSON_NAME]"
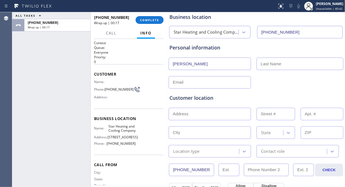
drag, startPoint x: 204, startPoint y: 63, endPoint x: 184, endPoint y: 63, distance: 20.0
click at [184, 63] on input "[PERSON_NAME]" at bounding box center [210, 63] width 82 height 12
drag, startPoint x: 184, startPoint y: 63, endPoint x: 182, endPoint y: 70, distance: 7.1
click at [182, 70] on div "Personal information [PERSON_NAME]" at bounding box center [255, 66] width 173 height 45
click at [186, 64] on input "[PERSON_NAME]" at bounding box center [210, 63] width 82 height 12
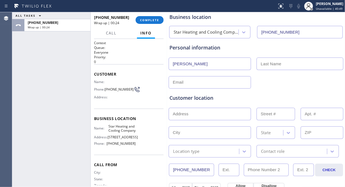
drag, startPoint x: 198, startPoint y: 65, endPoint x: 185, endPoint y: 63, distance: 13.2
click at [185, 63] on input "[PERSON_NAME]" at bounding box center [210, 63] width 82 height 12
type input "[PERSON_NAME]"
click at [269, 60] on input "text" at bounding box center [299, 63] width 87 height 12
paste input "[PERSON_NAME]"
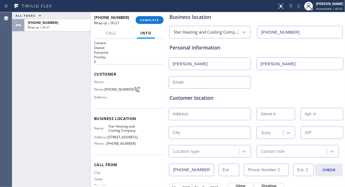
type input "[PERSON_NAME]"
click at [231, 64] on input "[PERSON_NAME]" at bounding box center [210, 63] width 82 height 12
type input "[PERSON_NAME]"
drag, startPoint x: 284, startPoint y: 86, endPoint x: 317, endPoint y: 70, distance: 37.1
click at [284, 86] on div "Customer location >> ADD NEW ADDRESS << + NEW ADDRESS State Location type Conta…" at bounding box center [255, 121] width 175 height 71
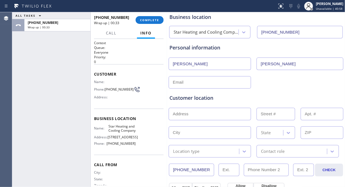
click at [206, 84] on input "text" at bounding box center [210, 82] width 82 height 12
type input "[EMAIL_ADDRESS][DOMAIN_NAME]"
click at [36, 69] on div "ALL TASKS ALL TASKS ACTIVE TASKS TASKS IN WRAP UP [PHONE_NUMBER] Wrap up | 00:49" at bounding box center [51, 99] width 78 height 174
click at [215, 116] on input "text" at bounding box center [210, 114] width 82 height 12
paste input "[STREET_ADDRESS]"
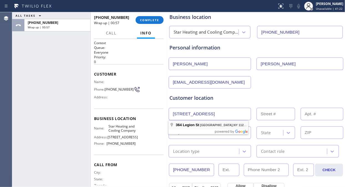
type input "[STREET_ADDRESS]"
type input "364"
type input "[GEOGRAPHIC_DATA]"
type input "11212"
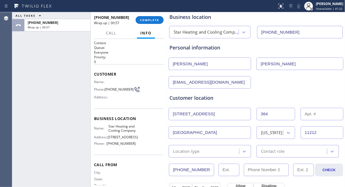
click at [320, 113] on input "text" at bounding box center [321, 114] width 43 height 12
type input "1f"
click at [277, 100] on div "Customer location" at bounding box center [255, 97] width 173 height 7
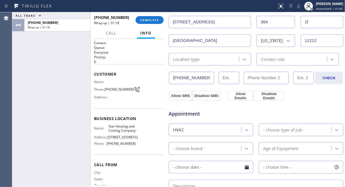
scroll to position [154, 0]
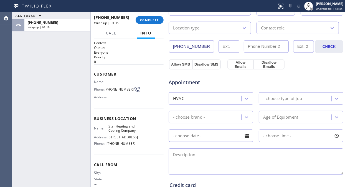
click at [218, 158] on textarea at bounding box center [256, 161] width 175 height 26
paste textarea "[STREET_ADDRESS]"
click at [173, 154] on textarea "[STREET_ADDRESS]" at bounding box center [256, 161] width 175 height 26
click at [256, 157] on textarea "/ [STREET_ADDRESS]" at bounding box center [256, 161] width 175 height 26
type textarea "/ [STREET_ADDRESS]/"
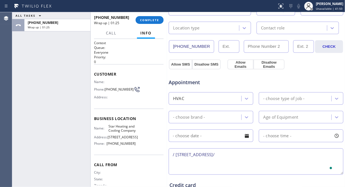
click at [276, 91] on div "HVAC - choose type of job -" at bounding box center [256, 98] width 176 height 14
click at [275, 100] on div "- choose type of job -" at bounding box center [283, 98] width 41 height 6
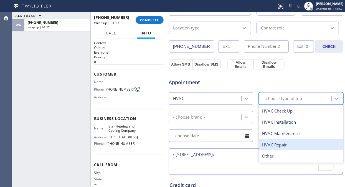
click at [278, 142] on div "HVAC Repair" at bounding box center [301, 144] width 85 height 11
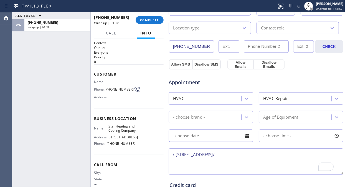
click at [229, 110] on div "- choose brand - Age of Equipment" at bounding box center [256, 116] width 176 height 14
click at [226, 117] on div "- choose brand -" at bounding box center [205, 117] width 71 height 10
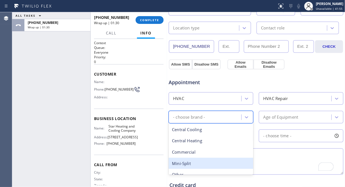
click at [193, 161] on div "Mini-Split" at bounding box center [211, 162] width 85 height 11
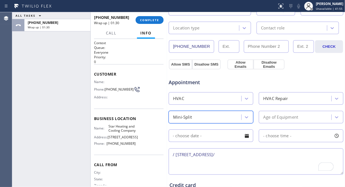
click at [273, 118] on div "Age of Equipment" at bounding box center [280, 117] width 35 height 6
click at [310, 121] on div "Age of Equipment" at bounding box center [295, 117] width 71 height 10
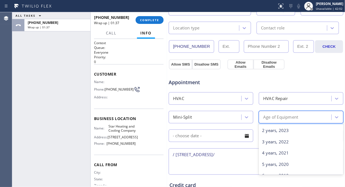
scroll to position [31, 0]
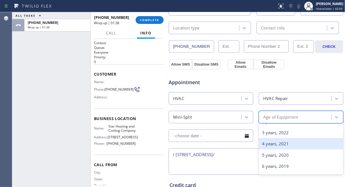
click at [276, 146] on div "4 years, 2021" at bounding box center [301, 143] width 85 height 11
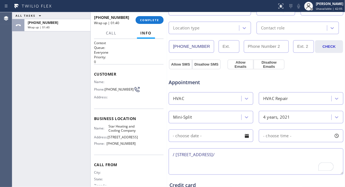
click at [243, 137] on div at bounding box center [246, 135] width 9 height 9
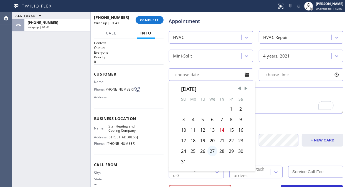
scroll to position [215, 0]
click at [211, 137] on div "20" at bounding box center [212, 139] width 10 height 11
type input "[DATE]"
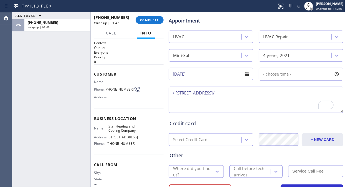
click at [278, 77] on div "- choose time -" at bounding box center [275, 74] width 32 height 6
drag, startPoint x: 261, startPoint y: 108, endPoint x: 283, endPoint y: 110, distance: 22.0
click at [283, 110] on div at bounding box center [285, 108] width 7 height 12
drag, startPoint x: 263, startPoint y: 108, endPoint x: 267, endPoint y: 108, distance: 3.9
click at [267, 108] on div at bounding box center [269, 108] width 7 height 12
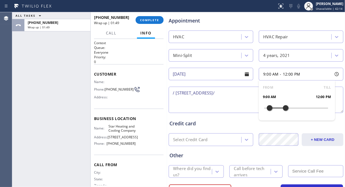
click at [169, 93] on textarea "/ [STREET_ADDRESS]/" at bounding box center [256, 99] width 175 height 26
type textarea "9-12/ / [STREET_ADDRESS]/"
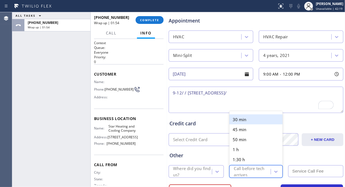
click at [240, 167] on div "Call before tech arrives" at bounding box center [252, 171] width 36 height 13
click at [242, 120] on div "30 min" at bounding box center [255, 119] width 53 height 10
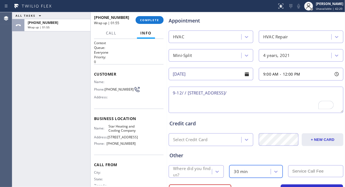
click at [195, 171] on div "Where did you find us?" at bounding box center [192, 171] width 38 height 13
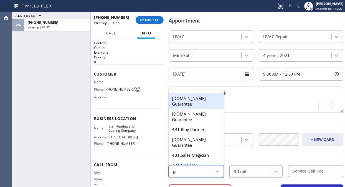
type input "goo"
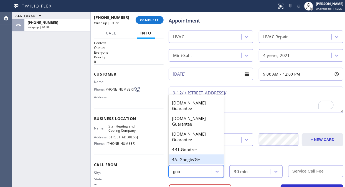
click at [192, 157] on div "4A. Google/G+" at bounding box center [196, 159] width 55 height 10
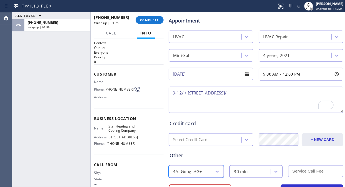
click at [300, 170] on input "text" at bounding box center [315, 171] width 55 height 12
drag, startPoint x: 115, startPoint y: 93, endPoint x: 104, endPoint y: 87, distance: 12.7
click at [104, 87] on div "Phone: [PHONE_NUMBER]" at bounding box center [115, 89] width 42 height 7
copy div "[PHONE_NUMBER]"
click at [36, 60] on div "ALL TASKS ALL TASKS ACTIVE TASKS TASKS IN WRAP UP [PHONE_NUMBER] Wrap up | 02:43" at bounding box center [51, 99] width 78 height 174
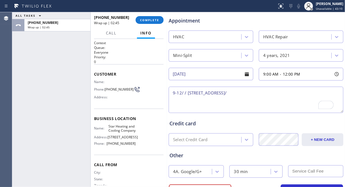
click at [268, 91] on textarea "9-12/ / [STREET_ADDRESS]/" at bounding box center [256, 99] width 175 height 26
click at [185, 93] on textarea "9-12/ / [STREET_ADDRESS]/" at bounding box center [256, 99] width 175 height 26
click at [184, 93] on textarea "9-12/ / [STREET_ADDRESS]/" at bounding box center [256, 99] width 175 height 26
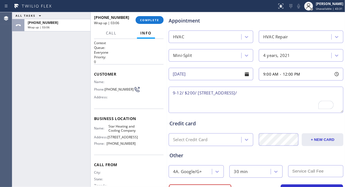
click at [309, 95] on textarea "9-12/ $200/ [STREET_ADDRESS]/" at bounding box center [256, 99] width 175 height 26
paste textarea "mini split in the bedroom is not working, not cooling"
drag, startPoint x: 272, startPoint y: 93, endPoint x: 197, endPoint y: 94, distance: 74.6
click at [197, 94] on textarea "9-12/ $200/ [STREET_ADDRESS]/ mini split in the bedroom is not working, not coo…" at bounding box center [256, 99] width 175 height 26
click at [304, 92] on textarea "9-12/ $200/ mini split in the bedroom is not working, not cooling" at bounding box center [256, 99] width 175 height 26
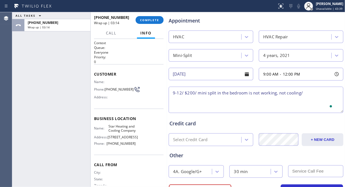
paste textarea "[STREET_ADDRESS]/"
drag, startPoint x: 123, startPoint y: 136, endPoint x: 108, endPoint y: 127, distance: 17.0
click at [108, 127] on span "Star Heating and Cooling Company" at bounding box center [121, 128] width 27 height 9
copy span "Star Heating and Cooling Company"
click at [271, 99] on textarea "9-12/ $200/ mini split in the bedroom is not working, not cooling/ [STREET_ADDR…" at bounding box center [256, 99] width 175 height 26
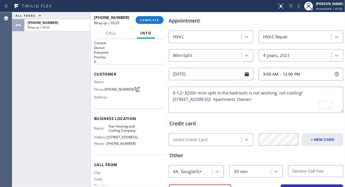
paste textarea "Star Heating and Cooling Company"
click at [333, 101] on textarea "9-12/ $200/ mini split in the bedroom is not working, not cooling/ [STREET_ADDR…" at bounding box center [256, 99] width 175 height 26
paste textarea "Please call 30 minutes prior to arrival."
click at [193, 106] on textarea "9-12/ $200/ mini split in the bedroom is not working, not cooling/ [STREET_ADDR…" at bounding box center [256, 99] width 175 height 26
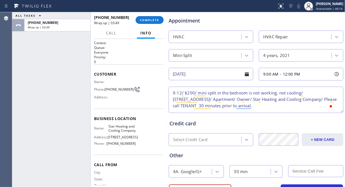
click at [212, 106] on textarea "9-12/ $200/ mini split in the bedroom is not working, not cooling/ [STREET_ADDR…" at bounding box center [256, 99] width 175 height 26
paste textarea "[PHONE_NUMBER]"
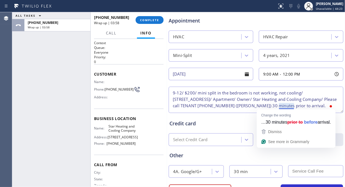
click at [312, 106] on textarea "9-12/ $200/ mini split in the bedroom is not working, not cooling/ [STREET_ADDR…" at bounding box center [256, 99] width 175 height 26
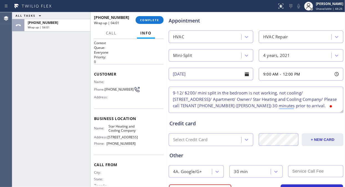
type textarea "9-12/ $200/ mini split in the bedroom is not working, not cooling/ [STREET_ADDR…"
click at [298, 170] on input "text" at bounding box center [315, 171] width 55 height 12
type input "200"
click at [315, 104] on textarea "9-12/ $200/ mini split in the bedroom is not working, not cooling/ [STREET_ADDR…" at bounding box center [256, 99] width 175 height 26
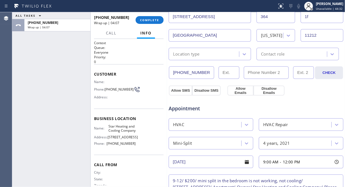
scroll to position [92, 0]
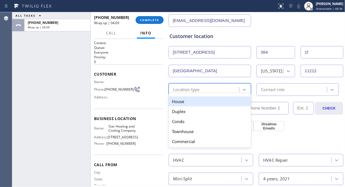
click at [233, 88] on div "Location type" at bounding box center [204, 90] width 69 height 10
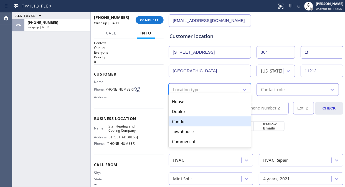
drag, startPoint x: 191, startPoint y: 123, endPoint x: 197, endPoint y: 120, distance: 6.8
click at [192, 123] on div "Condo" at bounding box center [210, 121] width 82 height 10
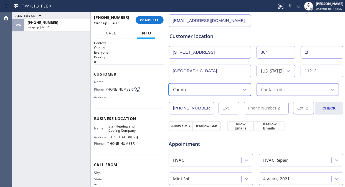
click at [294, 93] on div "Contact role" at bounding box center [297, 89] width 82 height 12
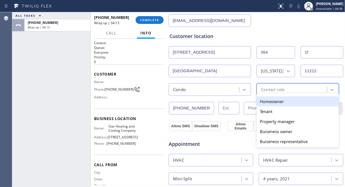
click at [282, 101] on div "Homeowner" at bounding box center [297, 101] width 82 height 10
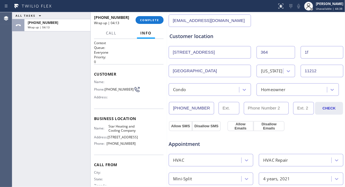
click at [308, 126] on div "Allow SMS Disallow SMS Allow Emails Disallow Emails" at bounding box center [256, 124] width 176 height 11
click at [239, 126] on button "Allow Emails" at bounding box center [240, 126] width 26 height 10
drag, startPoint x: 175, startPoint y: 125, endPoint x: 234, endPoint y: 129, distance: 59.7
click at [174, 125] on button "Allow SMS" at bounding box center [180, 126] width 23 height 10
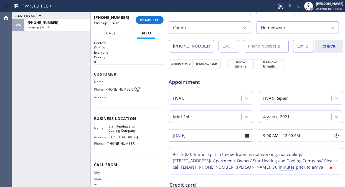
scroll to position [185, 0]
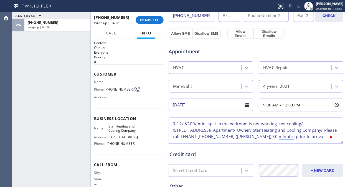
click at [315, 137] on textarea "9-12/ $200/ mini split in the bedroom is not working, not cooling/ [STREET_ADDR…" at bounding box center [256, 130] width 175 height 26
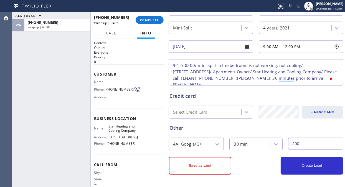
scroll to position [2, 0]
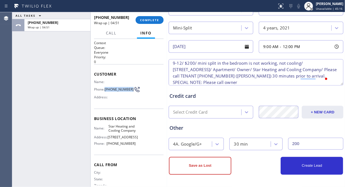
drag, startPoint x: 111, startPoint y: 91, endPoint x: 105, endPoint y: 86, distance: 7.6
click at [105, 86] on div "Phone: [PHONE_NUMBER]" at bounding box center [115, 89] width 42 height 7
copy span "[PHONE_NUMBER]"
click at [266, 80] on textarea "9-12/ $200/ mini split in the bedroom is not working, not cooling/ [STREET_ADDR…" at bounding box center [256, 72] width 175 height 26
paste textarea "[PHONE_NUMBER]"
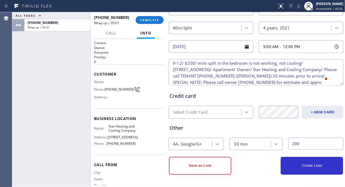
scroll to position [9, 0]
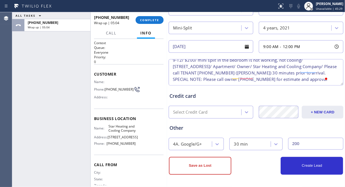
click at [319, 74] on textarea "9-12/ $200/ mini split in the bedroom is not working, not cooling/ [STREET_ADDR…" at bounding box center [256, 72] width 175 height 26
click at [216, 81] on textarea "9-12/ $200/ mini split in the bedroom is not working, not cooling/ [STREET_ADDR…" at bounding box center [256, 72] width 175 height 26
click at [208, 83] on textarea "9-12/ $200/ mini split in the bedroom is not working, not cooling/ [STREET_ADDR…" at bounding box center [256, 72] width 175 height 26
click at [243, 47] on div at bounding box center [246, 46] width 9 height 9
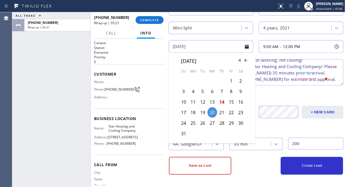
click at [243, 47] on div at bounding box center [246, 46] width 9 height 9
click at [289, 82] on textarea "9-12/ $200/ mini split in the bedroom is not working, not cooling/ [STREET_ADDR…" at bounding box center [256, 72] width 175 height 26
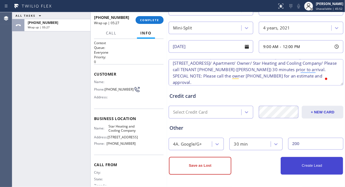
type textarea "9-12/ $200/ mini split in the bedroom is not working, not cooling/ [STREET_ADDR…"
click at [301, 163] on button "Create Lead" at bounding box center [312, 166] width 62 height 18
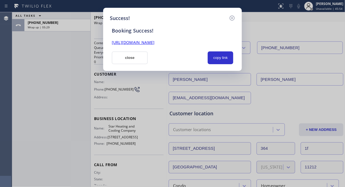
scroll to position [0, 0]
click at [225, 59] on button "copy link" at bounding box center [221, 57] width 26 height 13
click at [154, 42] on link "[URL][DOMAIN_NAME]" at bounding box center [133, 42] width 43 height 5
drag, startPoint x: 129, startPoint y: 57, endPoint x: 146, endPoint y: 42, distance: 22.4
click at [129, 57] on button "close" at bounding box center [130, 57] width 36 height 13
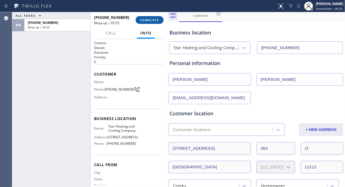
click at [157, 19] on span "COMPLETE" at bounding box center [149, 20] width 19 height 4
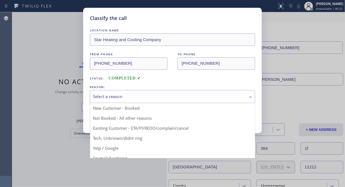
click at [139, 95] on div "Select a reason" at bounding box center [172, 96] width 159 height 6
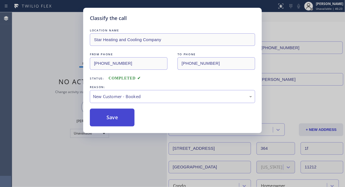
click at [107, 113] on button "Save" at bounding box center [112, 117] width 45 height 18
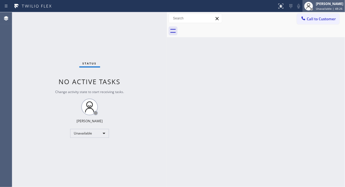
click at [319, 6] on div "[PERSON_NAME]" at bounding box center [329, 3] width 27 height 5
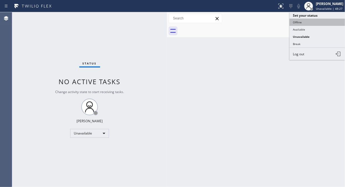
click at [313, 26] on button "Offline" at bounding box center [316, 22] width 55 height 7
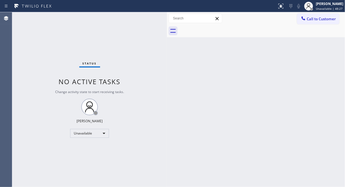
click at [319, 13] on div "Call to Customer Outbound call Location Star Heating and Cooling Company Your c…" at bounding box center [256, 18] width 178 height 12
click at [320, 7] on span "Unavailable | 48:28" at bounding box center [329, 9] width 27 height 4
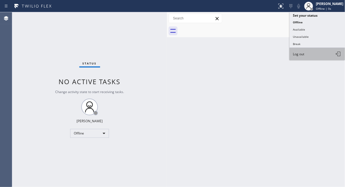
click at [312, 53] on button "Log out" at bounding box center [316, 54] width 55 height 12
